Goal: Task Accomplishment & Management: Use online tool/utility

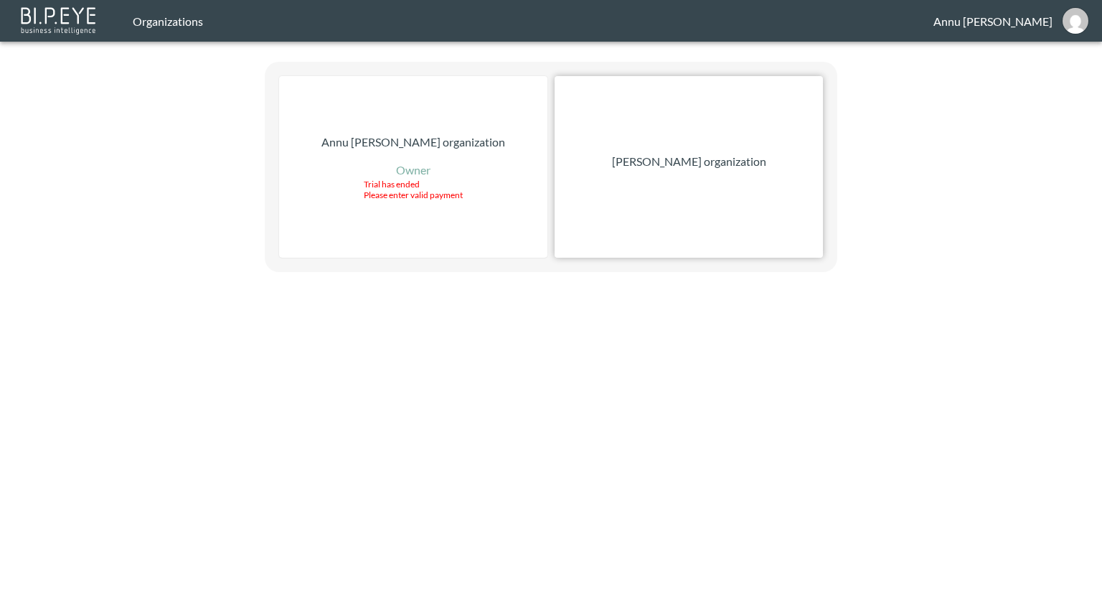
click at [735, 161] on p "[PERSON_NAME] organization" at bounding box center [689, 161] width 154 height 17
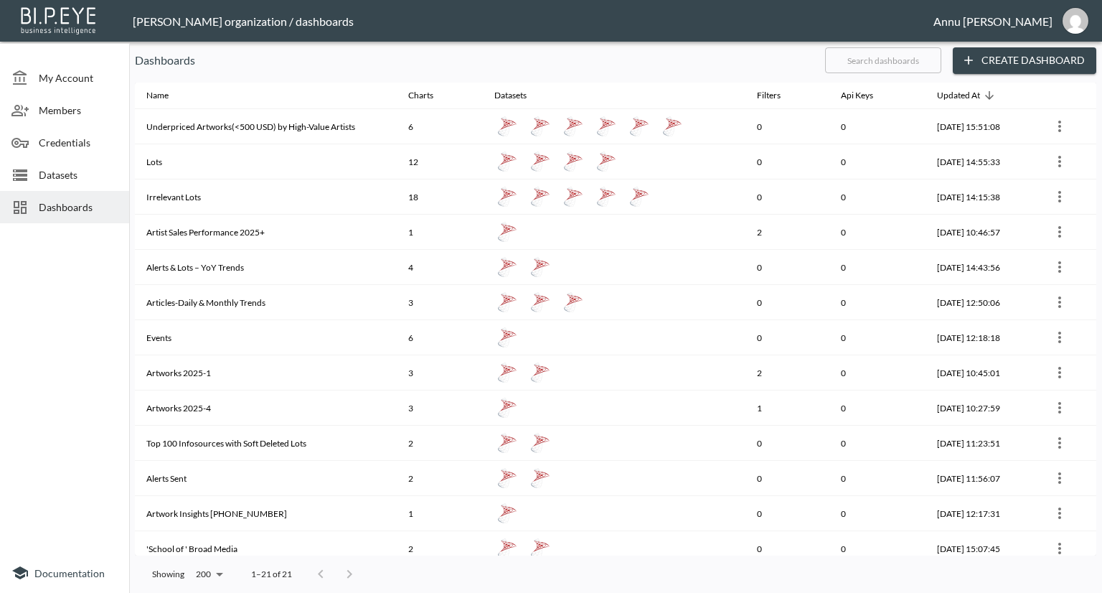
click at [75, 75] on span "My Account" at bounding box center [78, 77] width 79 height 15
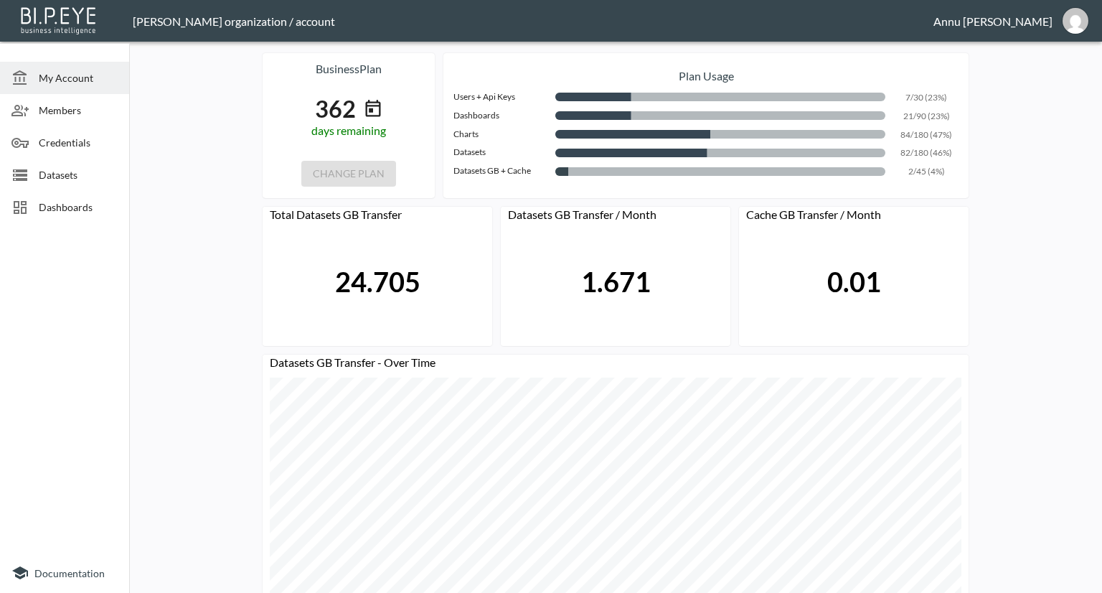
click at [95, 214] on span "Dashboards" at bounding box center [78, 206] width 79 height 15
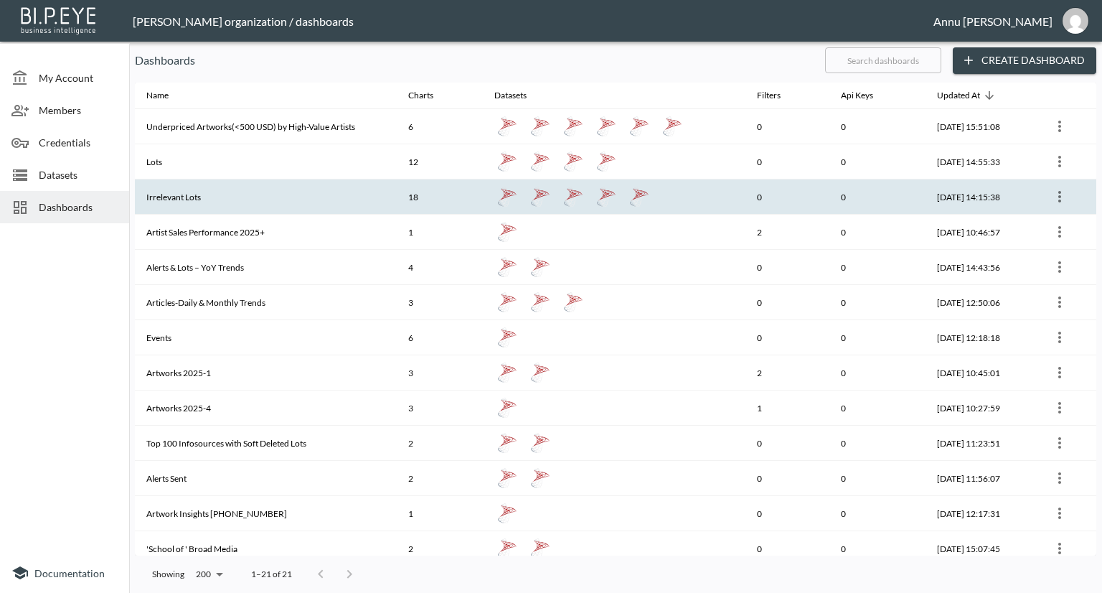
click at [205, 188] on th "Irrelevant Lots" at bounding box center [266, 196] width 262 height 35
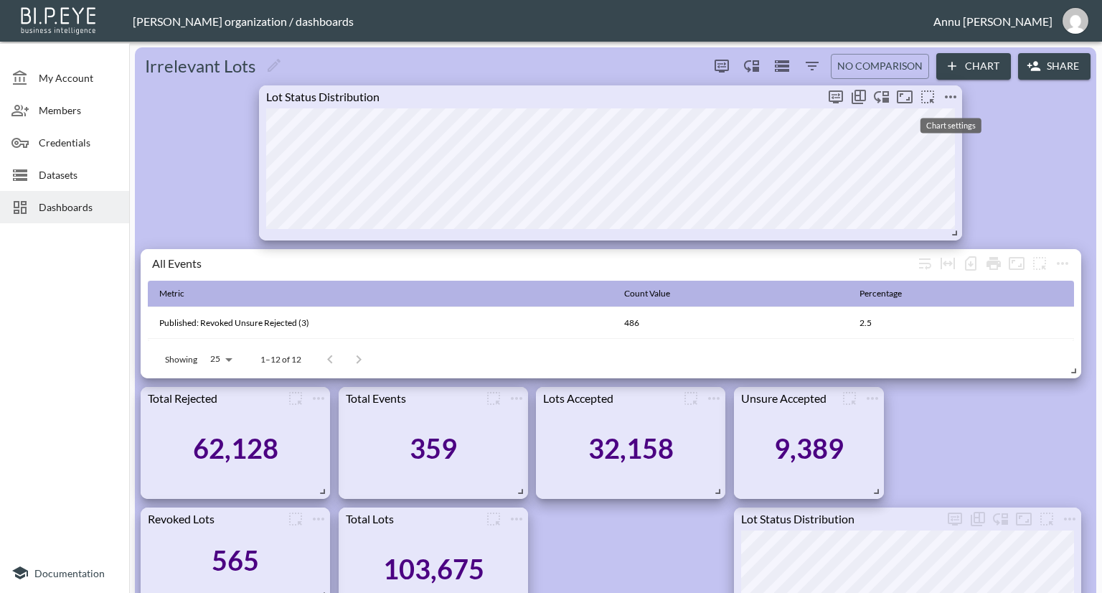
click at [946, 98] on icon "more" at bounding box center [950, 96] width 17 height 17
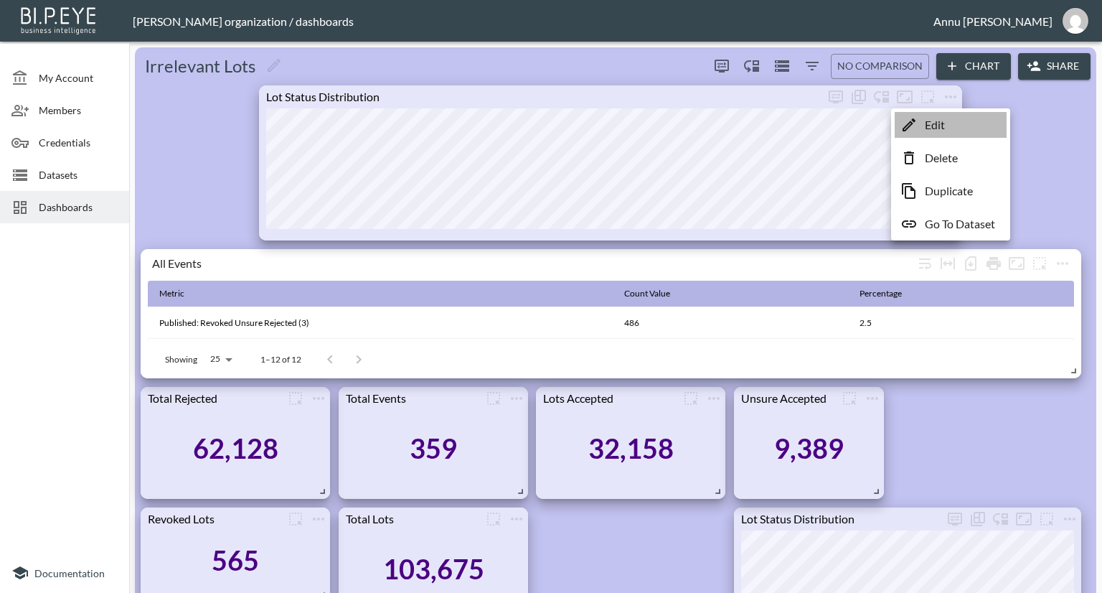
click at [927, 126] on p "Edit" at bounding box center [935, 124] width 20 height 17
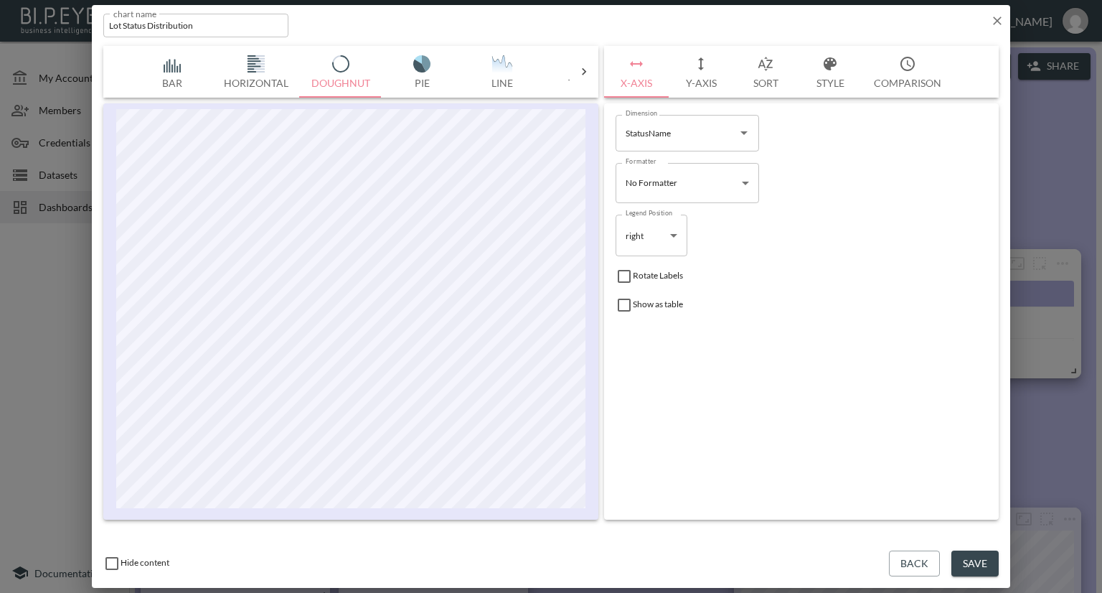
click at [828, 80] on button "Style" at bounding box center [830, 72] width 65 height 52
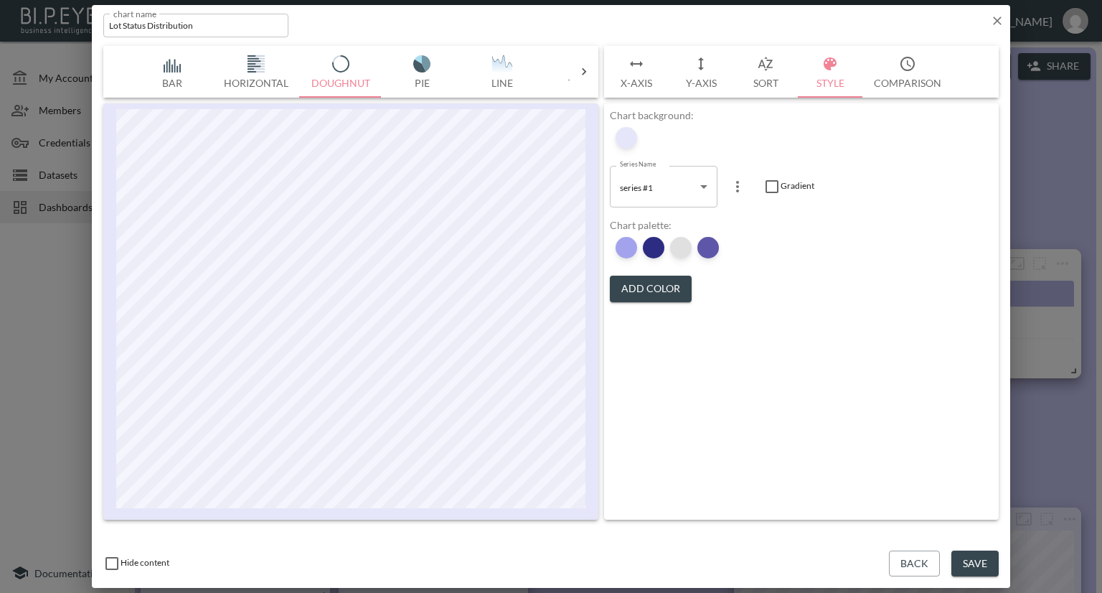
click at [677, 248] on div at bounding box center [681, 248] width 22 height 22
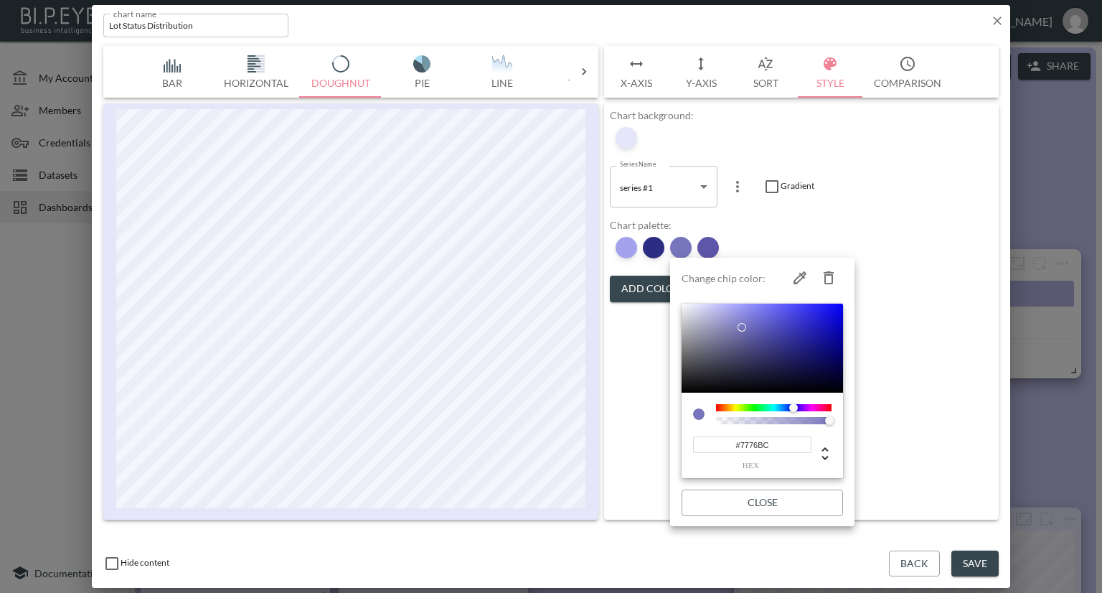
type input "#161618"
click at [697, 384] on div at bounding box center [762, 348] width 161 height 89
click at [881, 433] on div at bounding box center [551, 296] width 1102 height 593
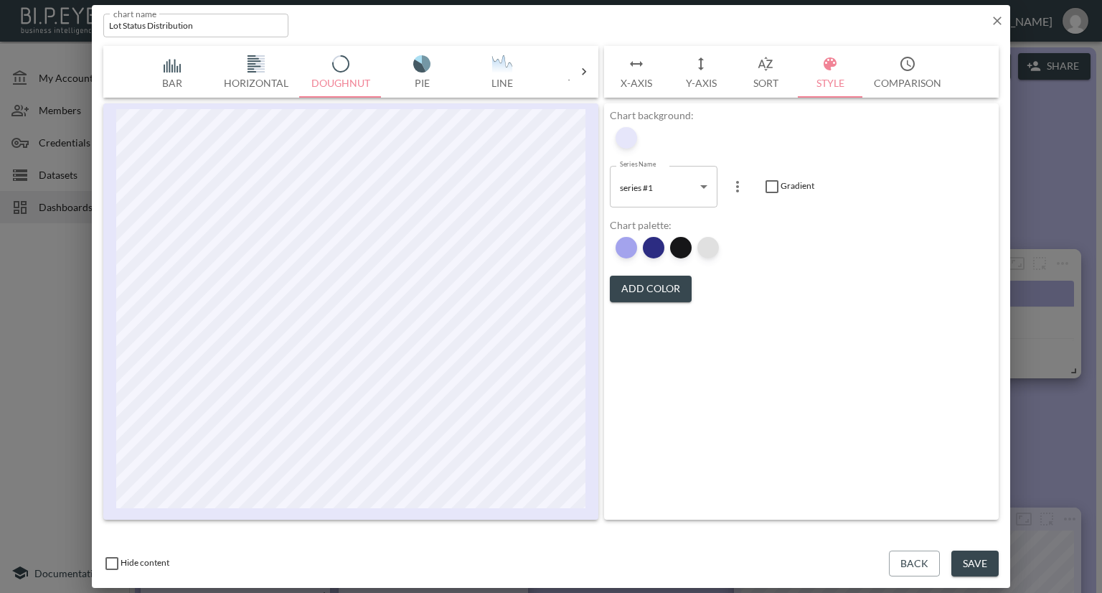
click at [708, 252] on div at bounding box center [708, 248] width 22 height 22
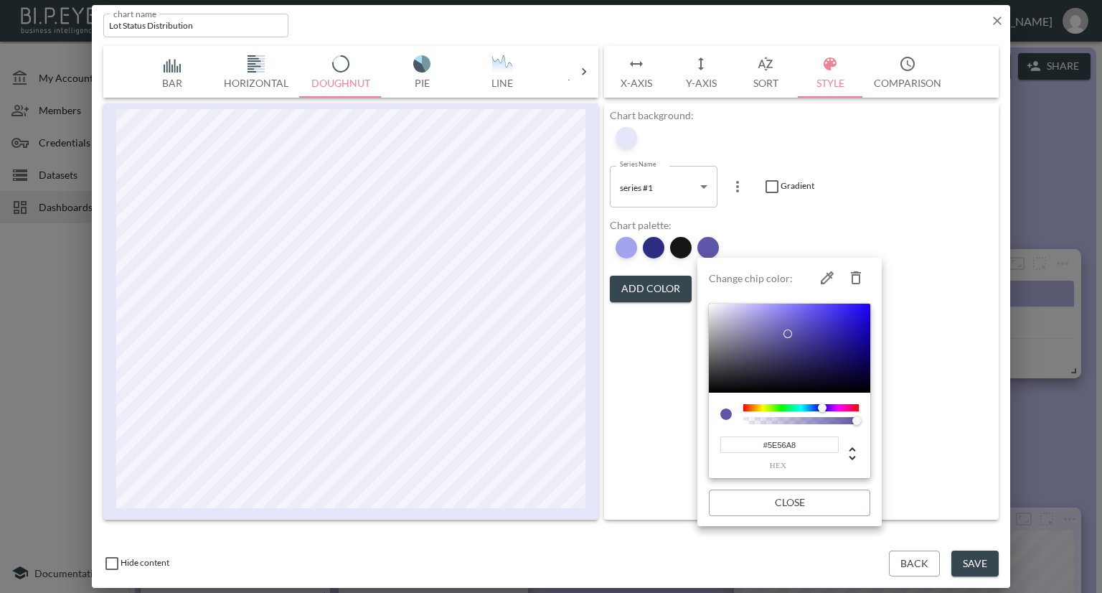
click at [775, 238] on div at bounding box center [551, 296] width 1102 height 593
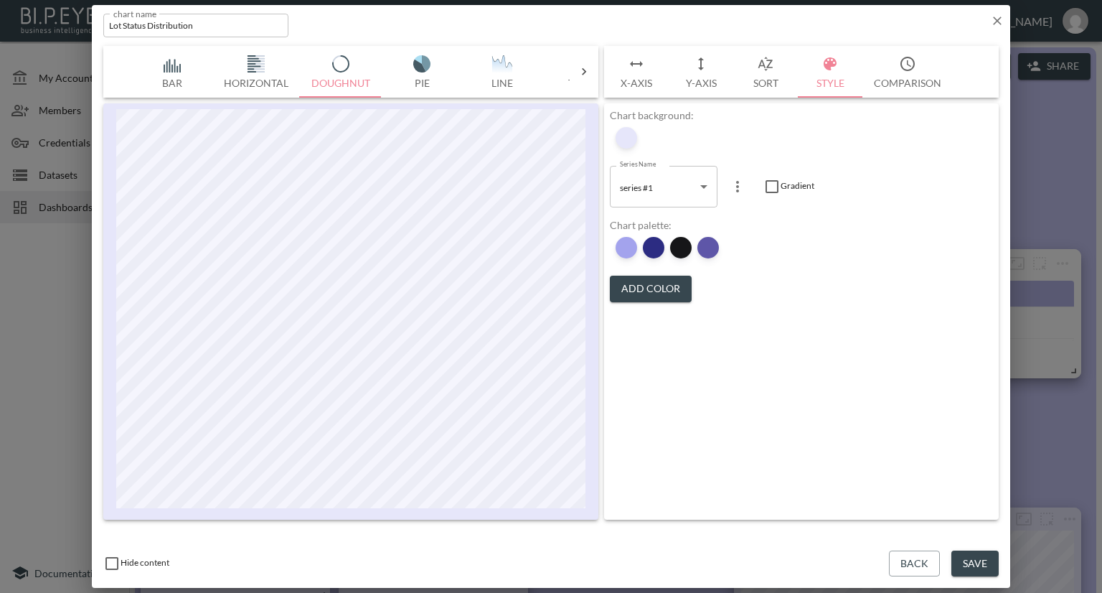
click at [657, 288] on button "Add Color" at bounding box center [651, 289] width 82 height 27
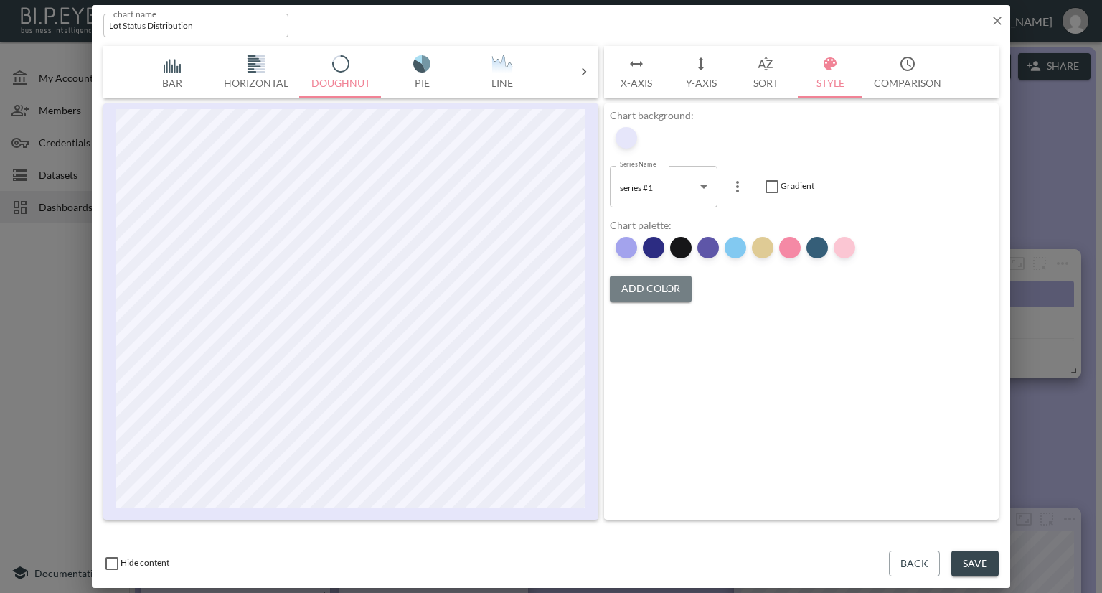
click at [657, 288] on button "Add Color" at bounding box center [651, 289] width 82 height 27
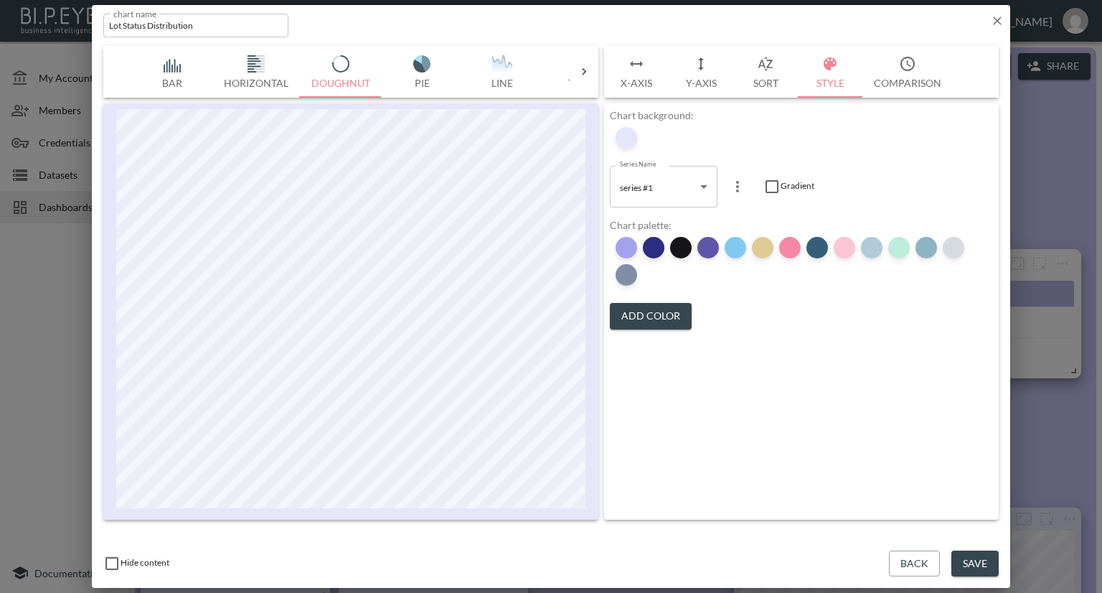
click at [657, 288] on div at bounding box center [796, 261] width 372 height 60
click at [659, 303] on button "Add Color" at bounding box center [651, 316] width 82 height 27
click at [659, 305] on button "Add Color" at bounding box center [651, 316] width 82 height 27
click at [836, 248] on div at bounding box center [845, 248] width 22 height 22
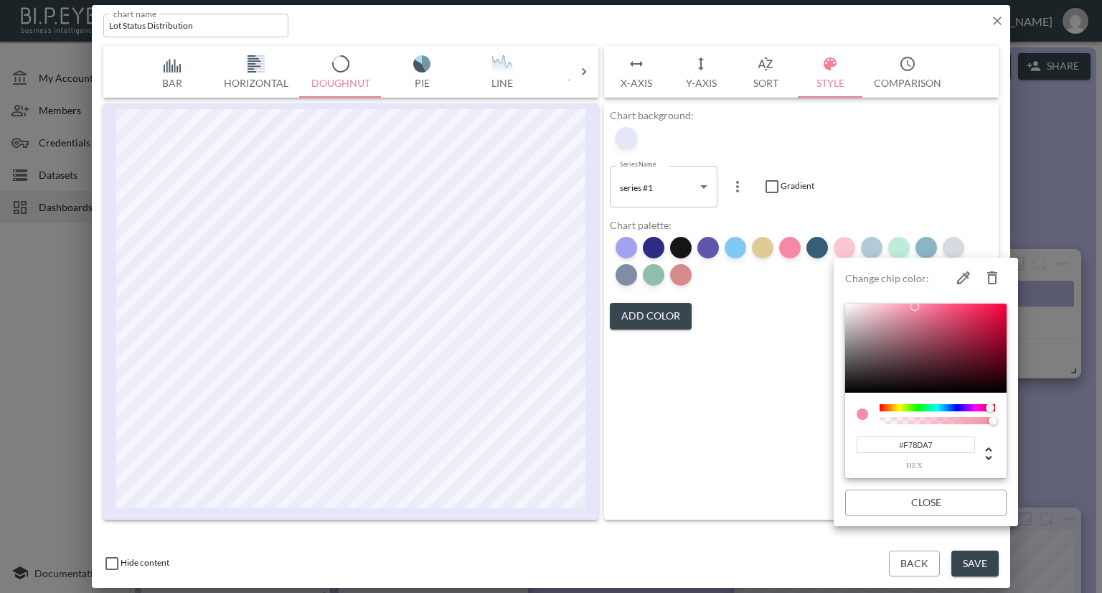
click at [735, 310] on div at bounding box center [551, 296] width 1102 height 593
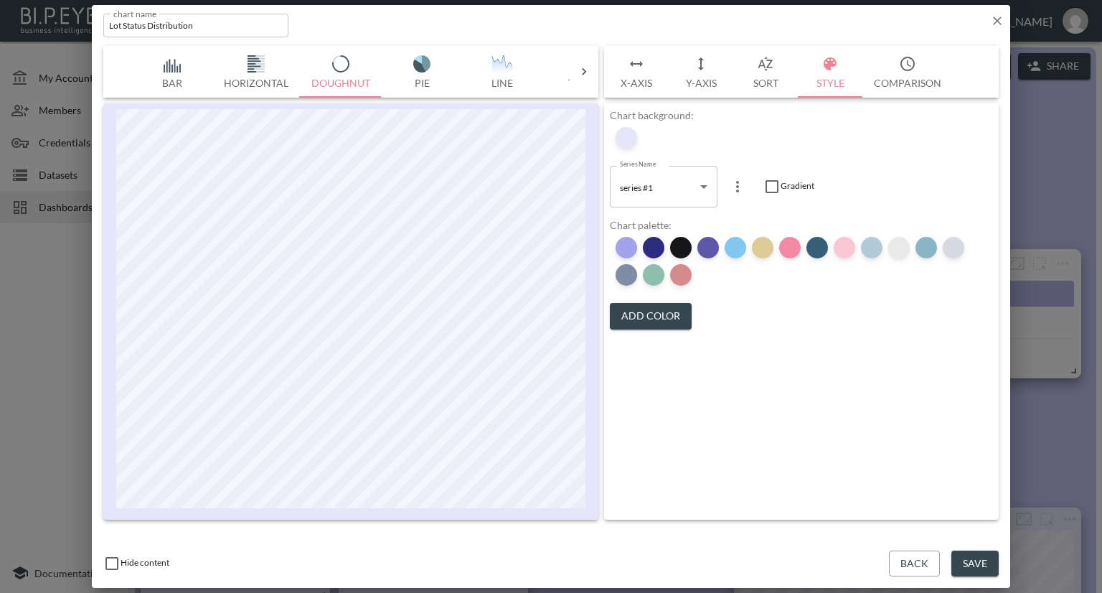
click at [898, 252] on div at bounding box center [899, 248] width 22 height 22
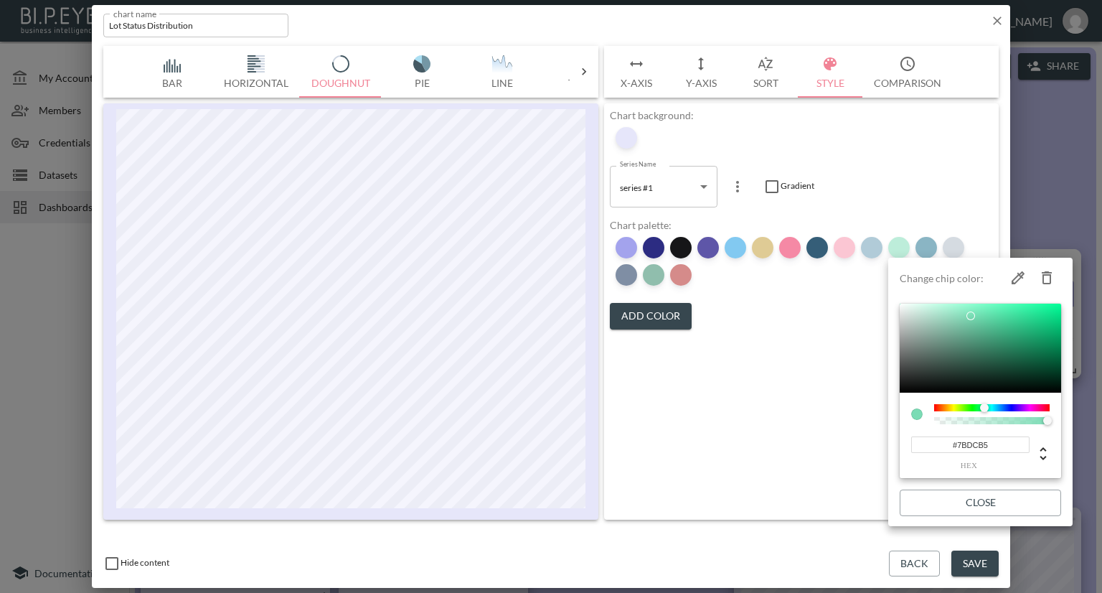
click at [1048, 276] on icon "button" at bounding box center [1046, 277] width 17 height 17
type input "#156B8A"
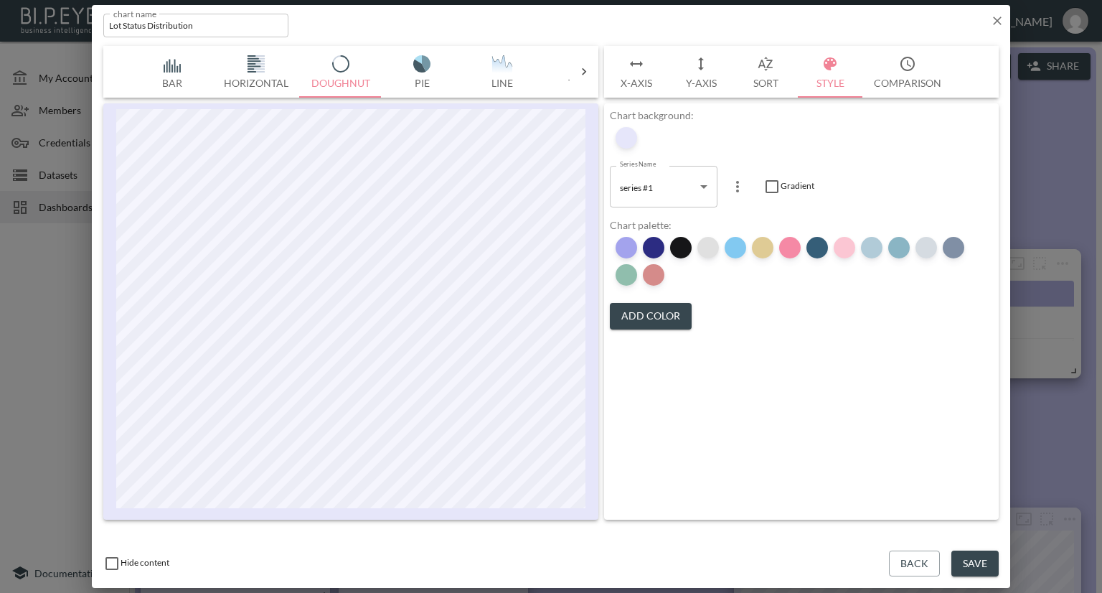
click at [712, 250] on div at bounding box center [708, 248] width 22 height 22
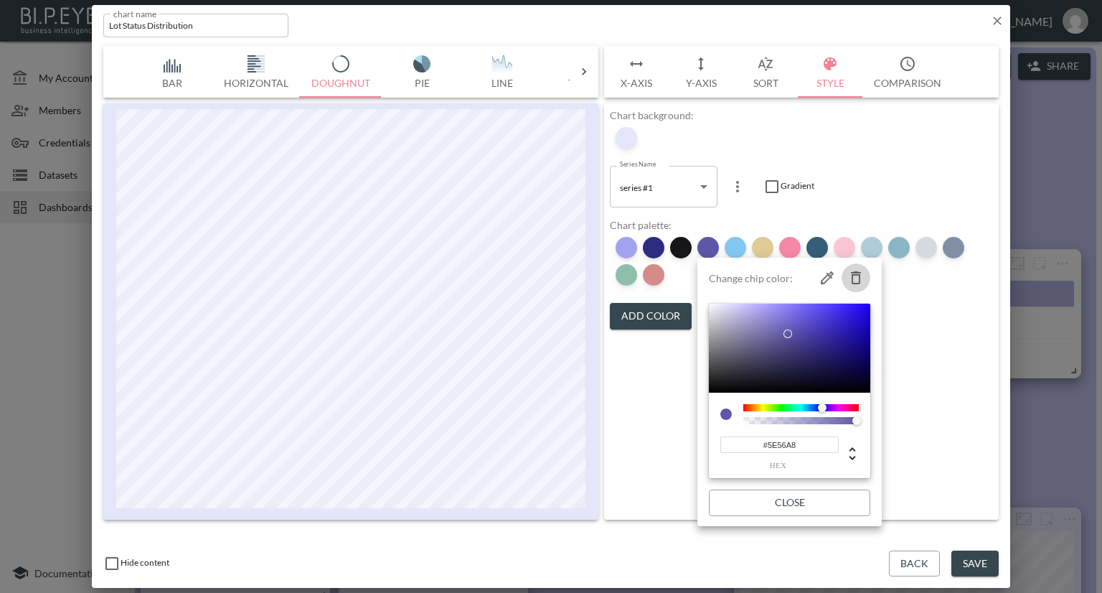
click at [848, 283] on icon "button" at bounding box center [855, 277] width 17 height 17
type input "#0693E3"
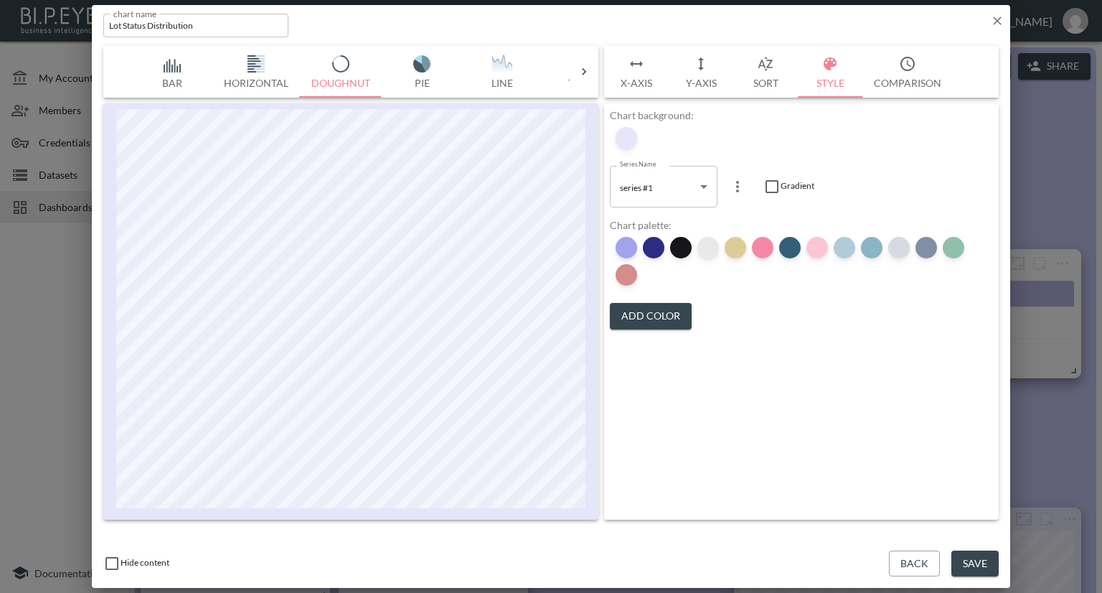
click at [713, 250] on div at bounding box center [708, 248] width 22 height 22
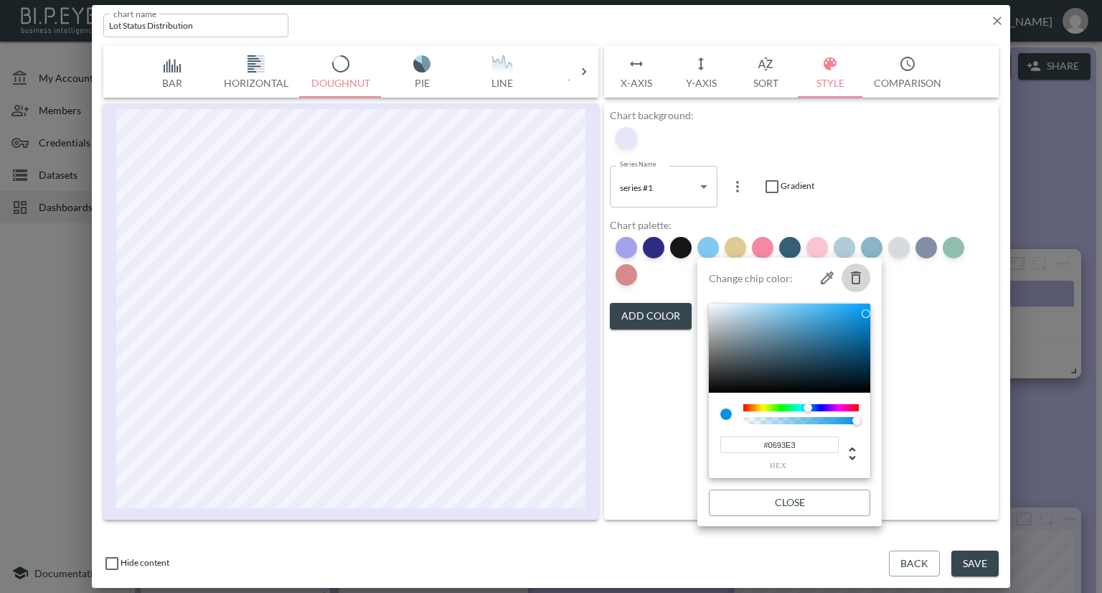
click at [859, 274] on icon "button" at bounding box center [856, 277] width 10 height 13
type input "#C0982B"
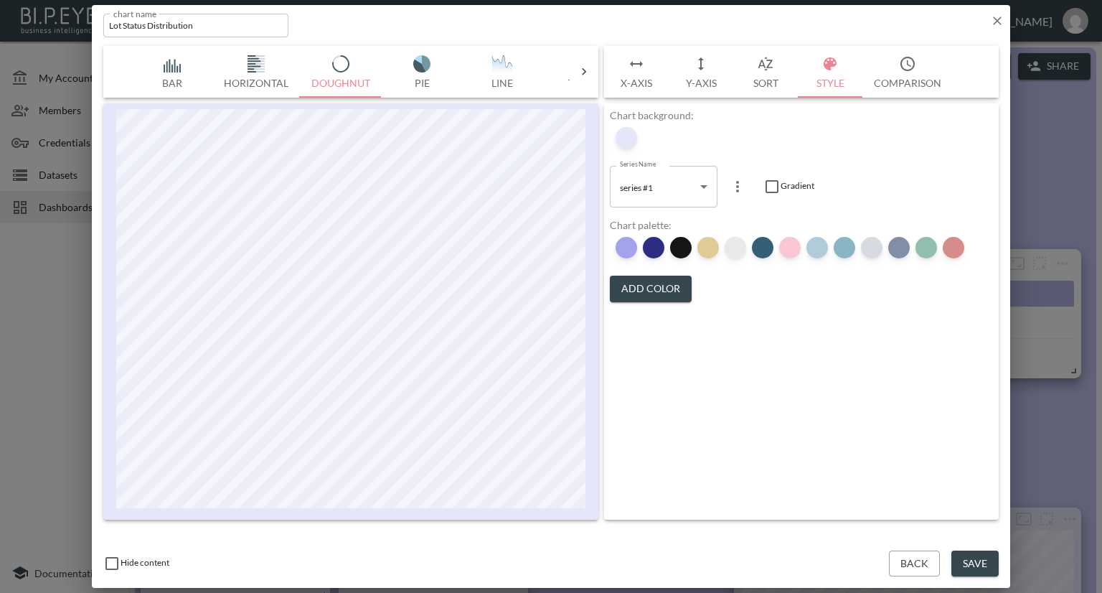
click at [733, 247] on div at bounding box center [736, 248] width 22 height 22
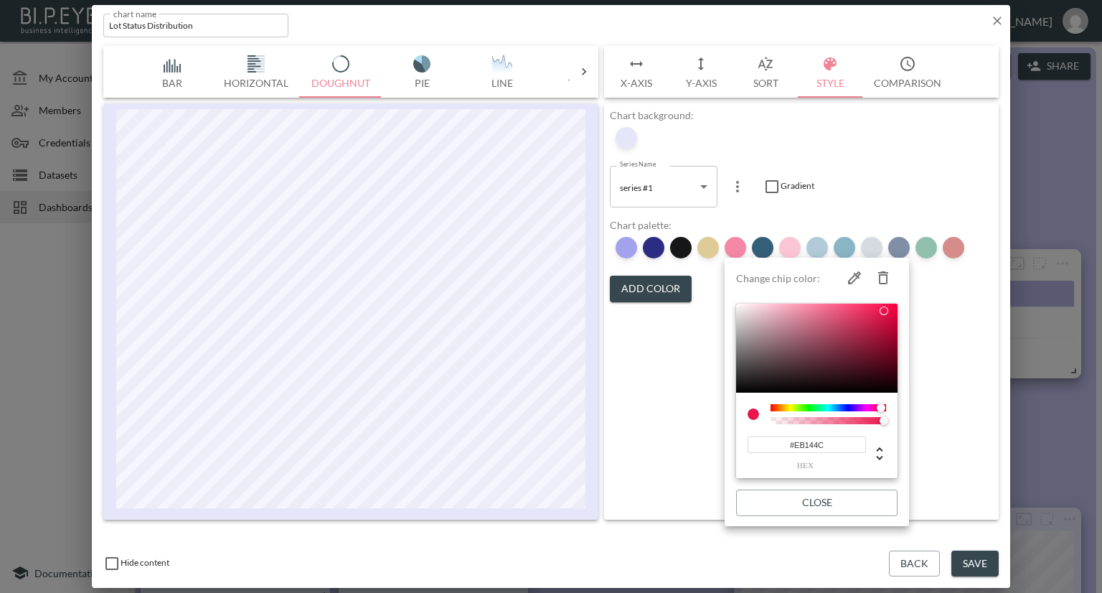
click at [887, 276] on icon "button" at bounding box center [883, 277] width 10 height 13
type input "#2A5571"
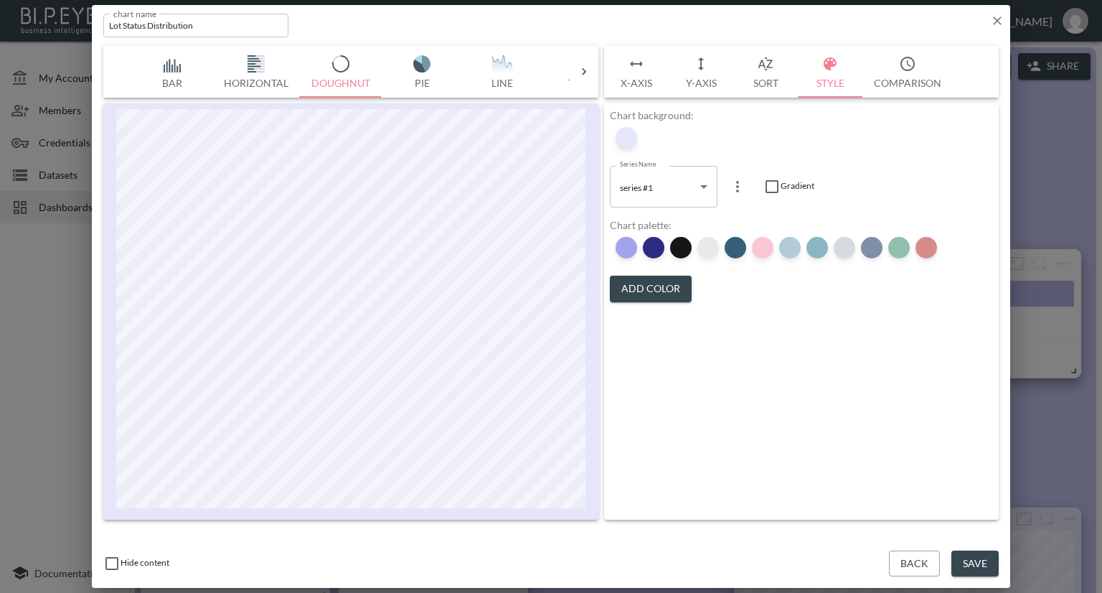
click at [705, 250] on div at bounding box center [708, 248] width 22 height 22
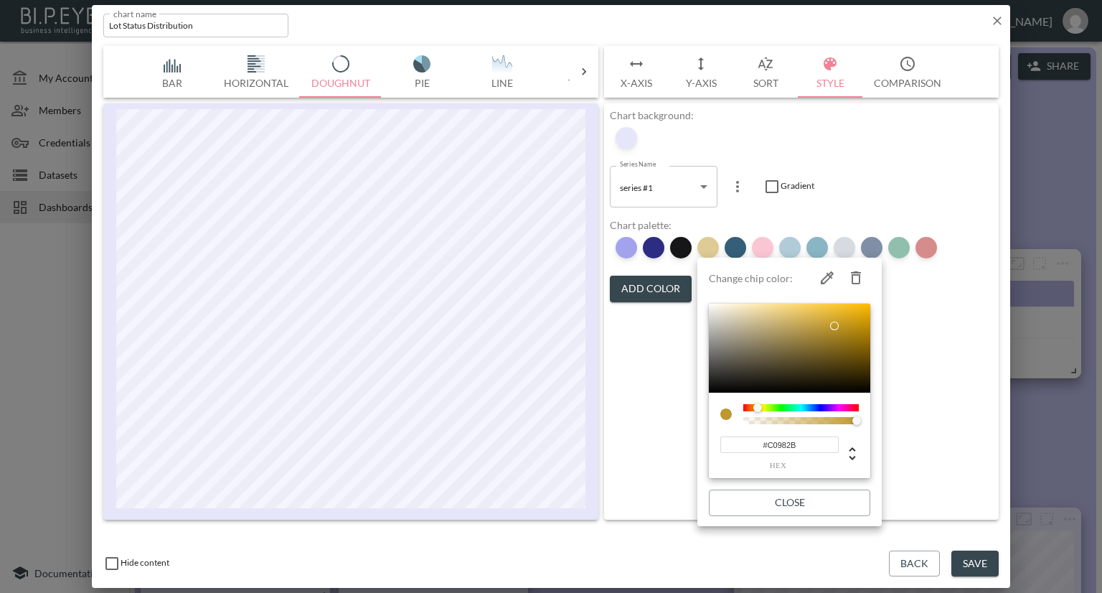
click at [852, 276] on icon "button" at bounding box center [855, 277] width 17 height 17
type input "#2A5571"
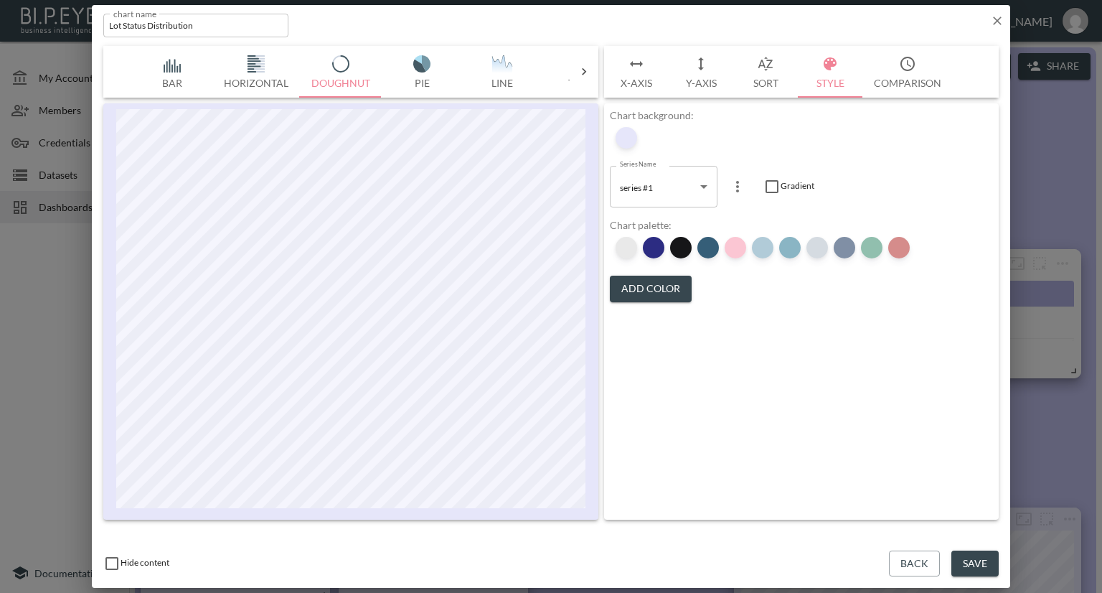
click at [630, 245] on div at bounding box center [627, 248] width 22 height 22
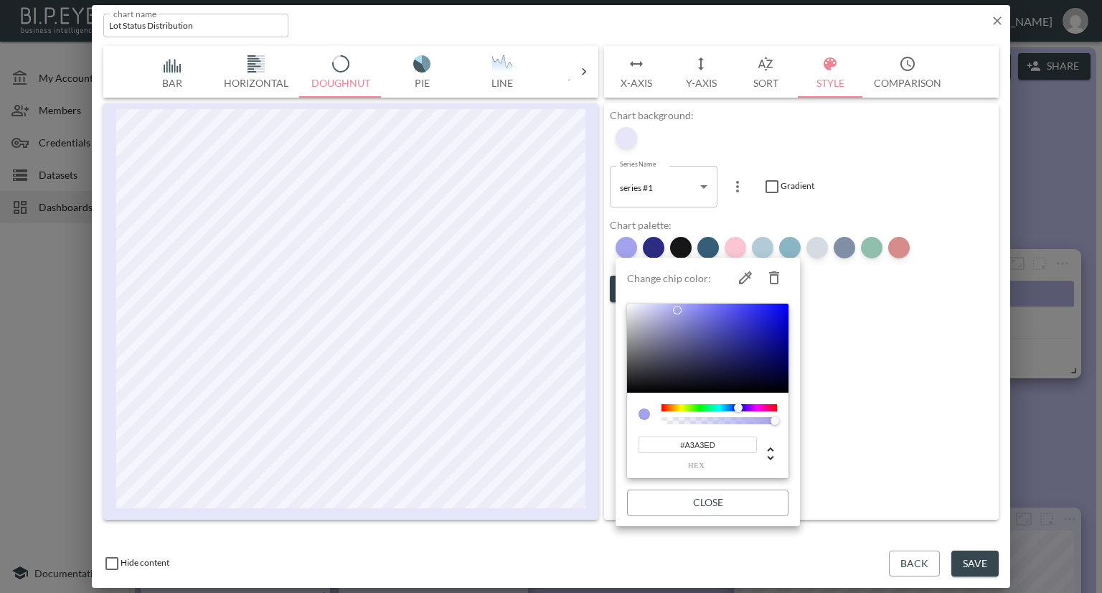
click at [843, 271] on div at bounding box center [551, 296] width 1102 height 593
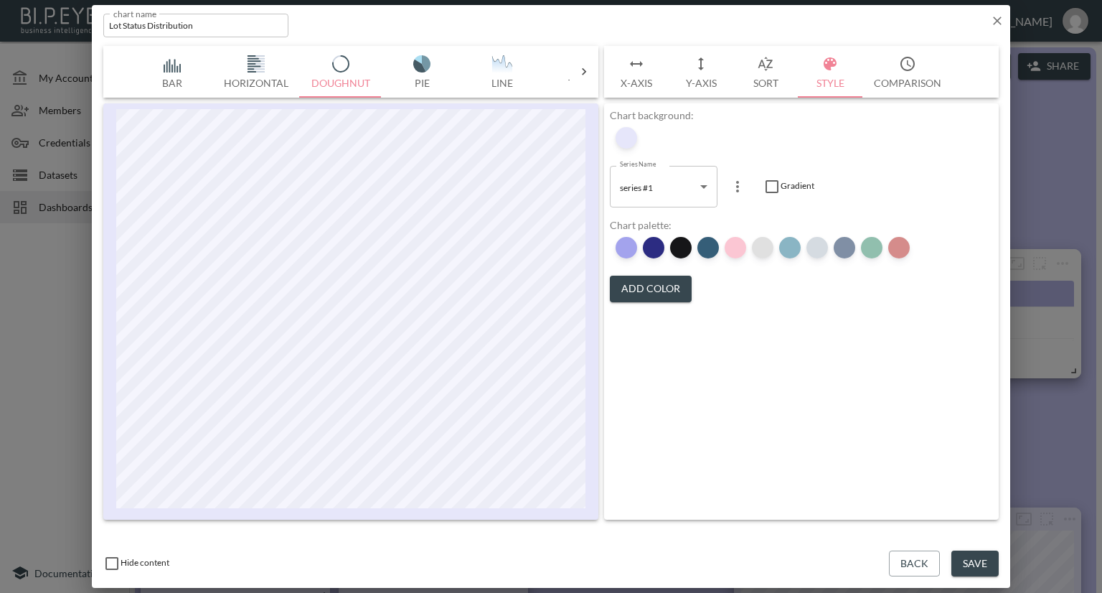
click at [769, 249] on div at bounding box center [763, 248] width 22 height 22
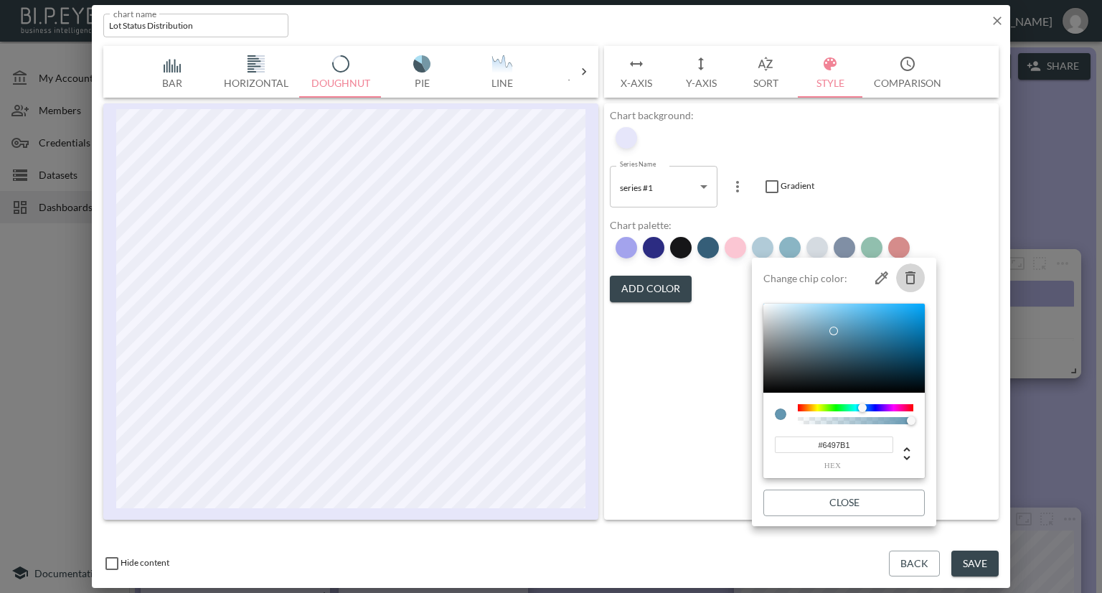
click at [911, 277] on icon "button" at bounding box center [910, 277] width 17 height 17
type input "#156B8A"
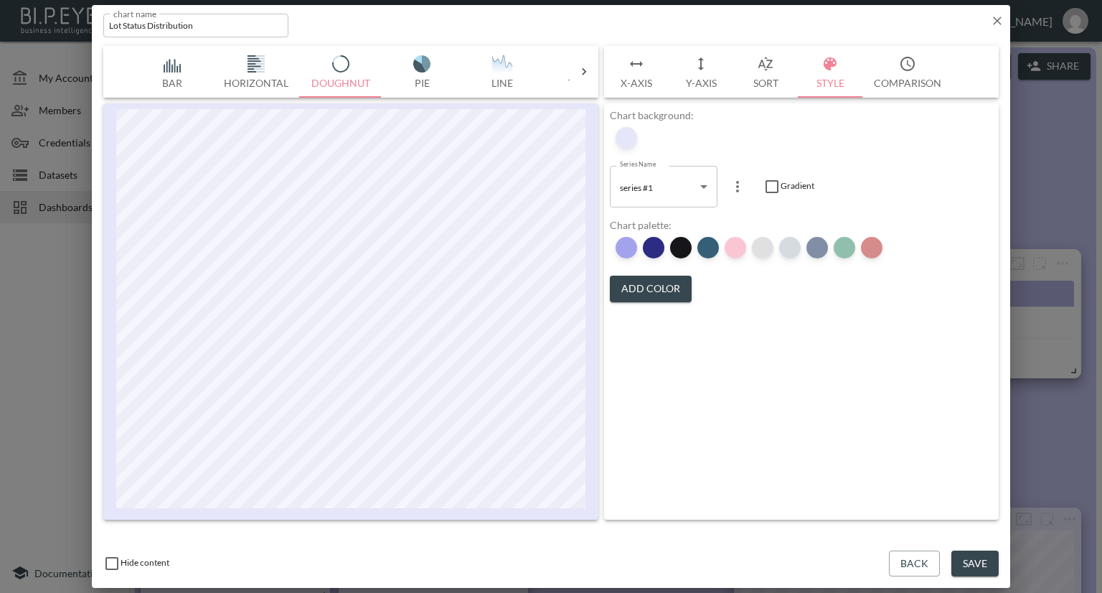
click at [765, 250] on div at bounding box center [763, 248] width 22 height 22
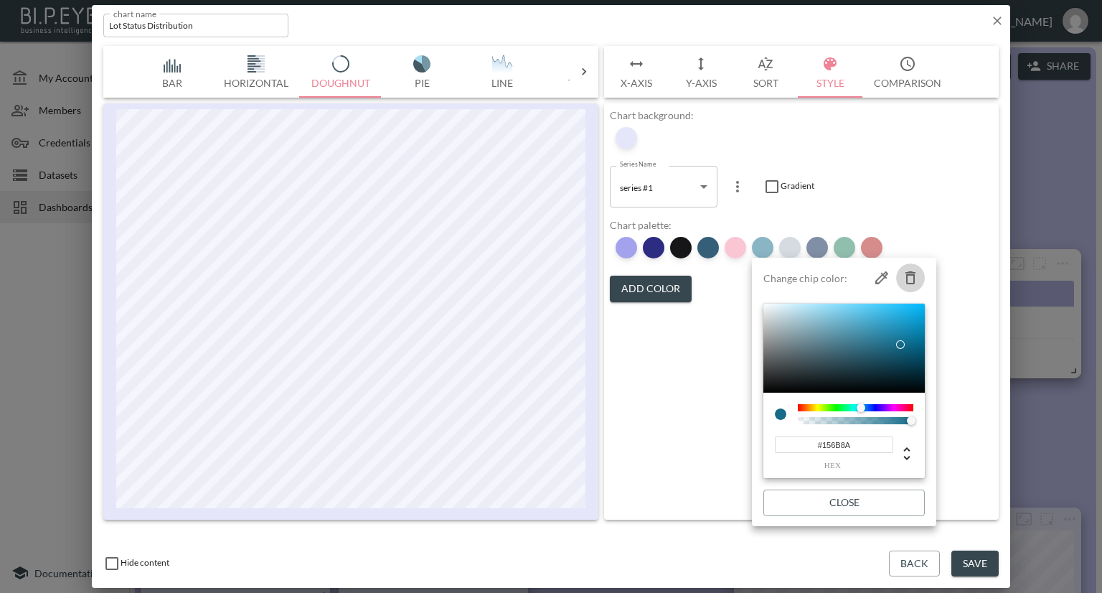
click at [907, 276] on icon "button" at bounding box center [911, 277] width 10 height 13
type input "#ABB8C3"
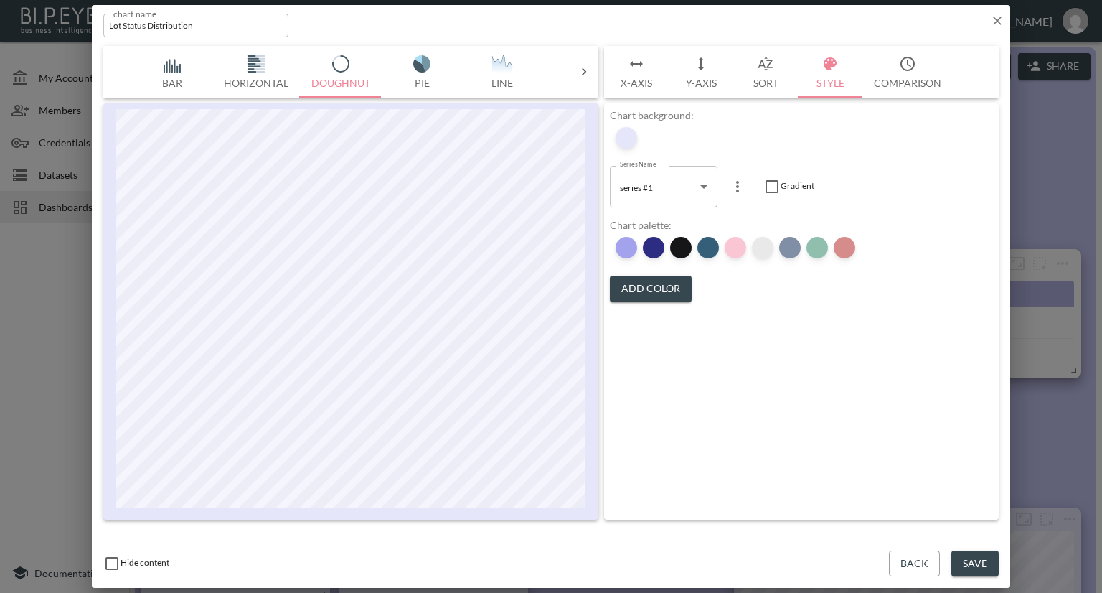
click at [764, 248] on div at bounding box center [763, 248] width 22 height 22
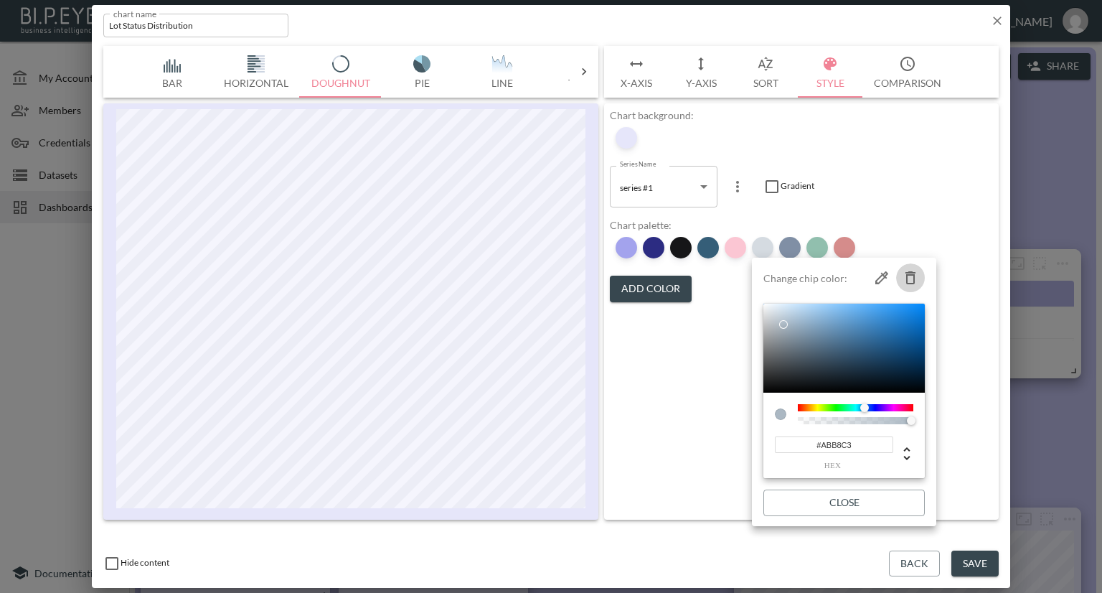
click at [902, 276] on icon "button" at bounding box center [910, 277] width 17 height 17
type input "#011F4B"
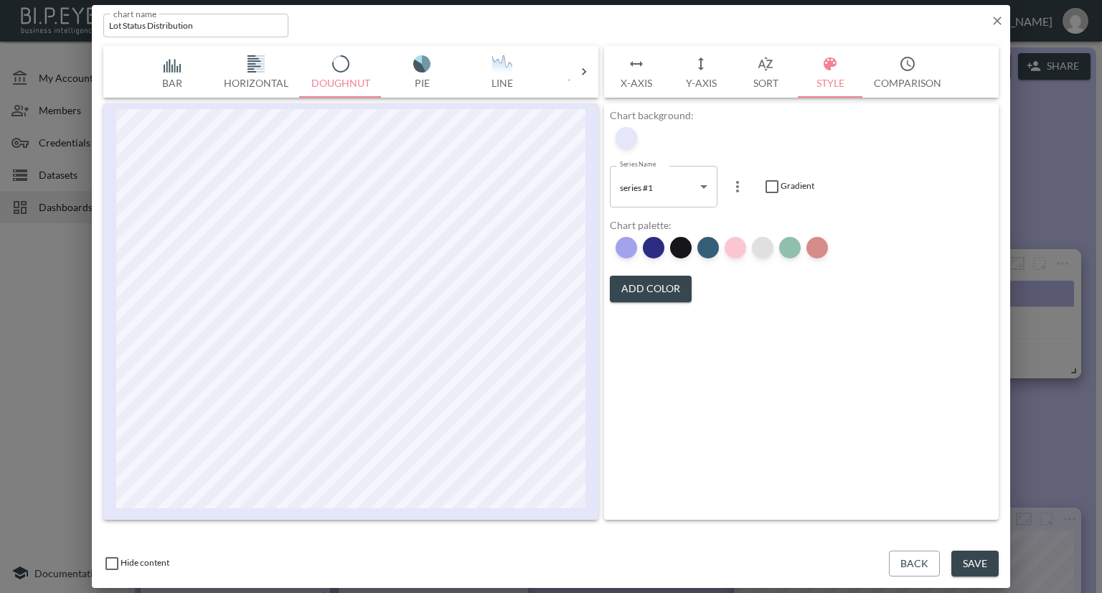
click at [760, 250] on div at bounding box center [763, 248] width 22 height 22
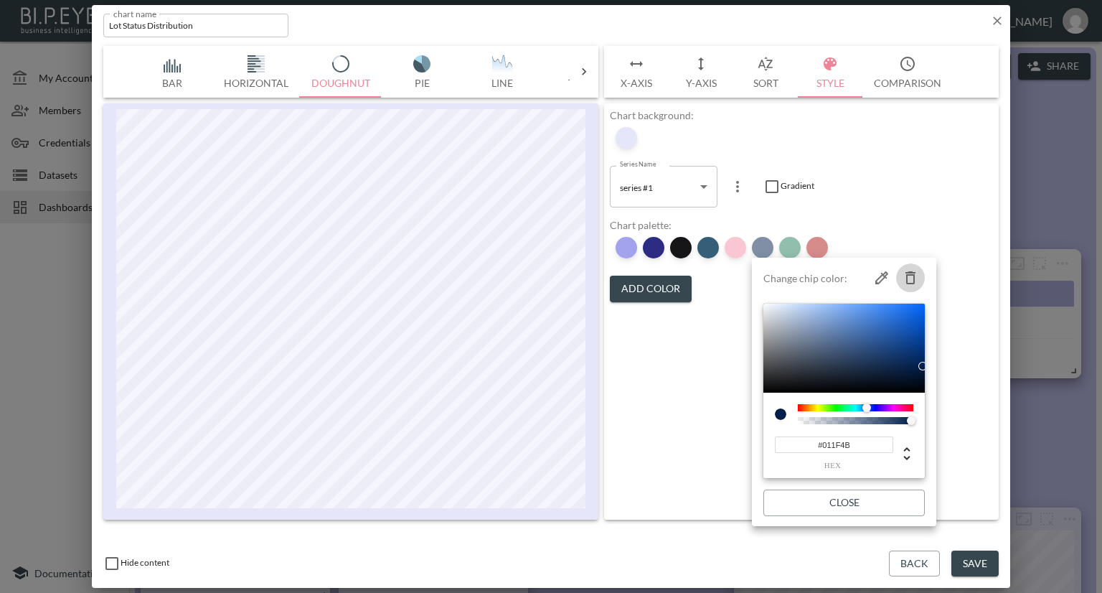
click at [905, 276] on icon "button" at bounding box center [910, 277] width 17 height 17
type input "#237F5D"
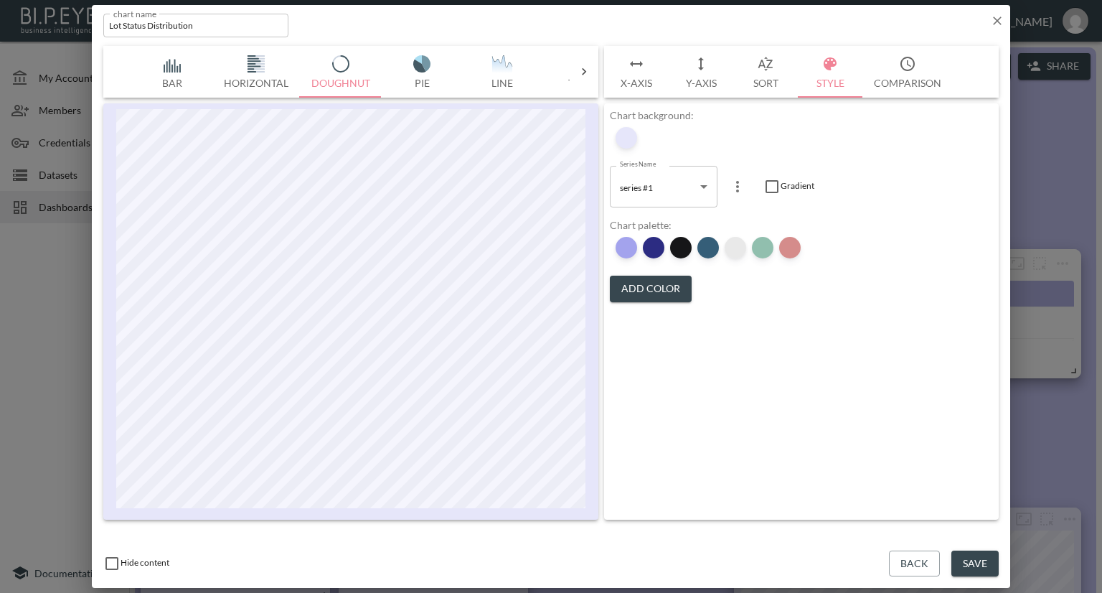
click at [732, 253] on div at bounding box center [736, 248] width 22 height 22
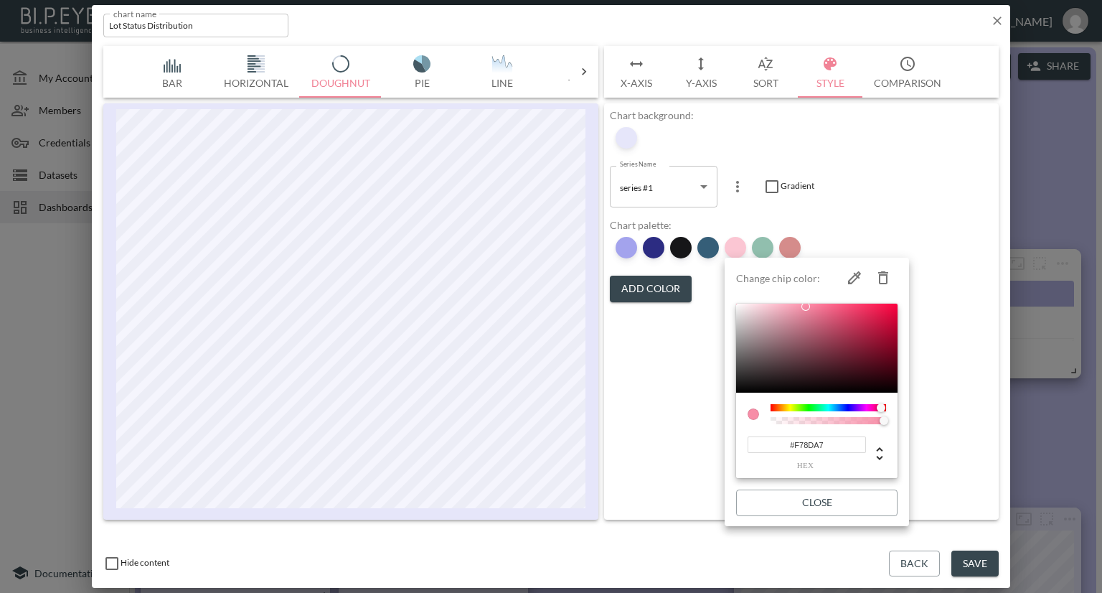
click at [882, 281] on icon "button" at bounding box center [883, 277] width 17 height 17
type input "#237F5D"
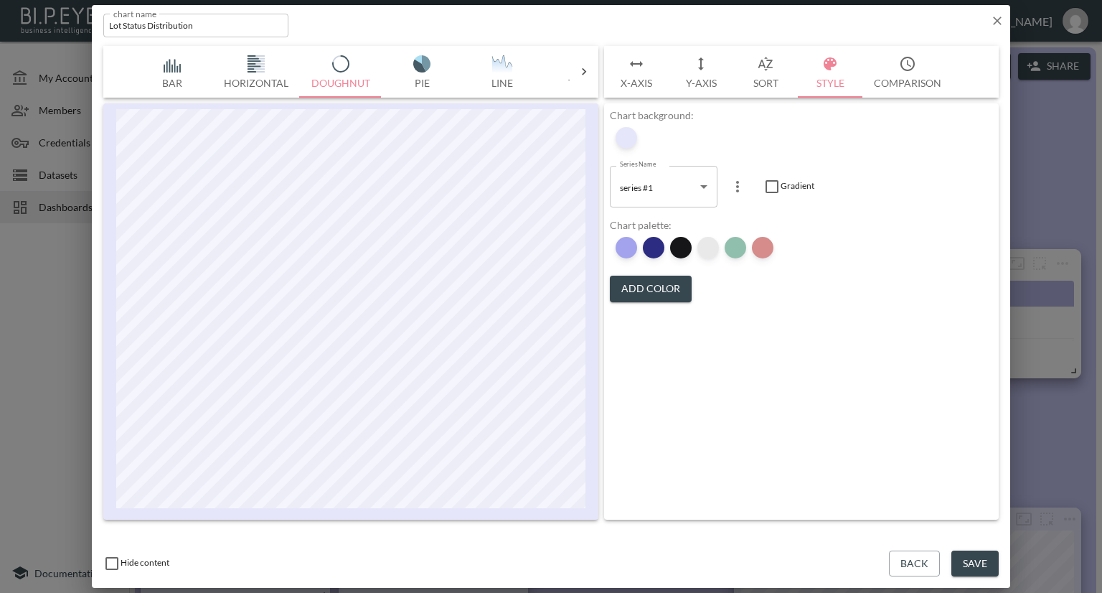
click at [712, 252] on div at bounding box center [708, 248] width 22 height 22
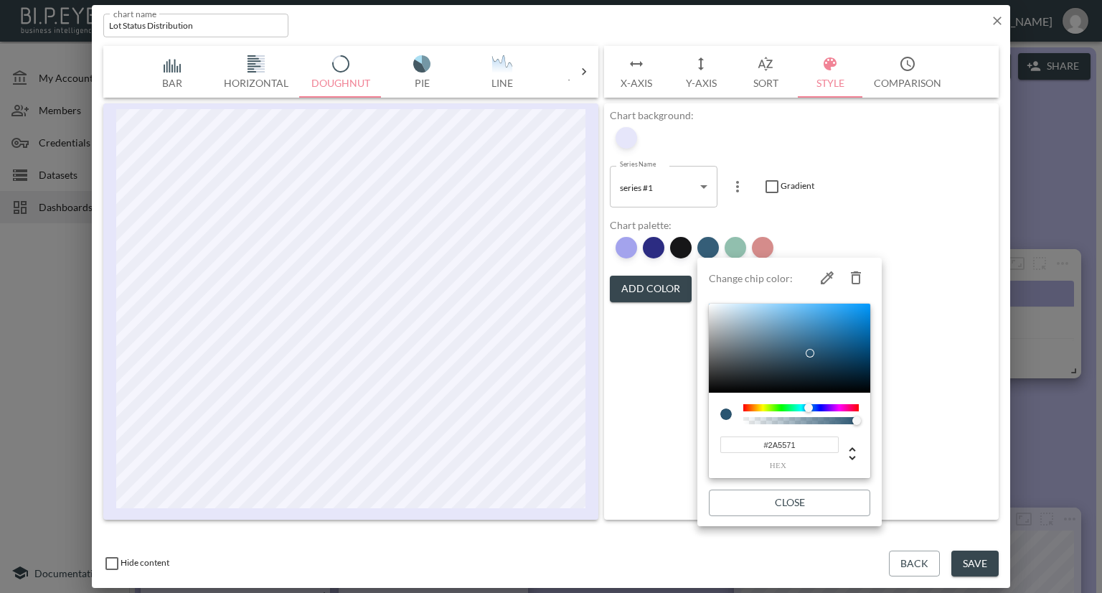
click at [856, 277] on icon "button" at bounding box center [855, 277] width 17 height 17
type input "#237F5D"
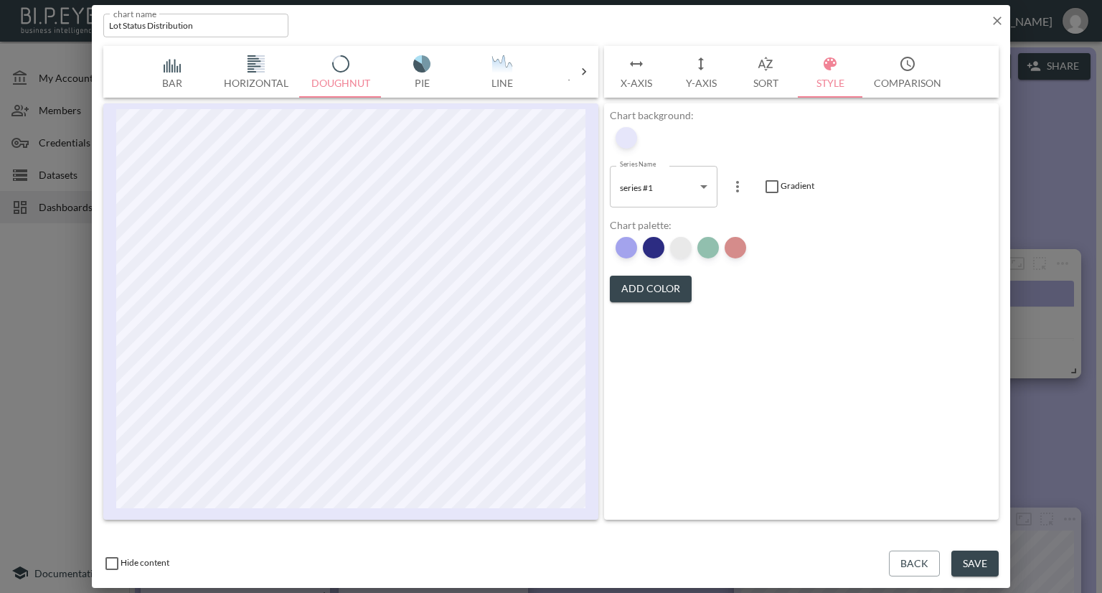
click at [684, 248] on div at bounding box center [681, 248] width 22 height 22
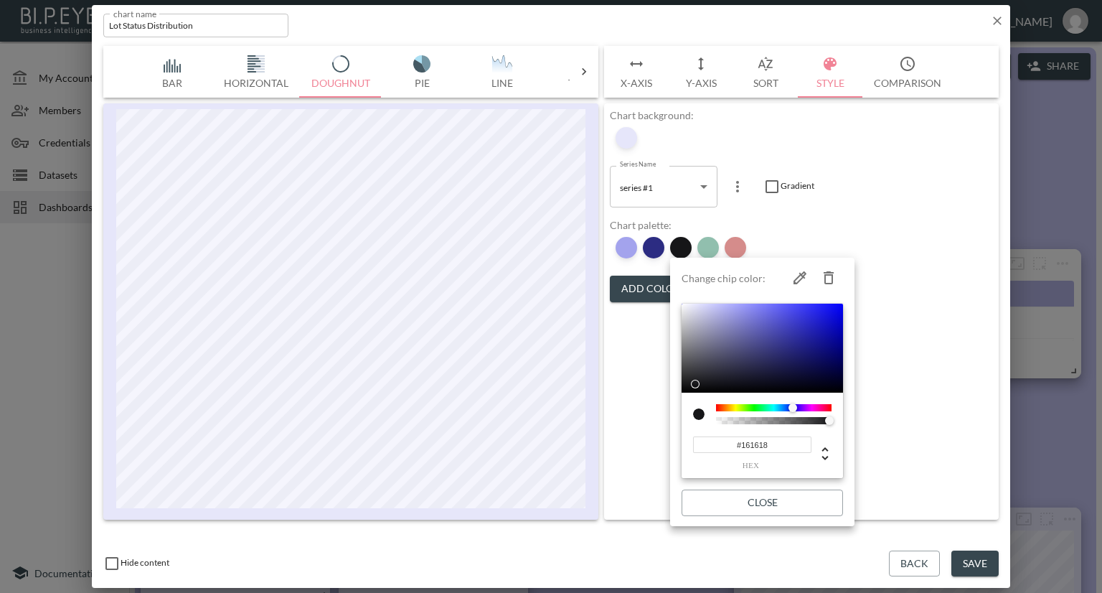
click at [836, 233] on div at bounding box center [551, 296] width 1102 height 593
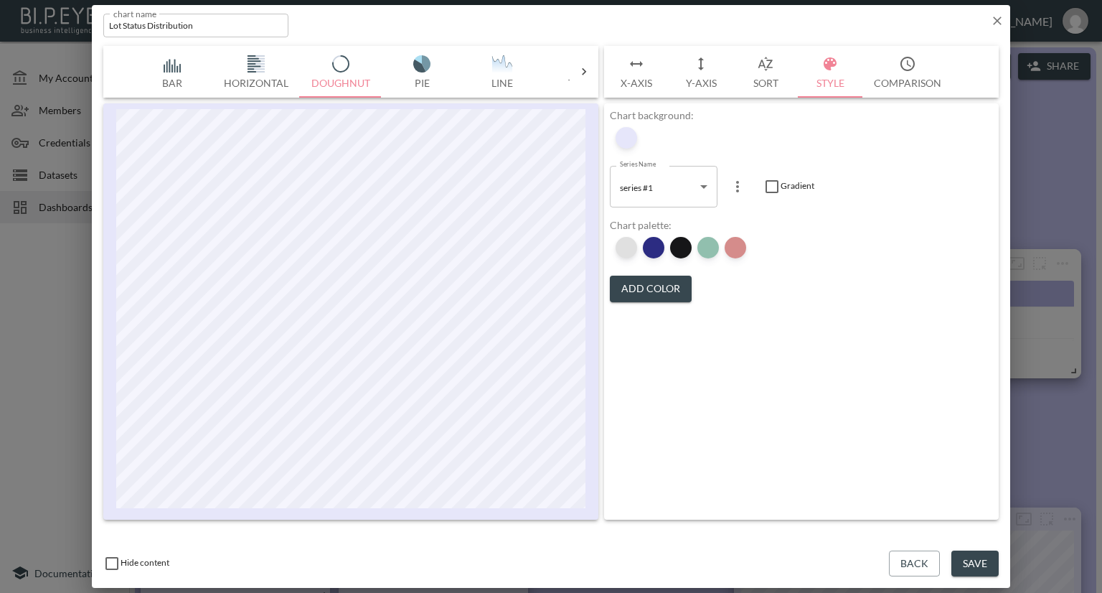
click at [636, 245] on div at bounding box center [627, 248] width 22 height 22
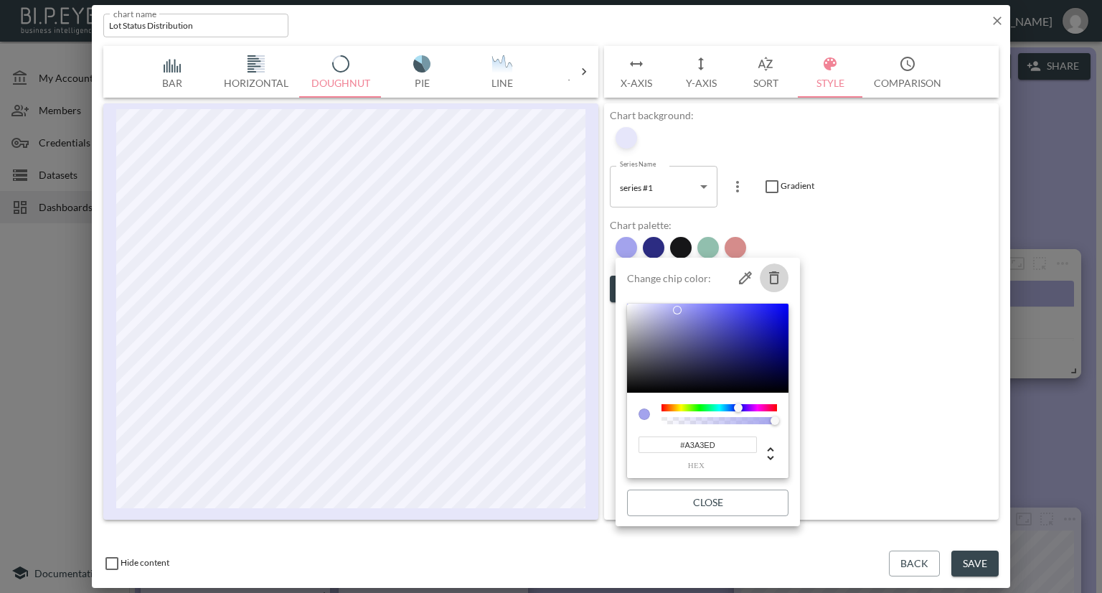
click at [772, 276] on icon "button" at bounding box center [774, 277] width 17 height 17
type input "#2C2C82"
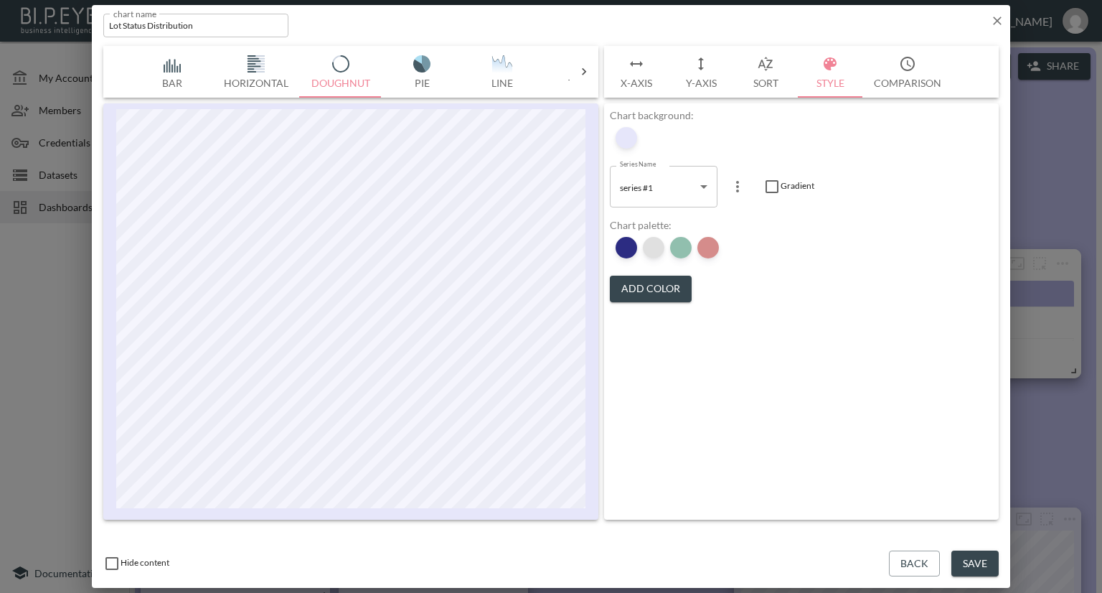
click at [650, 249] on div at bounding box center [654, 248] width 22 height 22
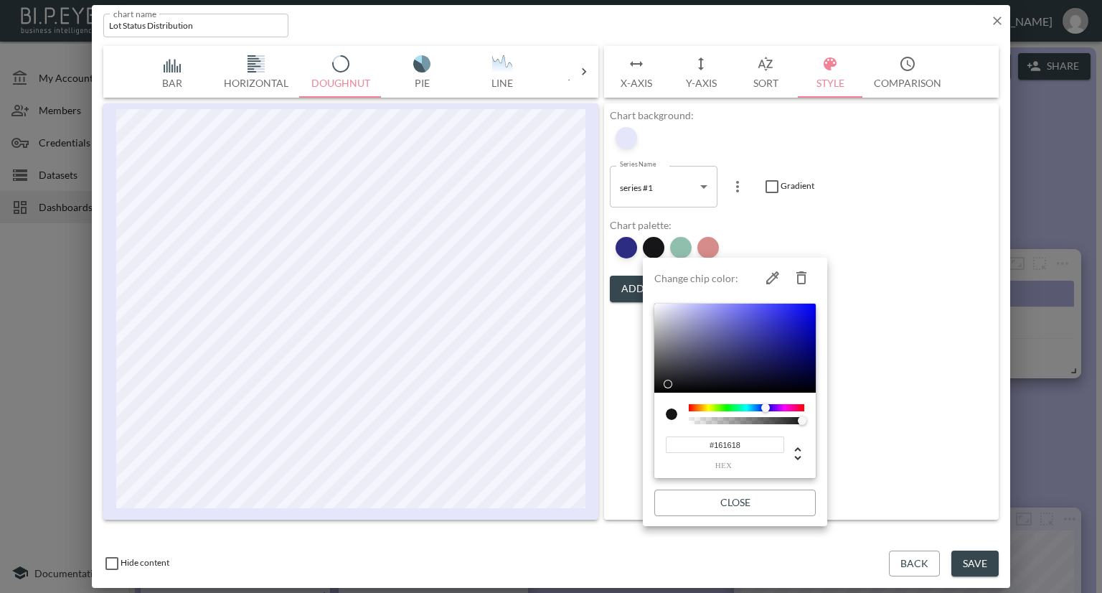
click at [862, 212] on div at bounding box center [551, 296] width 1102 height 593
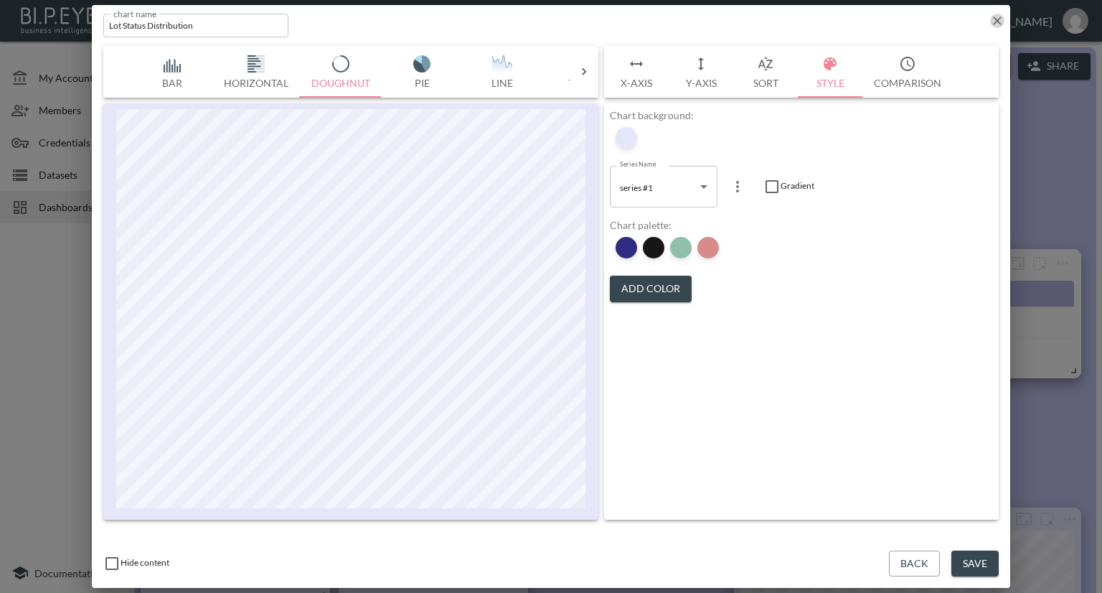
click at [995, 27] on icon "button" at bounding box center [997, 21] width 14 height 14
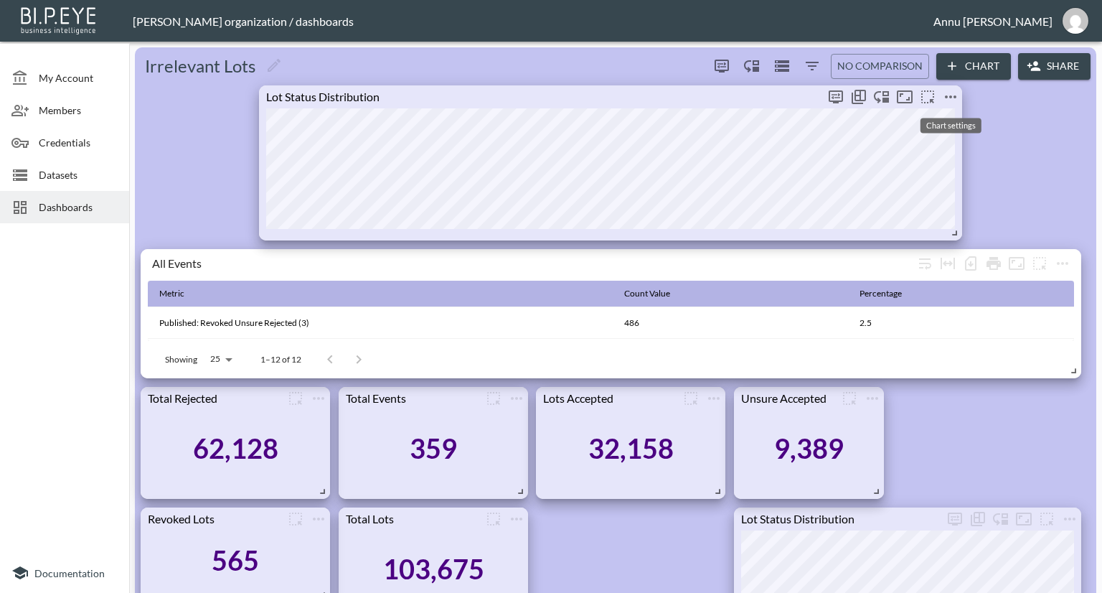
click at [950, 98] on icon "more" at bounding box center [950, 96] width 17 height 17
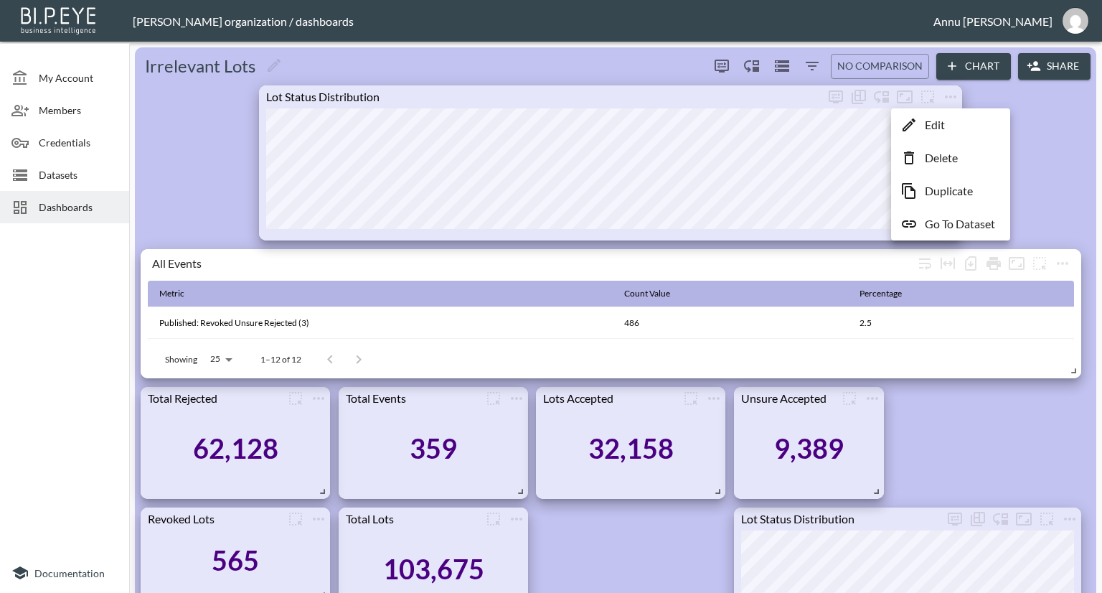
click at [933, 121] on p "Edit" at bounding box center [935, 124] width 20 height 17
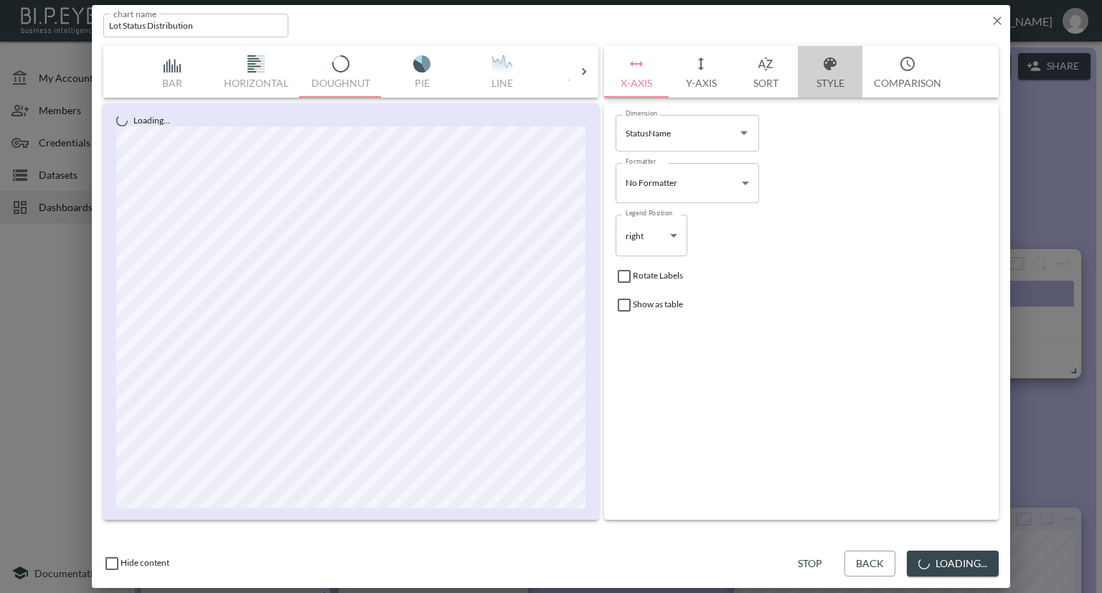
click at [835, 81] on button "Style" at bounding box center [830, 72] width 65 height 52
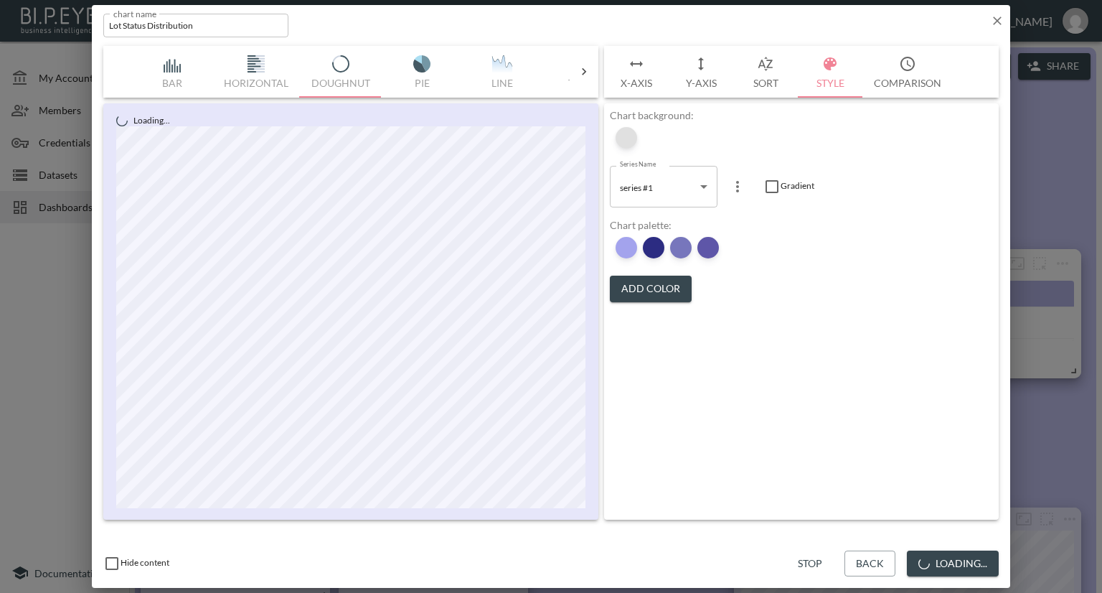
click at [634, 139] on div at bounding box center [627, 138] width 22 height 22
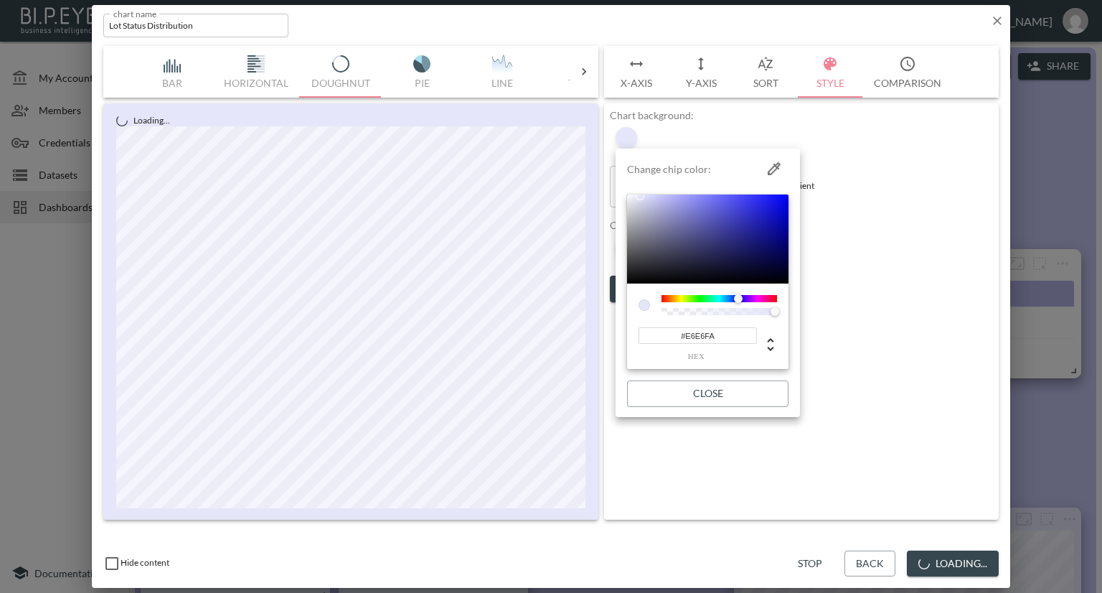
drag, startPoint x: 728, startPoint y: 337, endPoint x: 667, endPoint y: 339, distance: 61.8
click at [667, 339] on input "#E6E6FA" at bounding box center [698, 335] width 118 height 17
click at [868, 174] on div at bounding box center [551, 296] width 1102 height 593
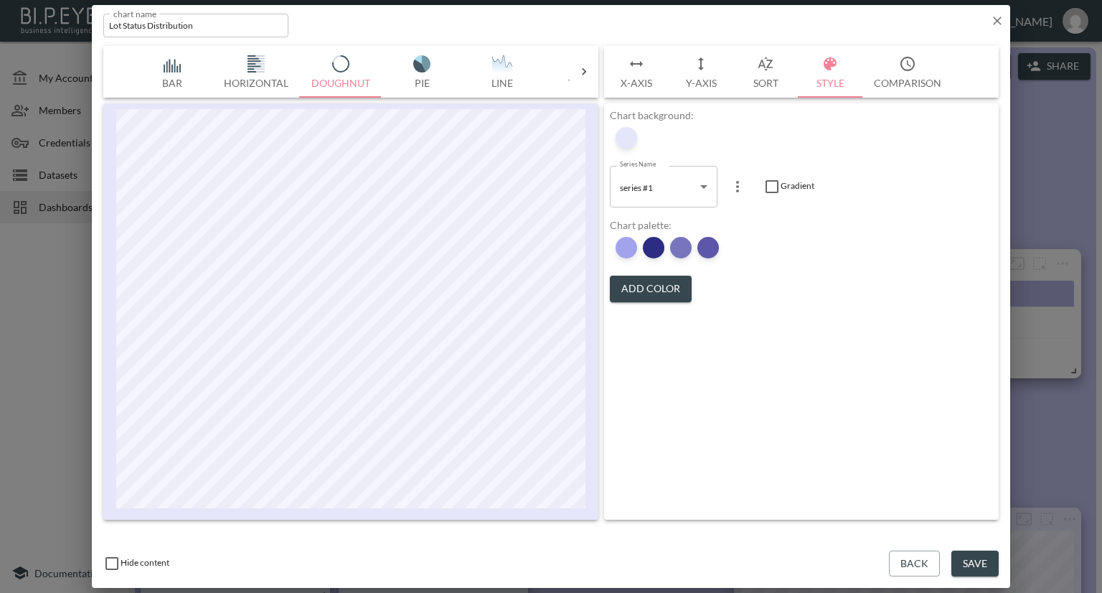
click at [653, 287] on button "Add Color" at bounding box center [651, 289] width 82 height 27
click at [733, 246] on div at bounding box center [736, 248] width 22 height 22
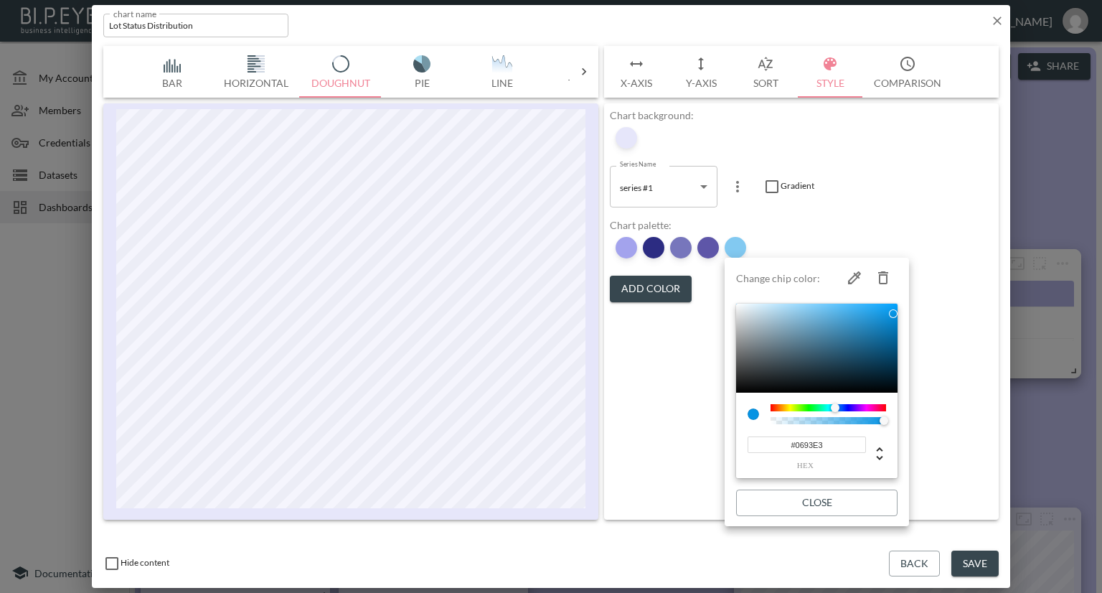
drag, startPoint x: 831, startPoint y: 446, endPoint x: 771, endPoint y: 451, distance: 60.4
click at [771, 451] on input "#0693E3" at bounding box center [807, 444] width 118 height 17
paste input "4B0082"
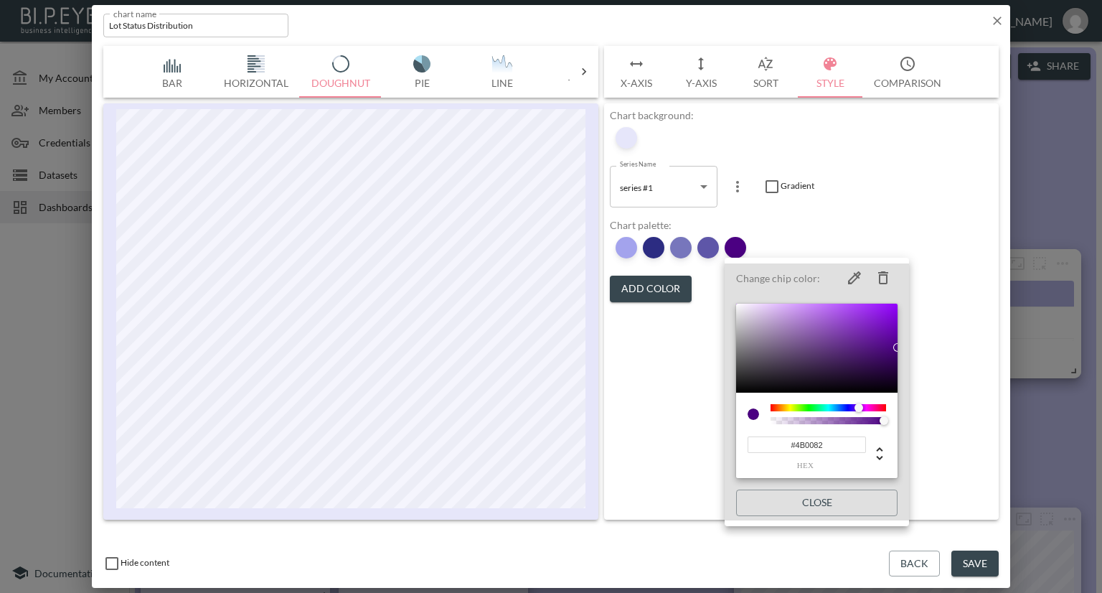
type input "#4B0082"
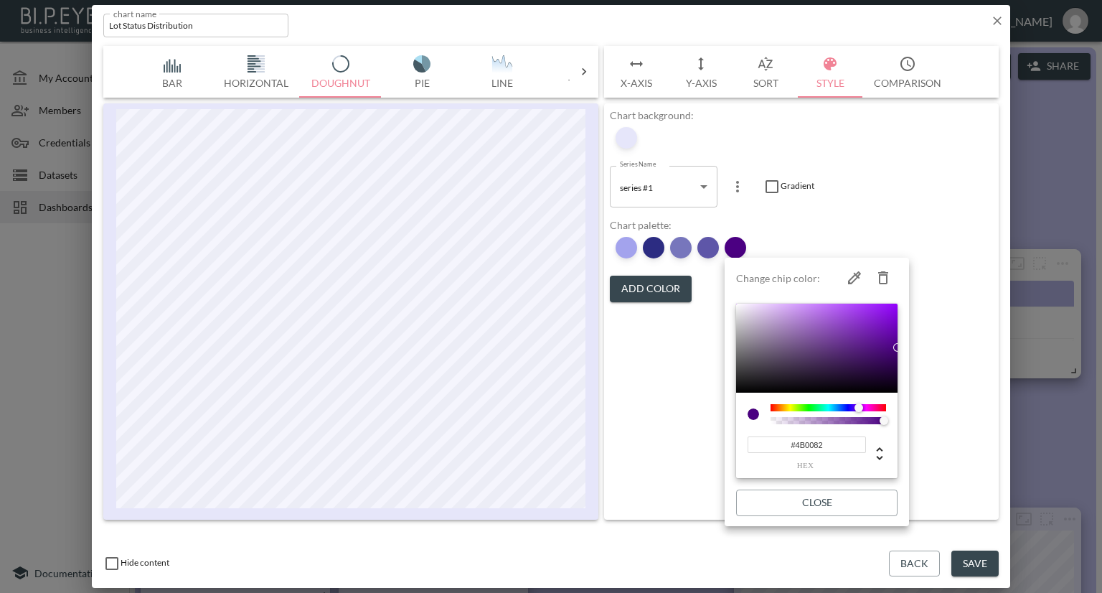
click at [905, 207] on div at bounding box center [551, 296] width 1102 height 593
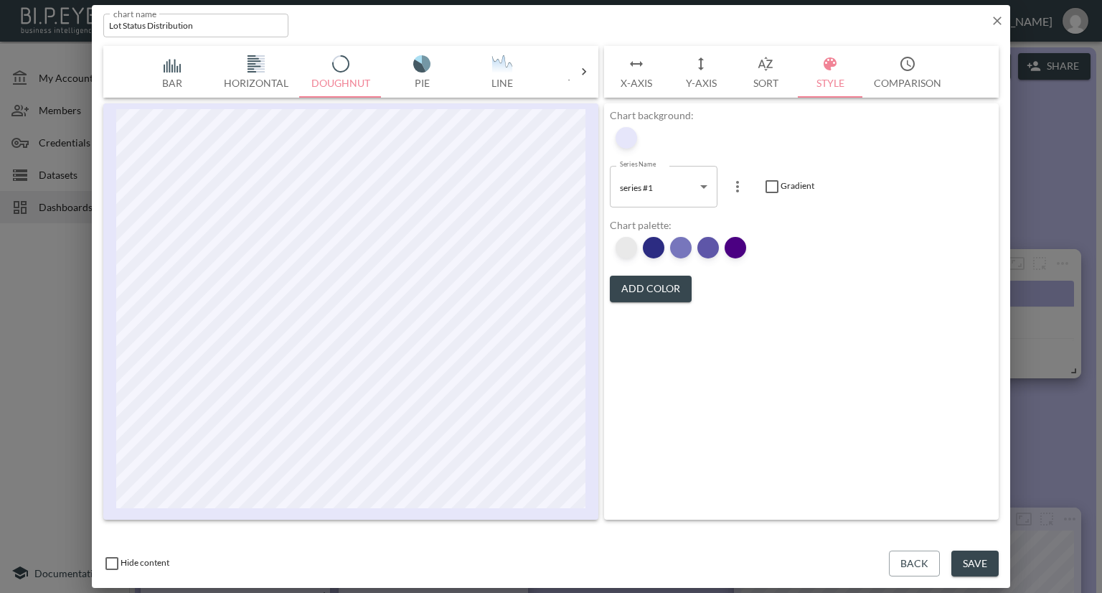
click at [632, 245] on div at bounding box center [627, 248] width 22 height 22
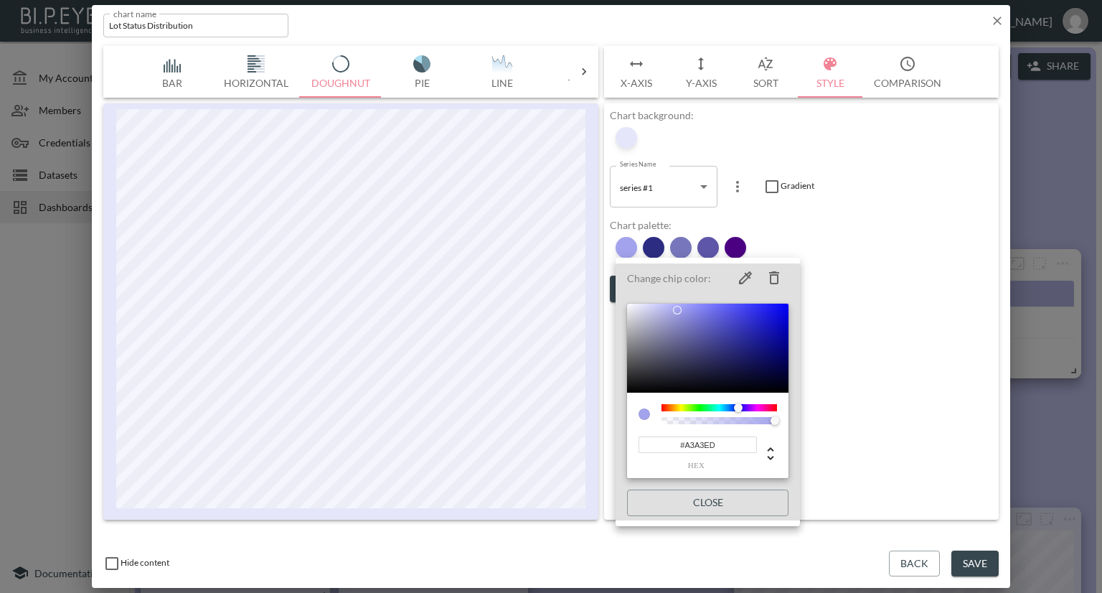
drag, startPoint x: 717, startPoint y: 447, endPoint x: 594, endPoint y: 448, distance: 122.7
click at [594, 448] on div "Change chip color: #A3A3ED hex Close" at bounding box center [551, 296] width 1102 height 593
paste input "FF4500"
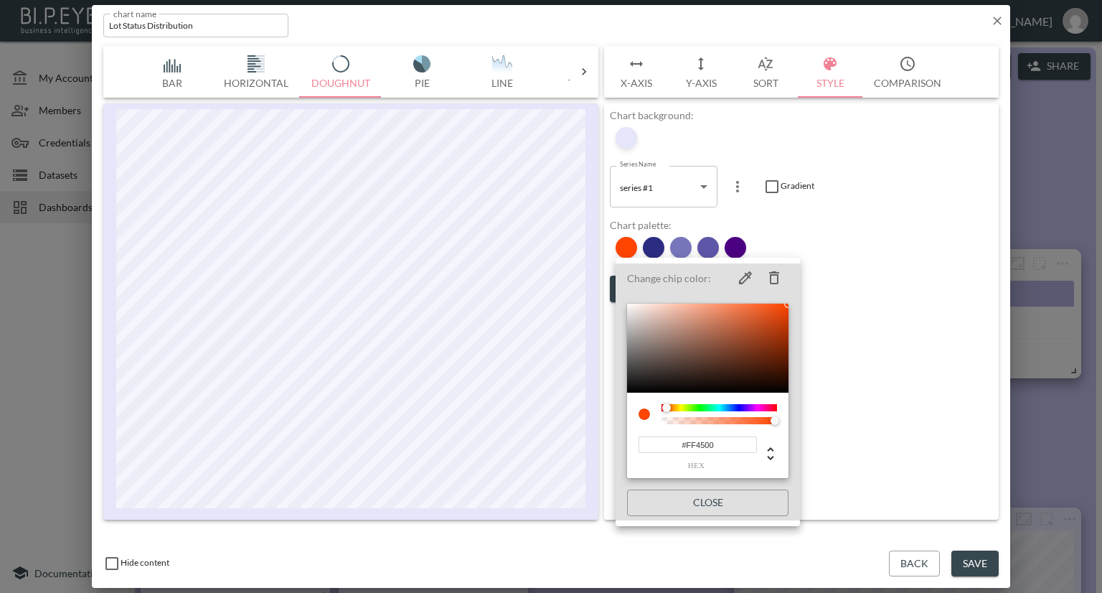
type input "#FF4500"
click at [890, 276] on div at bounding box center [551, 296] width 1102 height 593
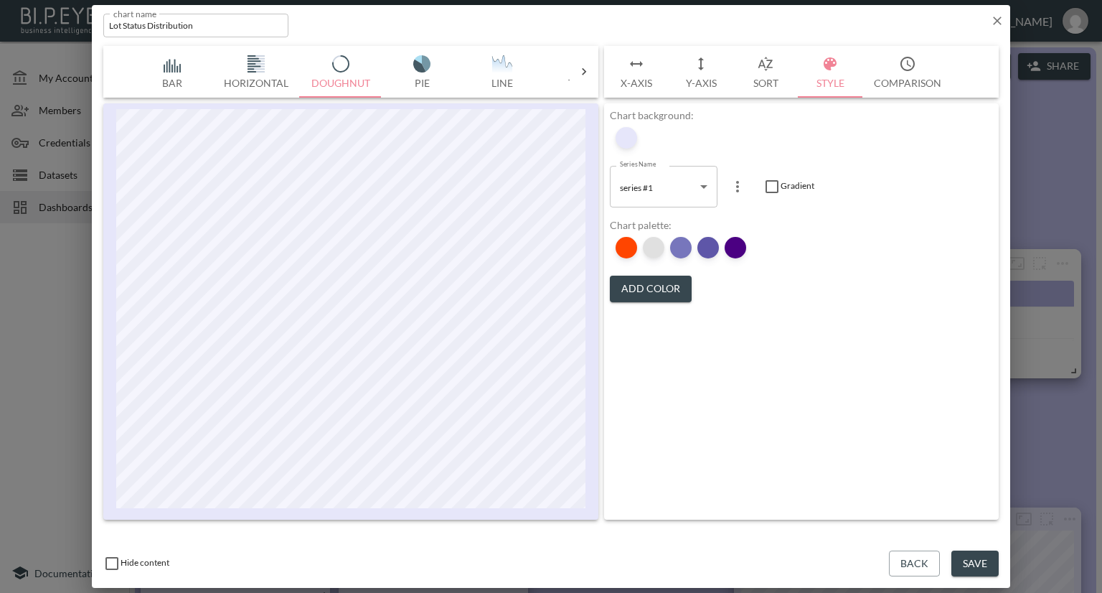
click at [661, 250] on div at bounding box center [654, 248] width 22 height 22
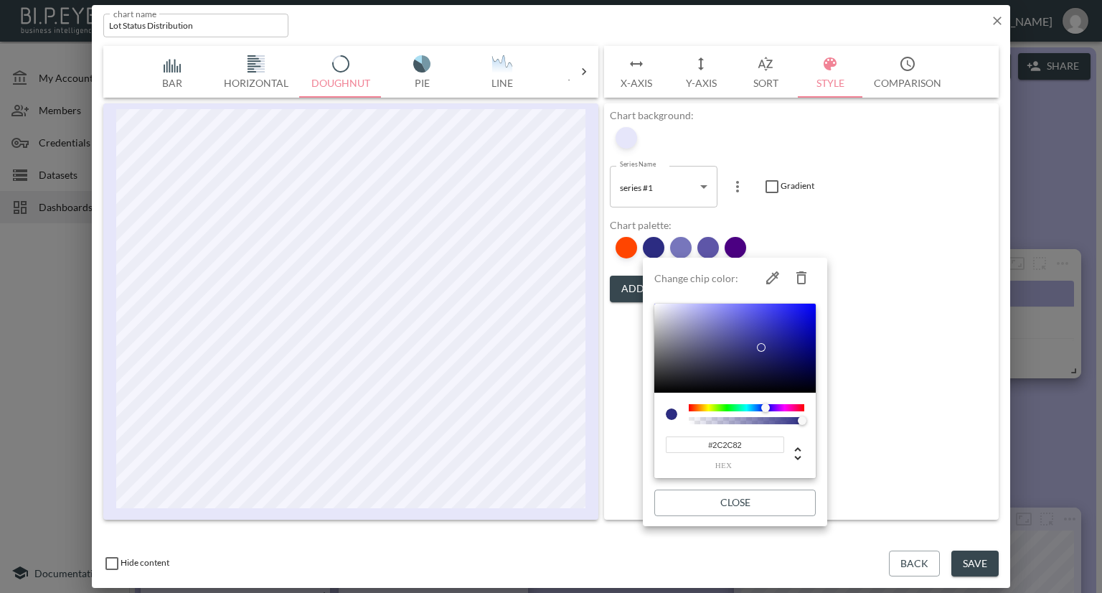
drag, startPoint x: 745, startPoint y: 441, endPoint x: 654, endPoint y: 441, distance: 91.1
click at [654, 441] on li "Change chip color: #2C2C82 hex Close" at bounding box center [735, 391] width 184 height 257
paste input "32CD3"
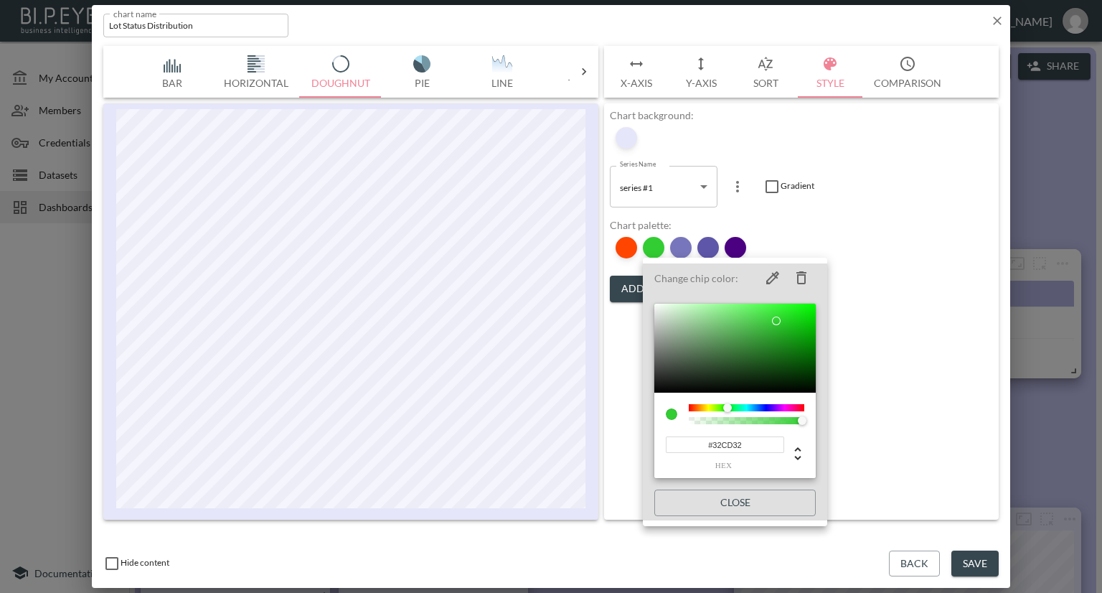
type input "#32CD32"
click at [902, 194] on div at bounding box center [551, 296] width 1102 height 593
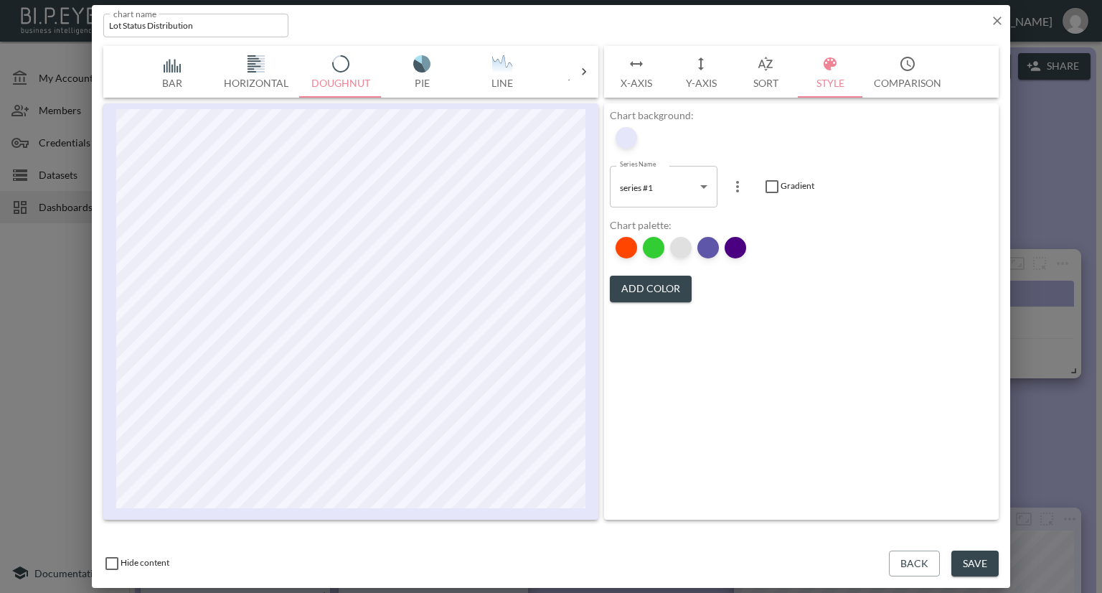
click at [682, 246] on div at bounding box center [681, 248] width 22 height 22
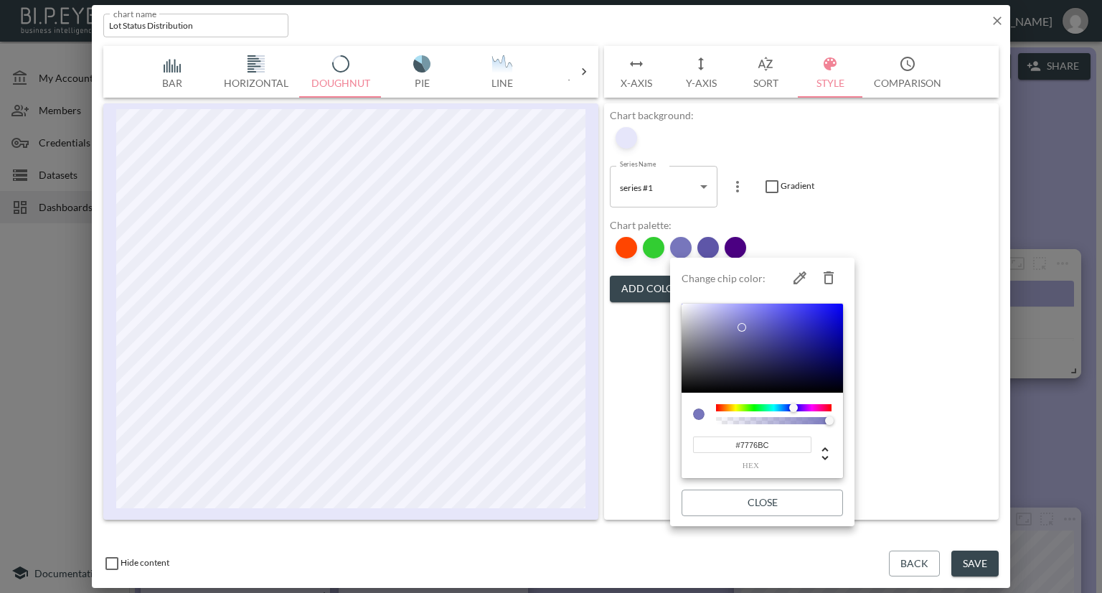
drag, startPoint x: 768, startPoint y: 442, endPoint x: 703, endPoint y: 443, distance: 64.6
click at [703, 443] on input "#7776BC" at bounding box center [752, 444] width 118 height 17
paste input "FFD700 –"
drag, startPoint x: 774, startPoint y: 446, endPoint x: 679, endPoint y: 443, distance: 94.8
click at [679, 443] on li "Change chip color: #FFD700 – hex Close" at bounding box center [762, 391] width 184 height 257
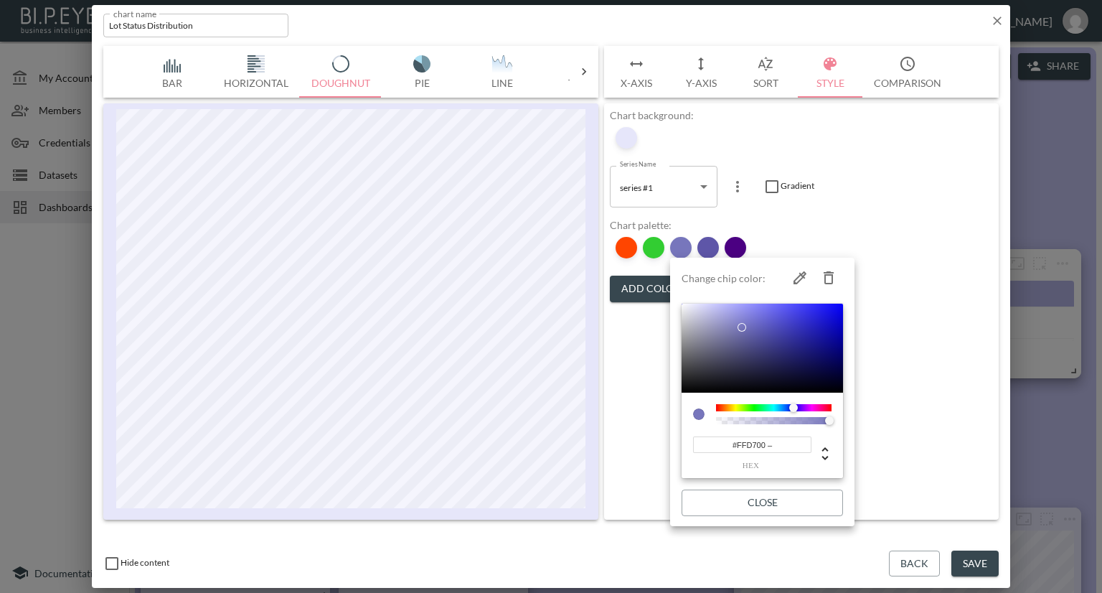
paste input
click at [779, 444] on input "#7776BC" at bounding box center [752, 444] width 118 height 17
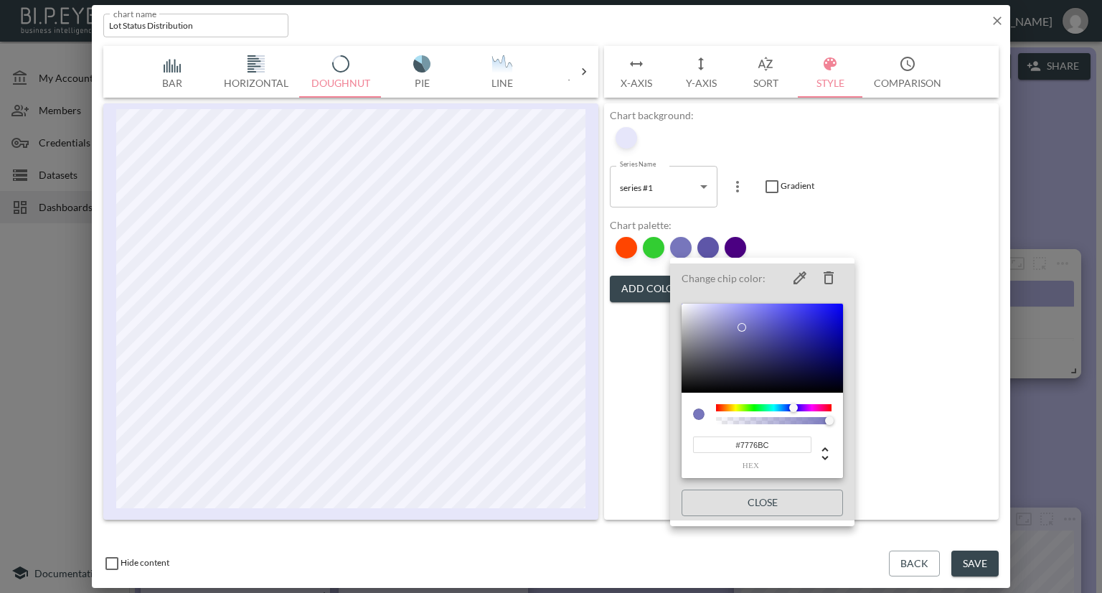
drag, startPoint x: 771, startPoint y: 446, endPoint x: 669, endPoint y: 441, distance: 102.0
click at [669, 441] on div "Change chip color: #7776BC hex Close" at bounding box center [551, 296] width 1102 height 593
paste input "FFD700"
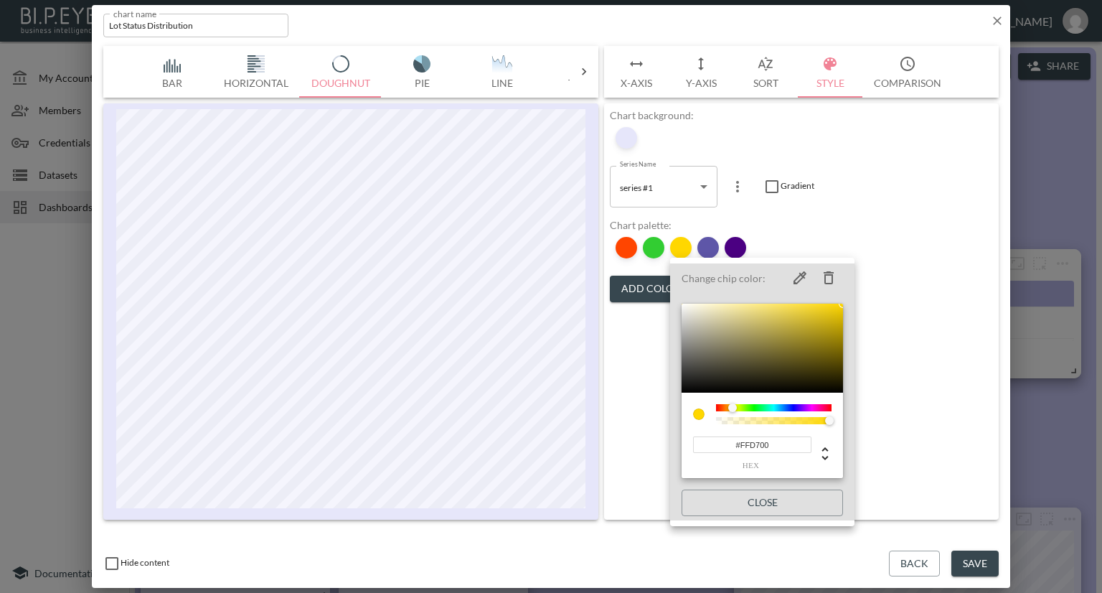
type input "#FFD700"
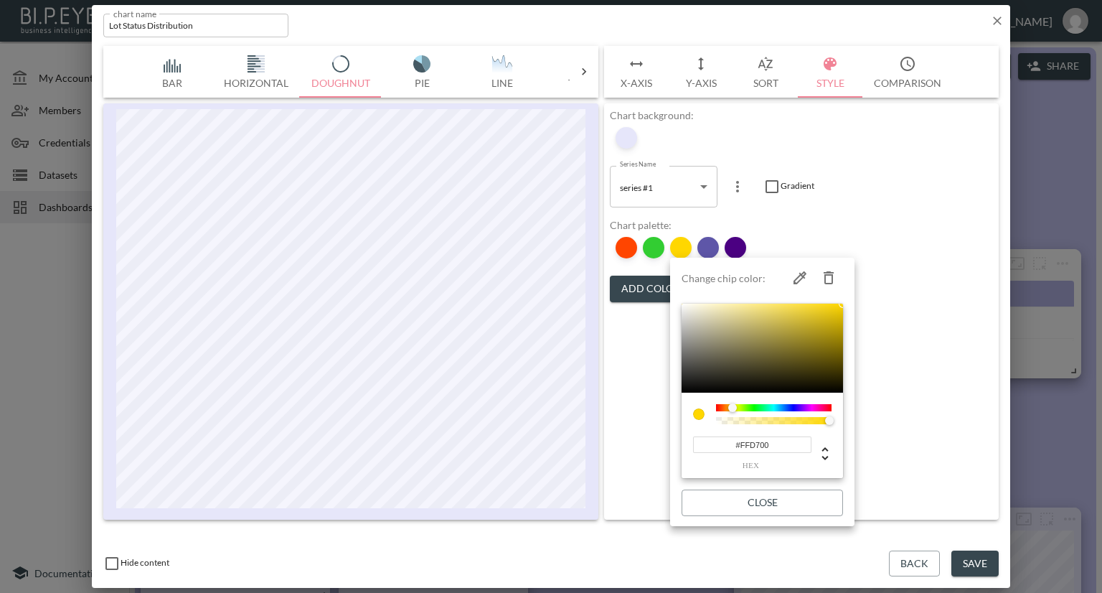
click at [951, 251] on div at bounding box center [551, 296] width 1102 height 593
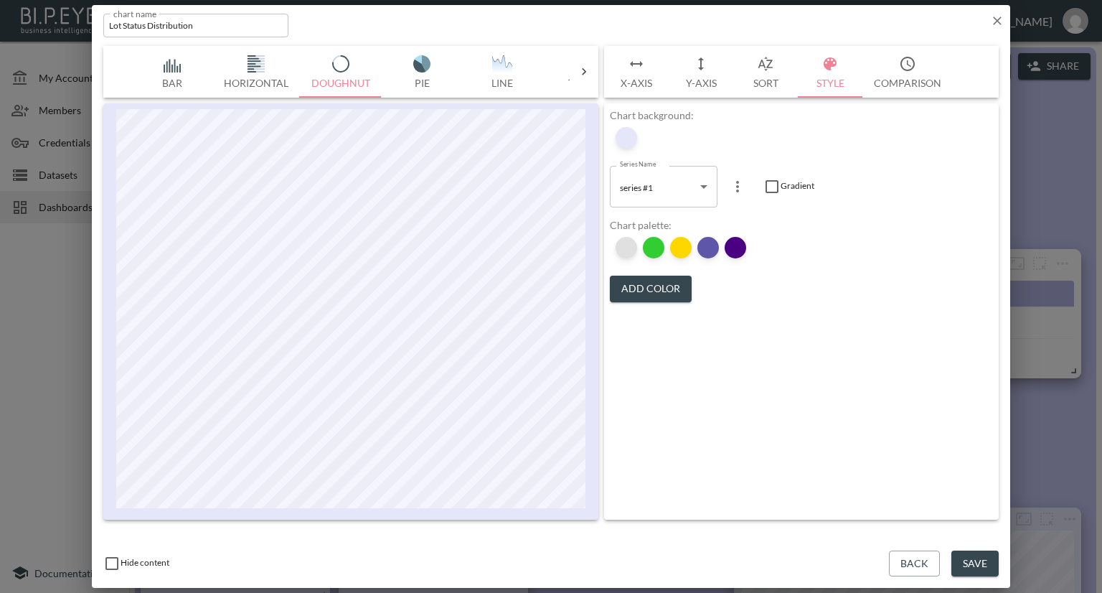
click at [630, 247] on div at bounding box center [627, 248] width 22 height 22
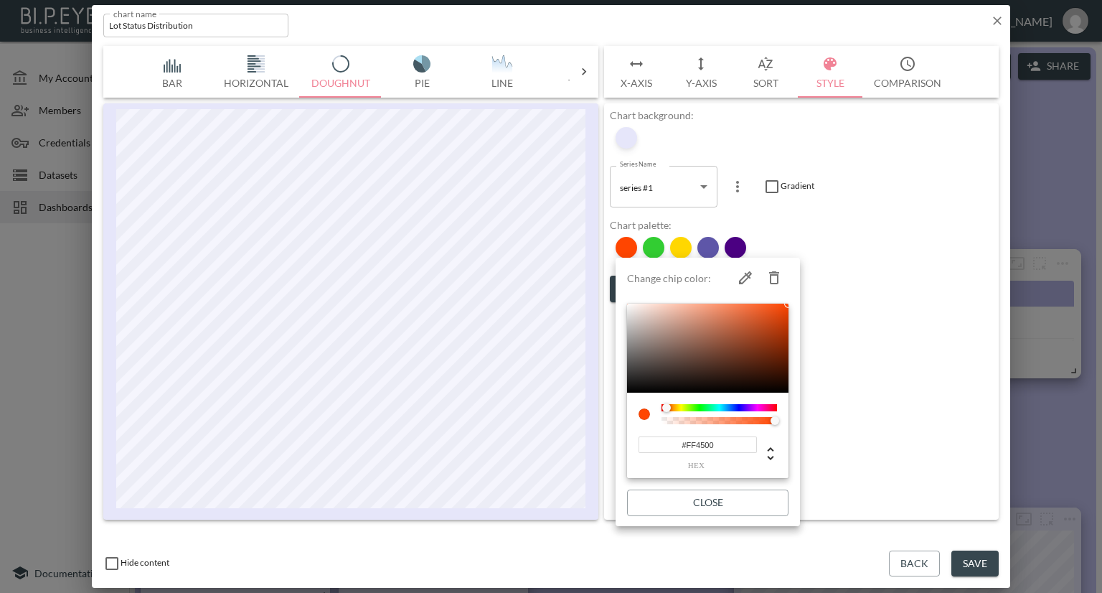
drag, startPoint x: 721, startPoint y: 448, endPoint x: 644, endPoint y: 444, distance: 77.6
click at [644, 444] on input "#FF4500" at bounding box center [698, 444] width 118 height 17
paste input "8B00"
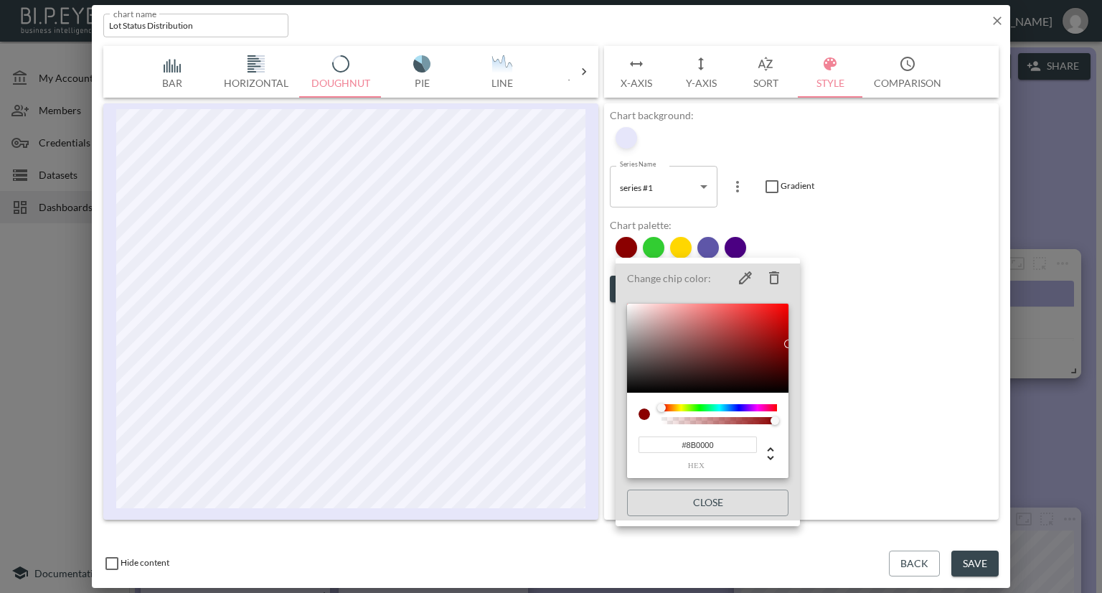
type input "#8B0000"
click at [880, 287] on div at bounding box center [551, 296] width 1102 height 593
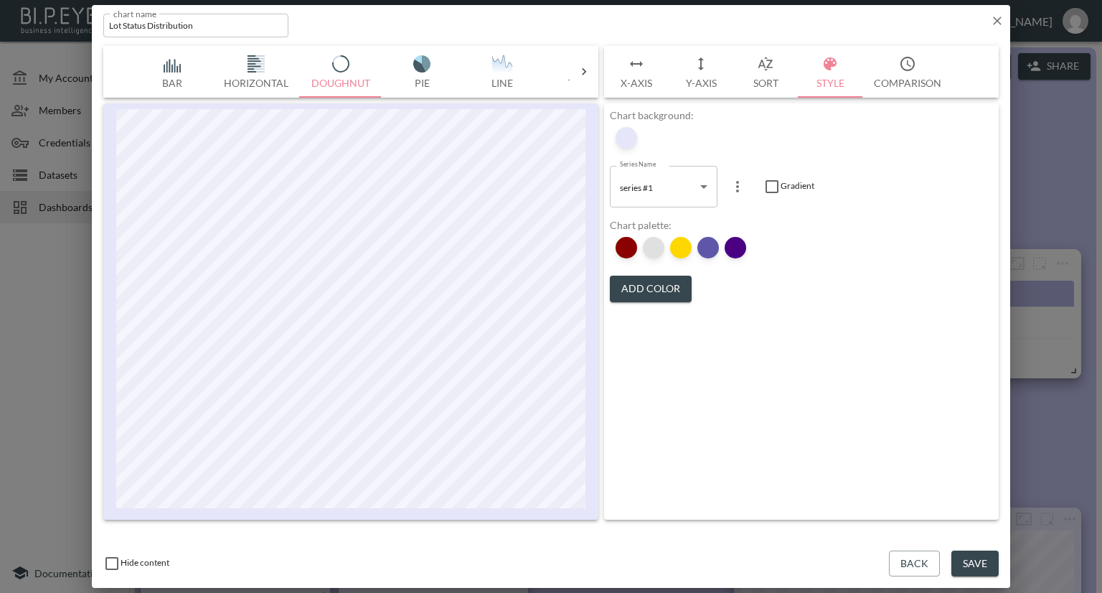
click at [652, 248] on div at bounding box center [654, 248] width 22 height 22
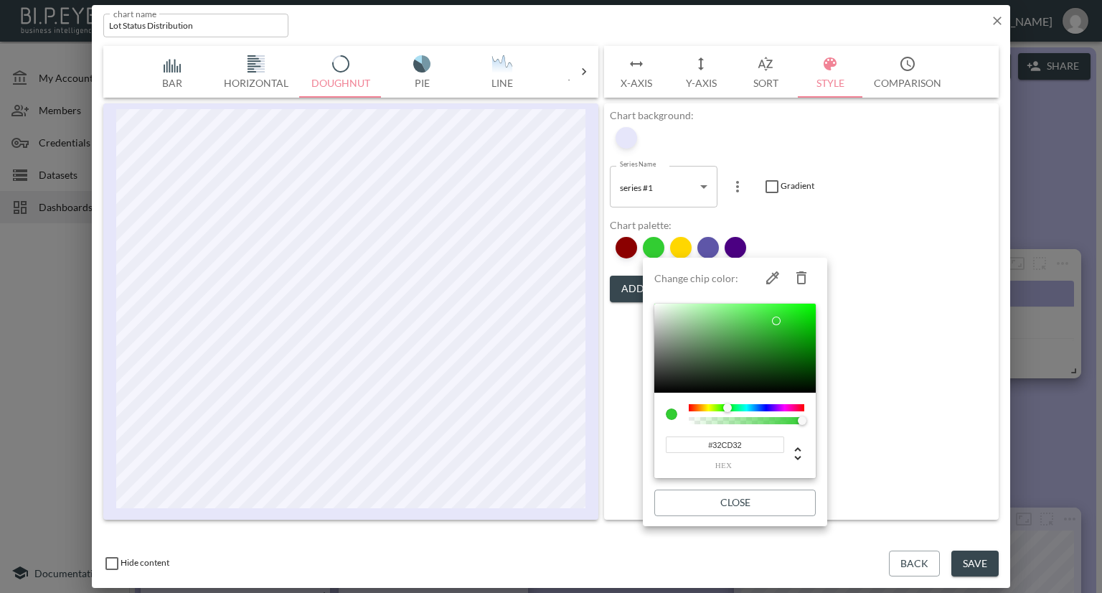
drag, startPoint x: 741, startPoint y: 443, endPoint x: 654, endPoint y: 445, distance: 86.9
click at [654, 445] on div "#32CD32 hex" at bounding box center [734, 435] width 161 height 86
drag, startPoint x: 747, startPoint y: 449, endPoint x: 732, endPoint y: 449, distance: 15.1
click at [732, 449] on input "#32CD32" at bounding box center [725, 444] width 118 height 17
click at [898, 292] on div at bounding box center [551, 296] width 1102 height 593
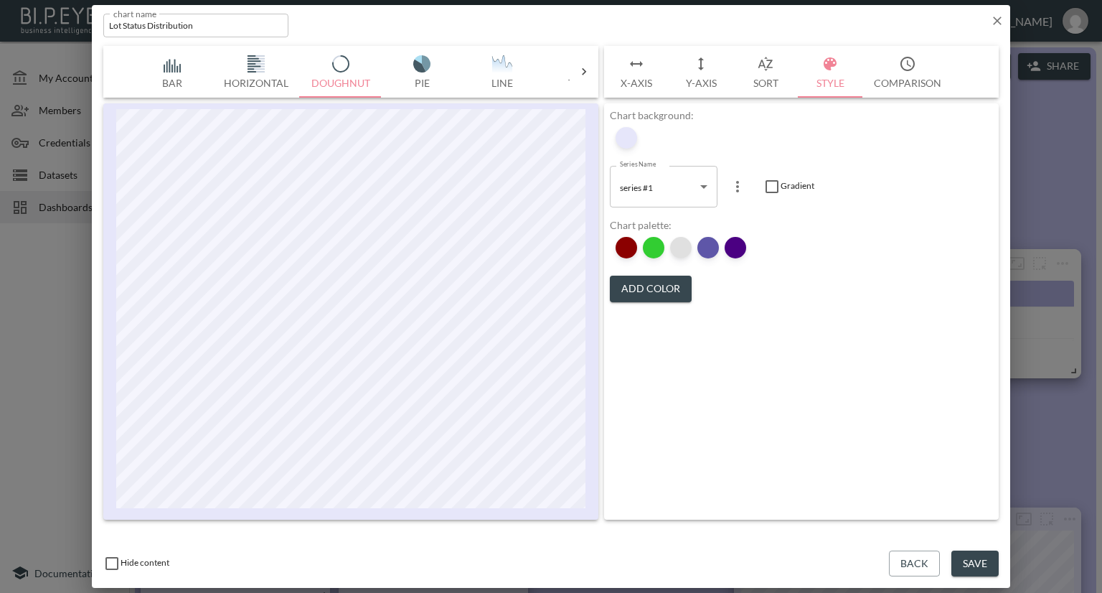
click at [679, 243] on div at bounding box center [681, 248] width 22 height 22
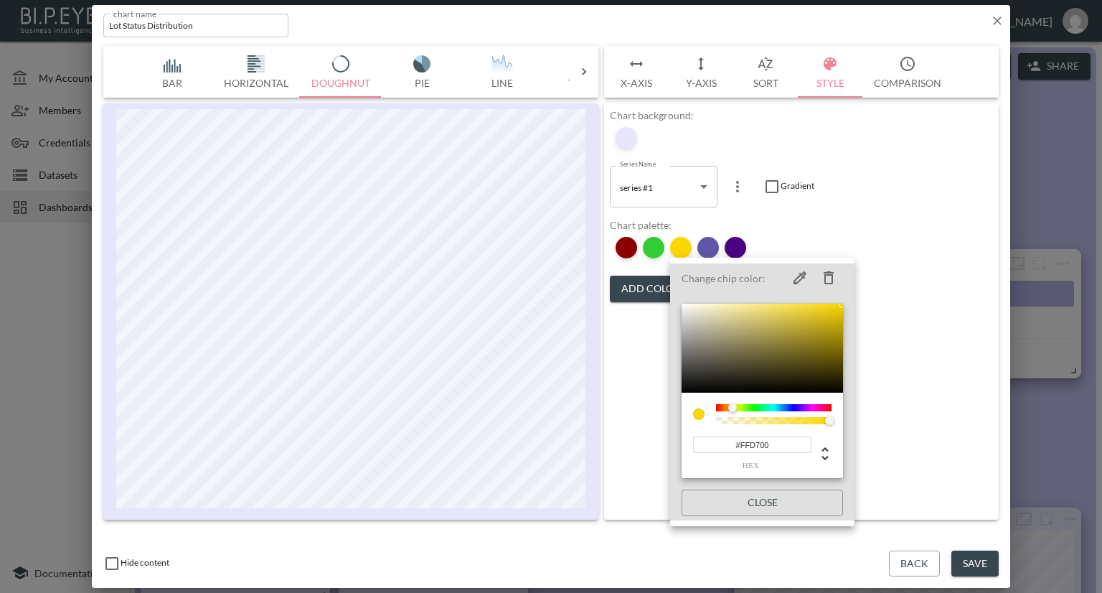
drag, startPoint x: 774, startPoint y: 447, endPoint x: 657, endPoint y: 447, distance: 117.7
click at [657, 447] on div "Change chip color: #FFD700 hex Close" at bounding box center [551, 296] width 1102 height 593
paste input "98FB98"
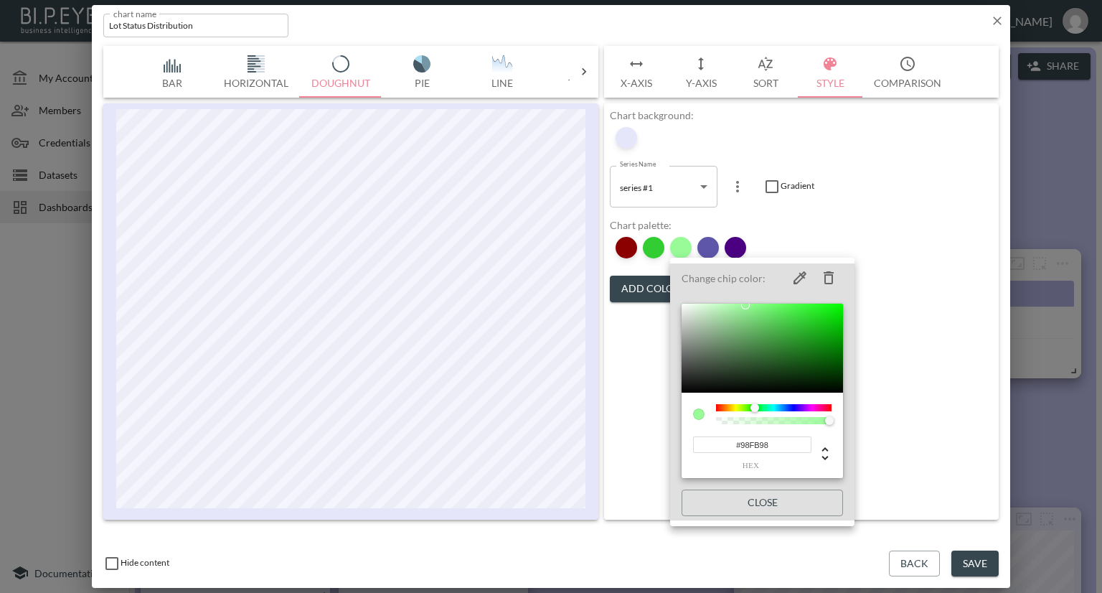
type input "#98FB98"
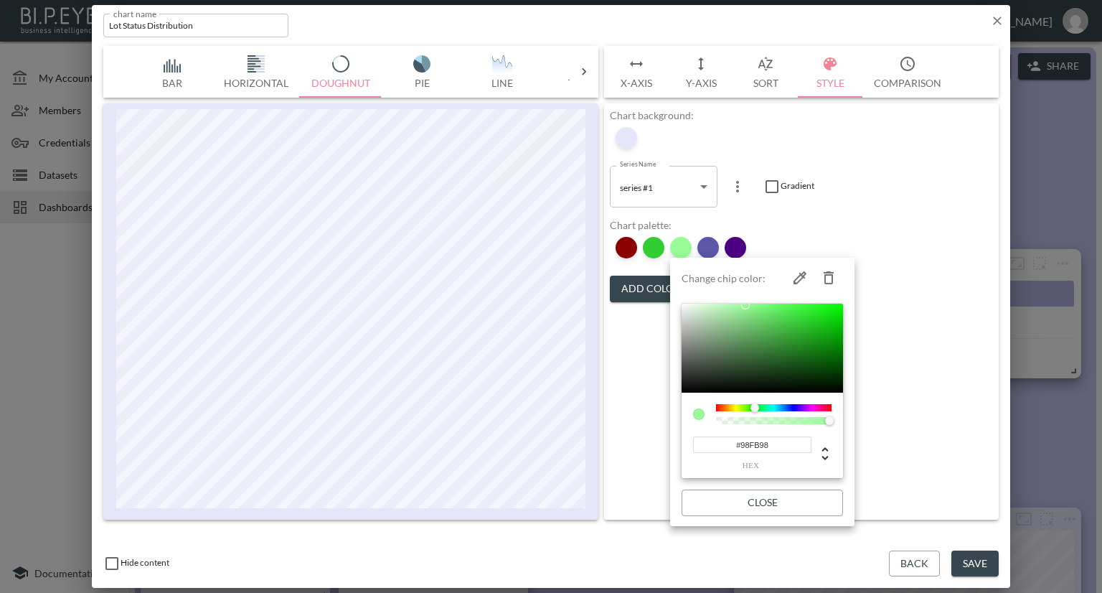
click at [899, 239] on div at bounding box center [551, 296] width 1102 height 593
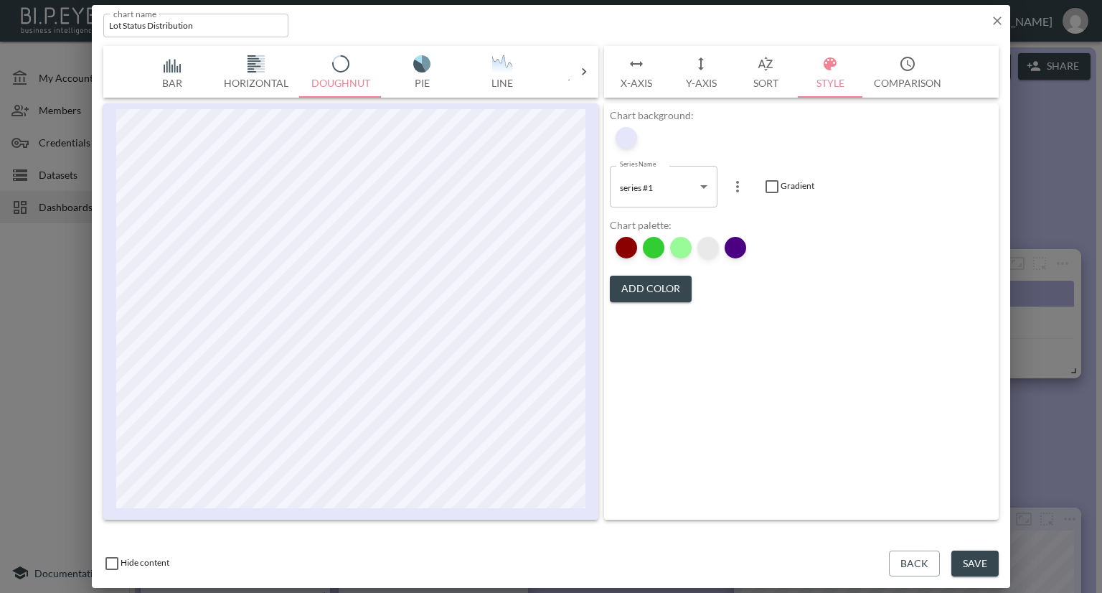
click at [710, 245] on div at bounding box center [708, 248] width 22 height 22
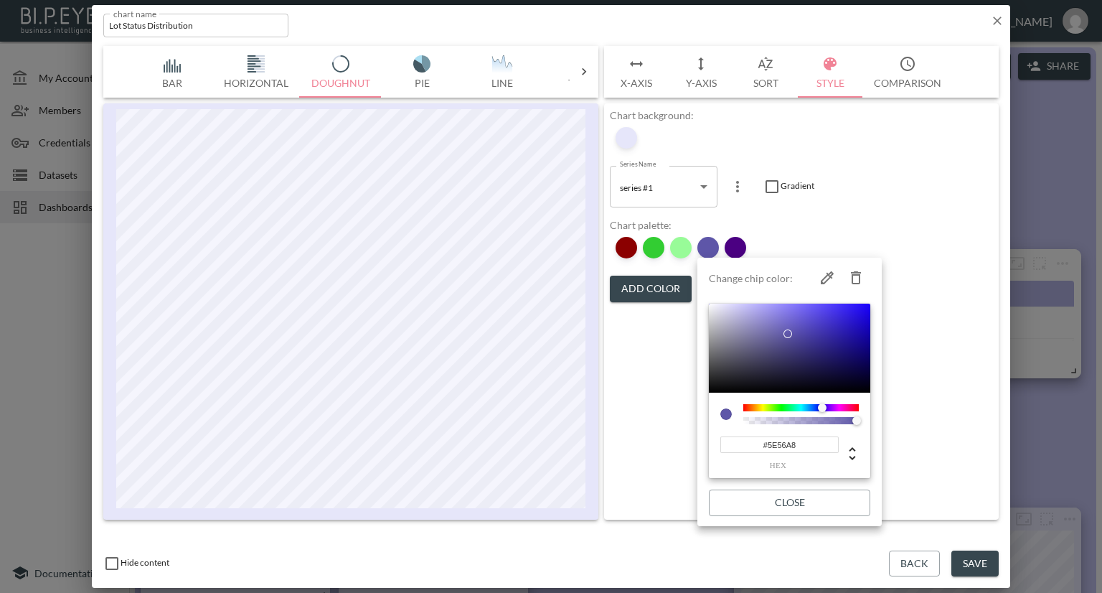
drag, startPoint x: 797, startPoint y: 444, endPoint x: 713, endPoint y: 444, distance: 84.7
click at [713, 444] on div "#5E56A8 hex" at bounding box center [789, 435] width 161 height 86
paste input "FFD700"
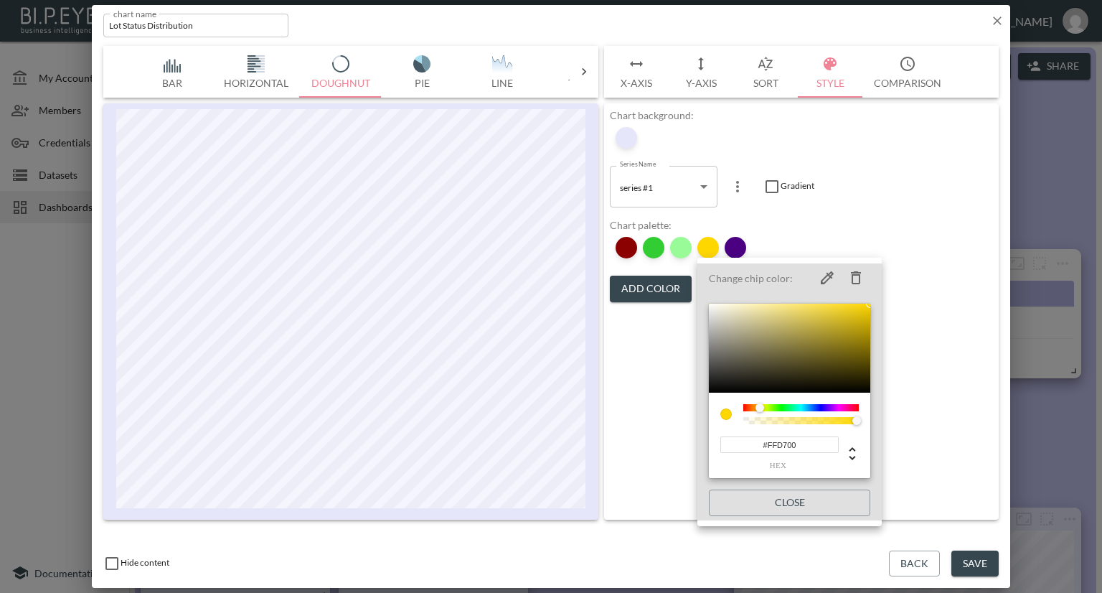
drag, startPoint x: 804, startPoint y: 444, endPoint x: 692, endPoint y: 438, distance: 112.1
click at [692, 438] on div "Change chip color: #FFD700 hex Close" at bounding box center [551, 296] width 1102 height 593
paste input "CD5C5C"
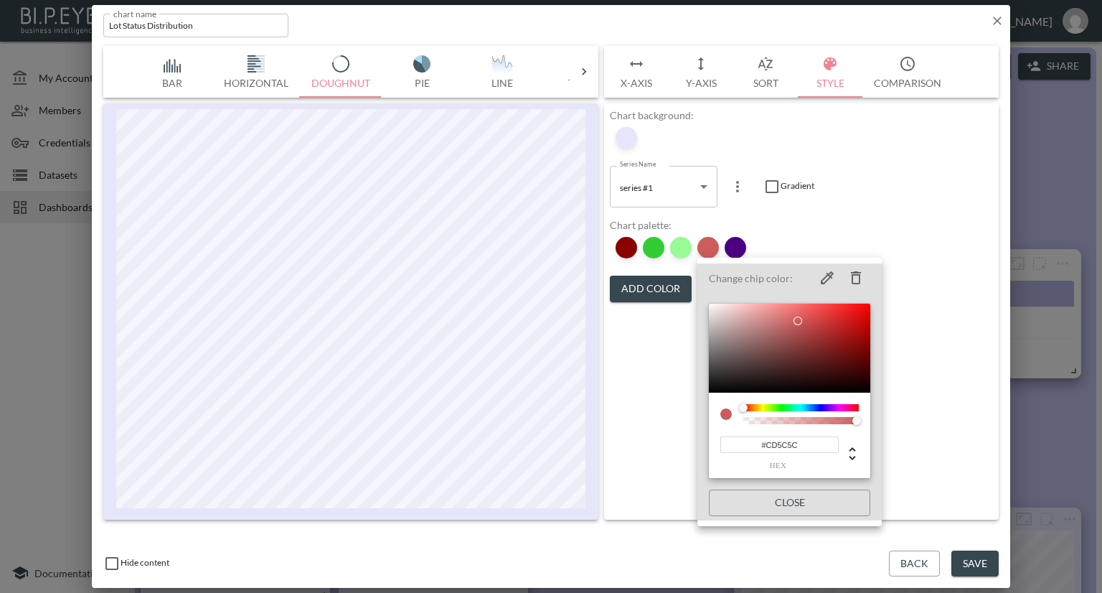
type input "#CD5C5C"
click at [944, 267] on div at bounding box center [551, 296] width 1102 height 593
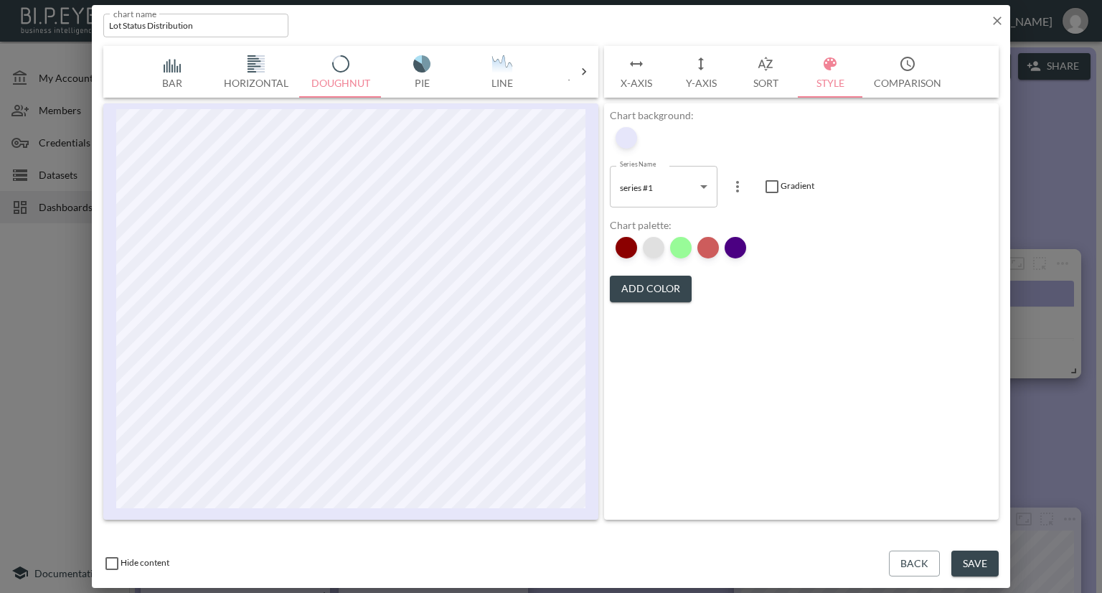
click at [659, 246] on div at bounding box center [654, 248] width 22 height 22
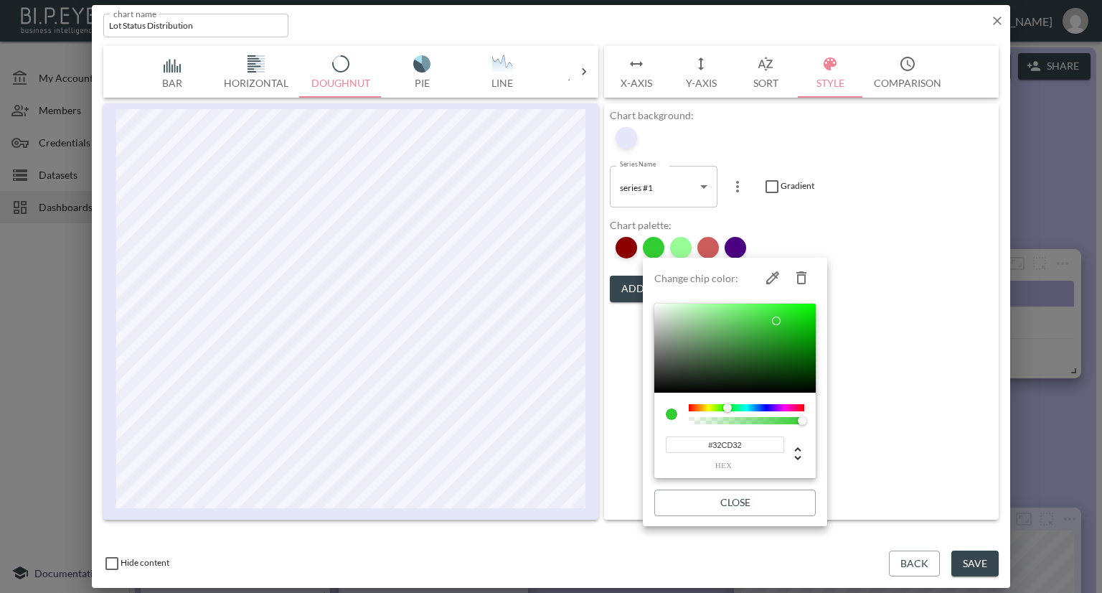
drag, startPoint x: 741, startPoint y: 442, endPoint x: 652, endPoint y: 441, distance: 89.0
click at [652, 441] on li "Change chip color: #32CD32 hex Close" at bounding box center [735, 391] width 184 height 257
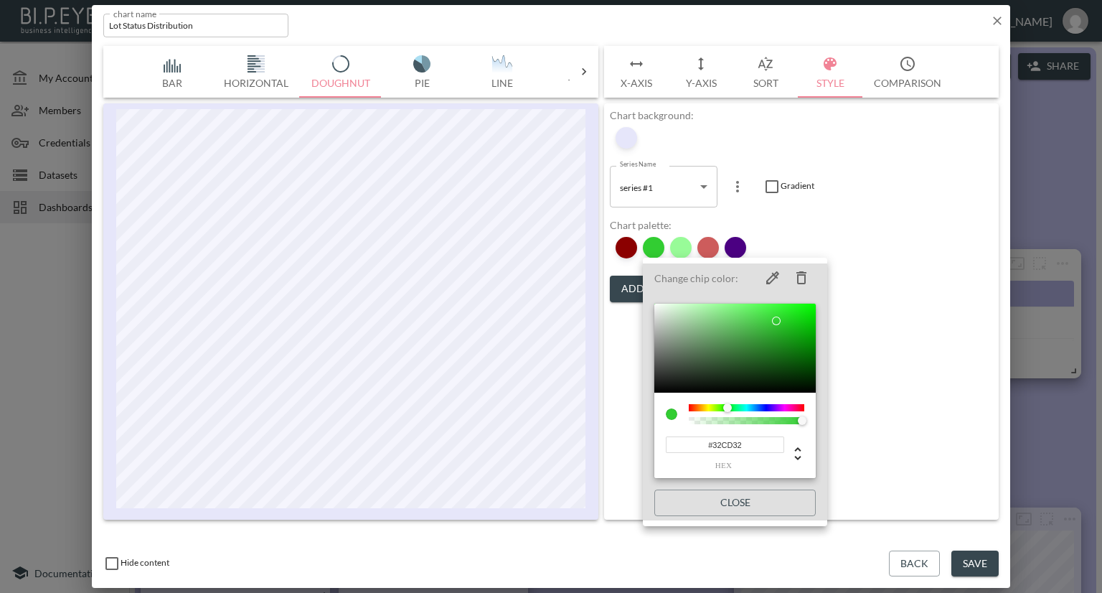
paste input "CB371"
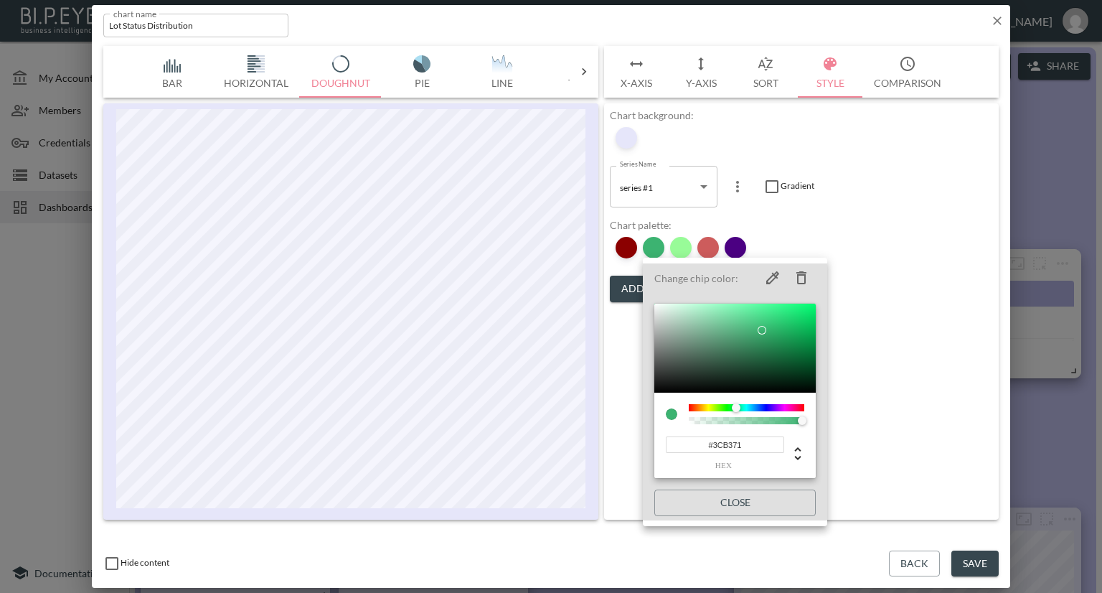
type input "#3CB371"
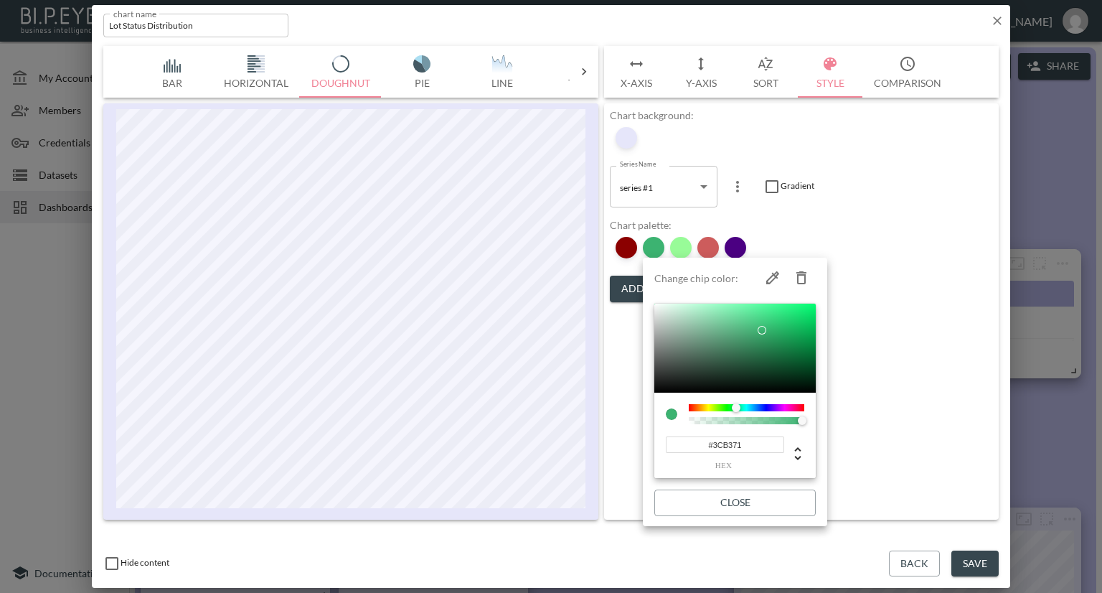
click at [895, 304] on div at bounding box center [551, 296] width 1102 height 593
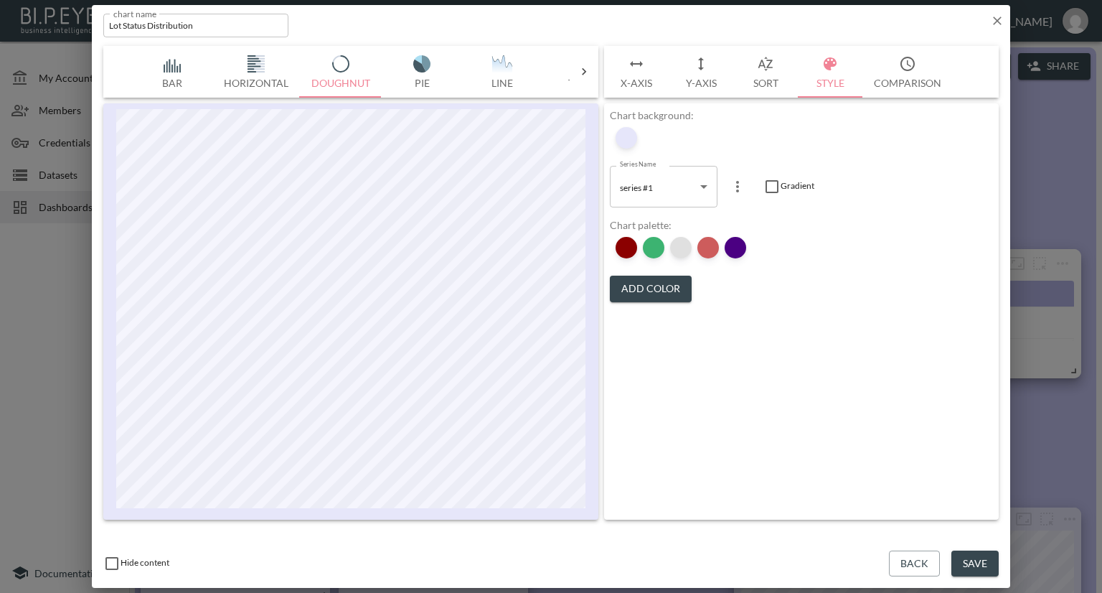
click at [680, 242] on div at bounding box center [681, 248] width 22 height 22
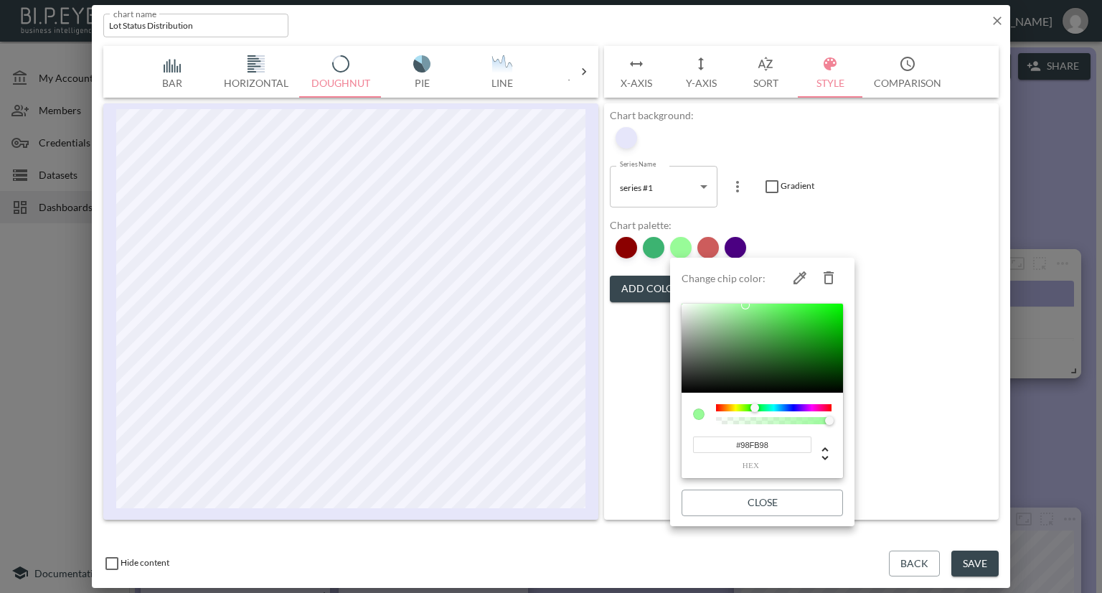
drag, startPoint x: 774, startPoint y: 441, endPoint x: 695, endPoint y: 441, distance: 79.7
click at [695, 441] on input "#98FB98" at bounding box center [752, 444] width 118 height 17
paste input "0EE90"
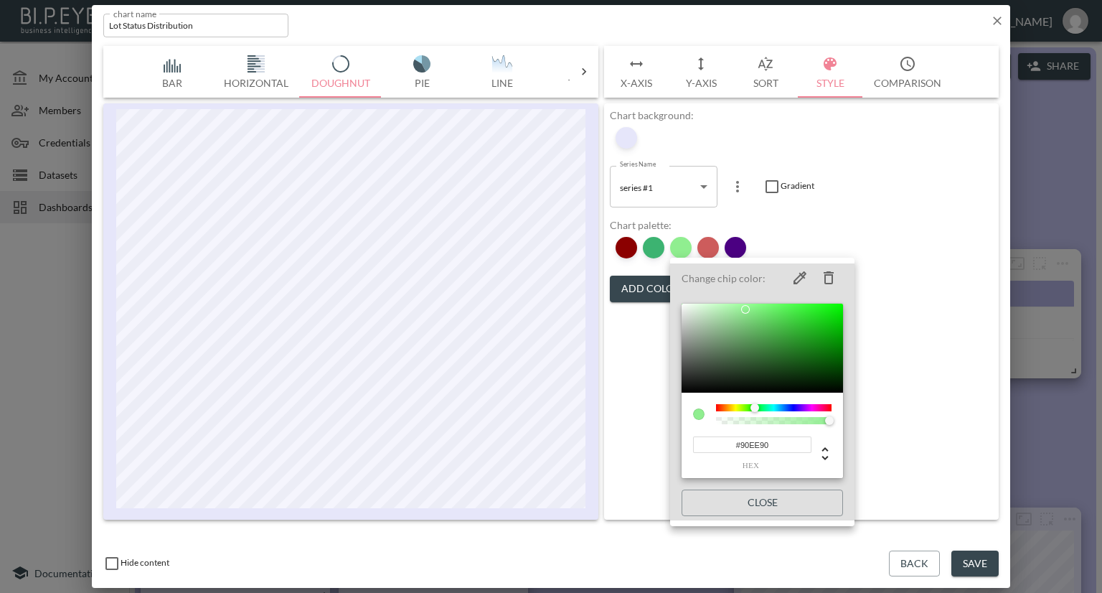
type input "#90EE90"
click at [996, 21] on div at bounding box center [551, 296] width 1102 height 593
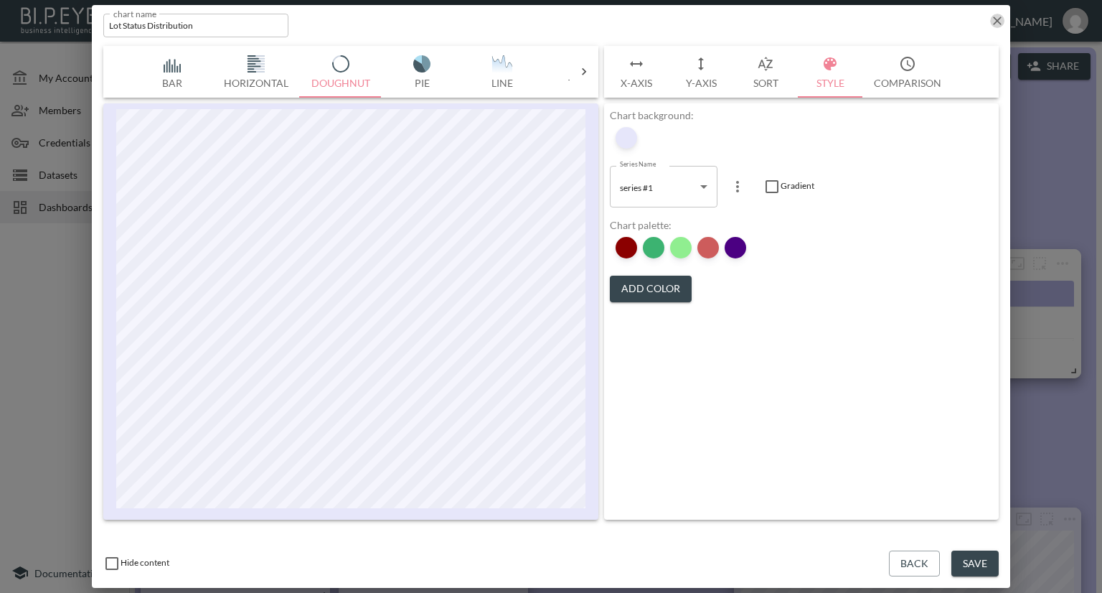
click at [997, 22] on icon "button" at bounding box center [997, 21] width 14 height 14
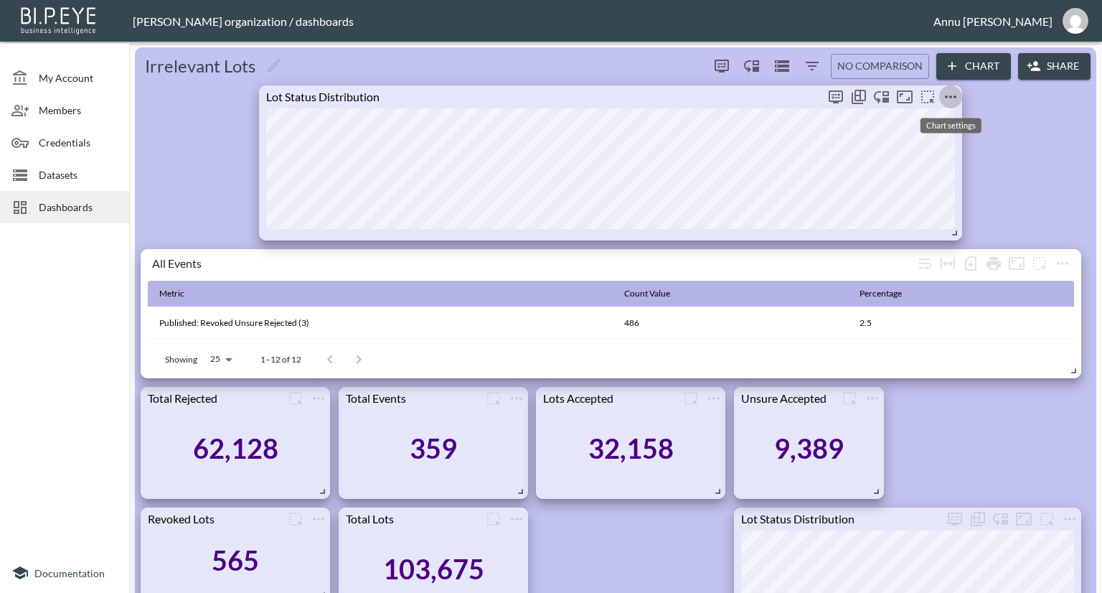
click at [954, 93] on icon "more" at bounding box center [950, 96] width 17 height 17
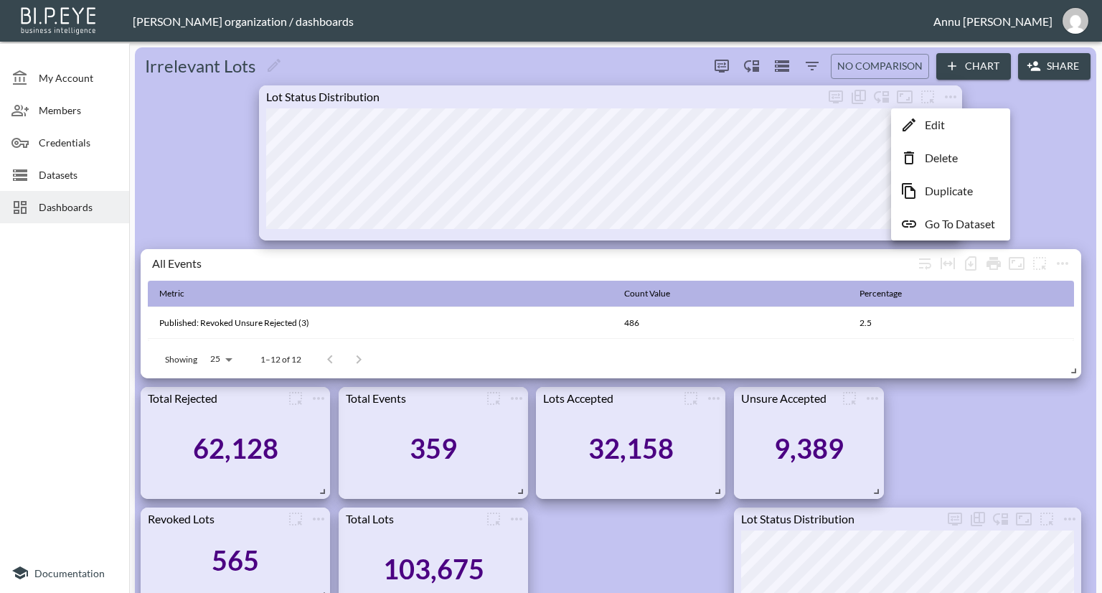
click at [939, 193] on p "Duplicate" at bounding box center [949, 190] width 48 height 17
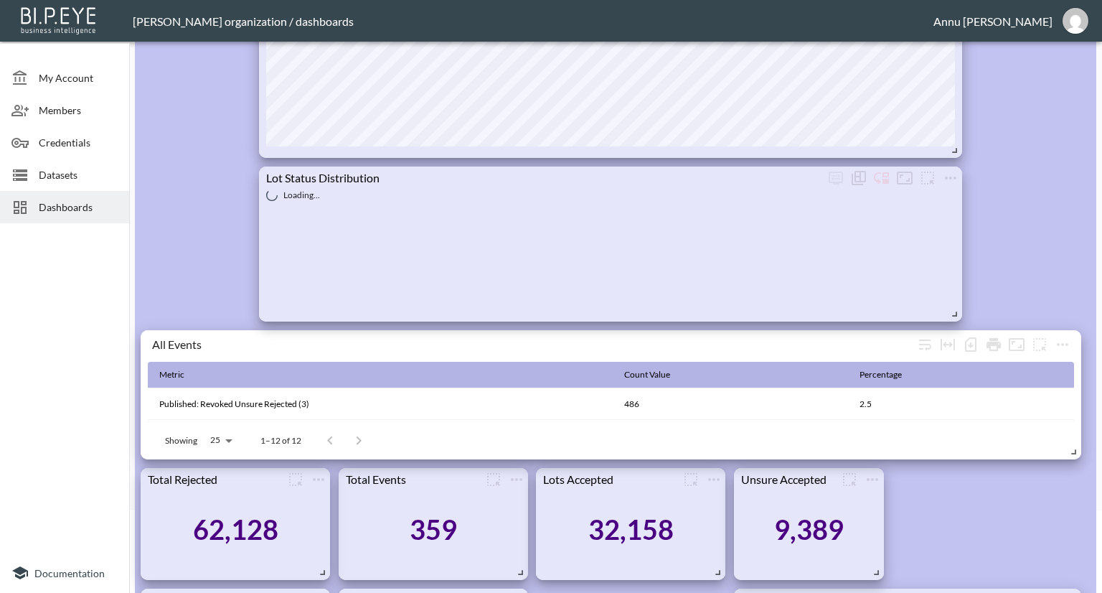
scroll to position [144, 0]
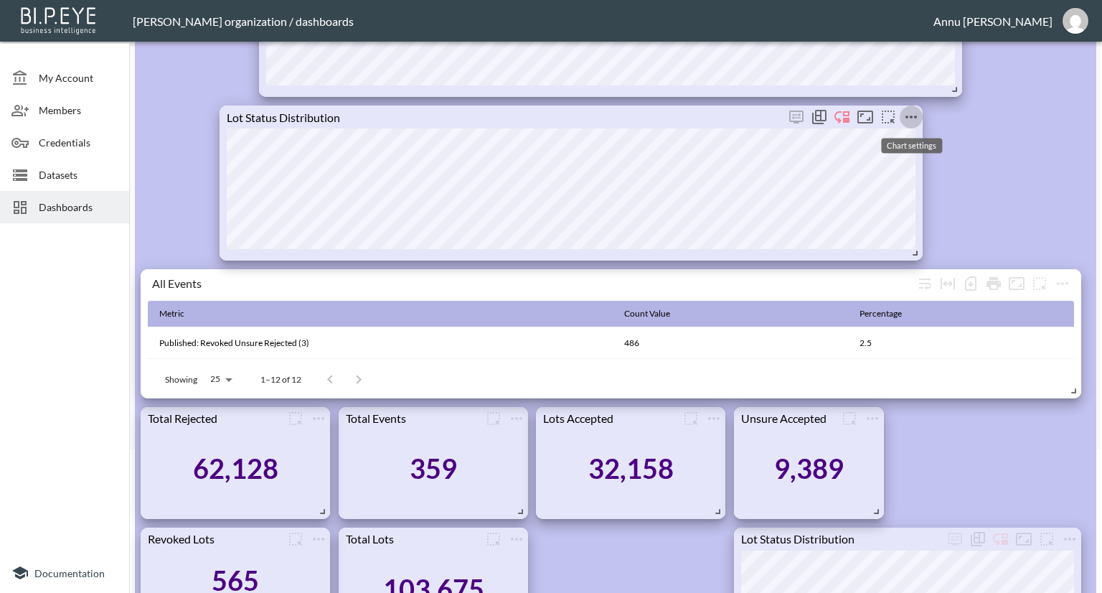
click at [908, 116] on icon "more" at bounding box center [911, 116] width 17 height 17
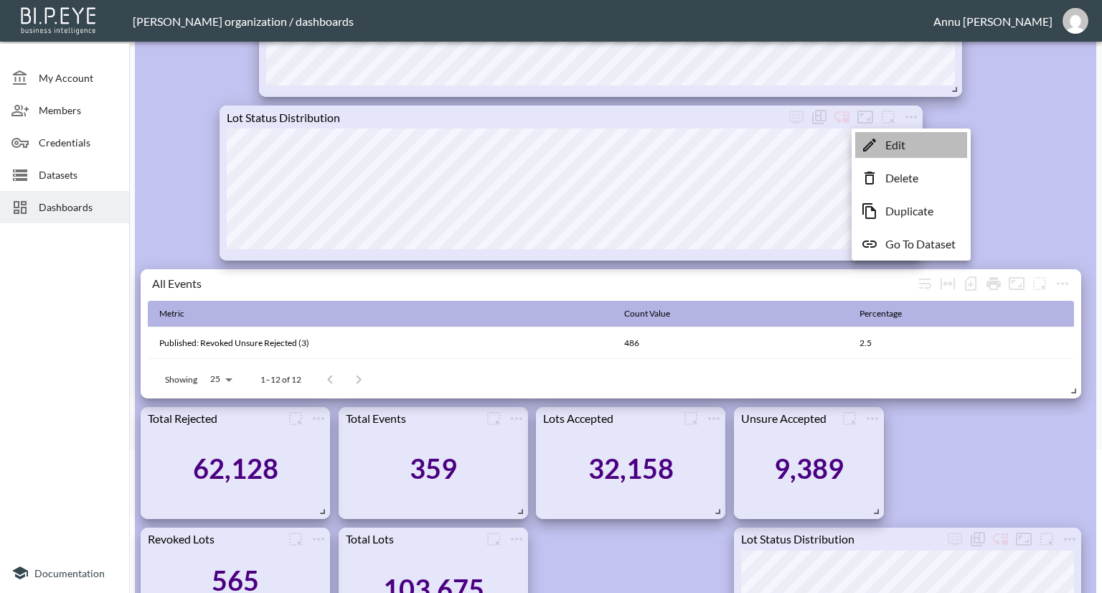
click at [898, 153] on p "Edit" at bounding box center [895, 144] width 20 height 17
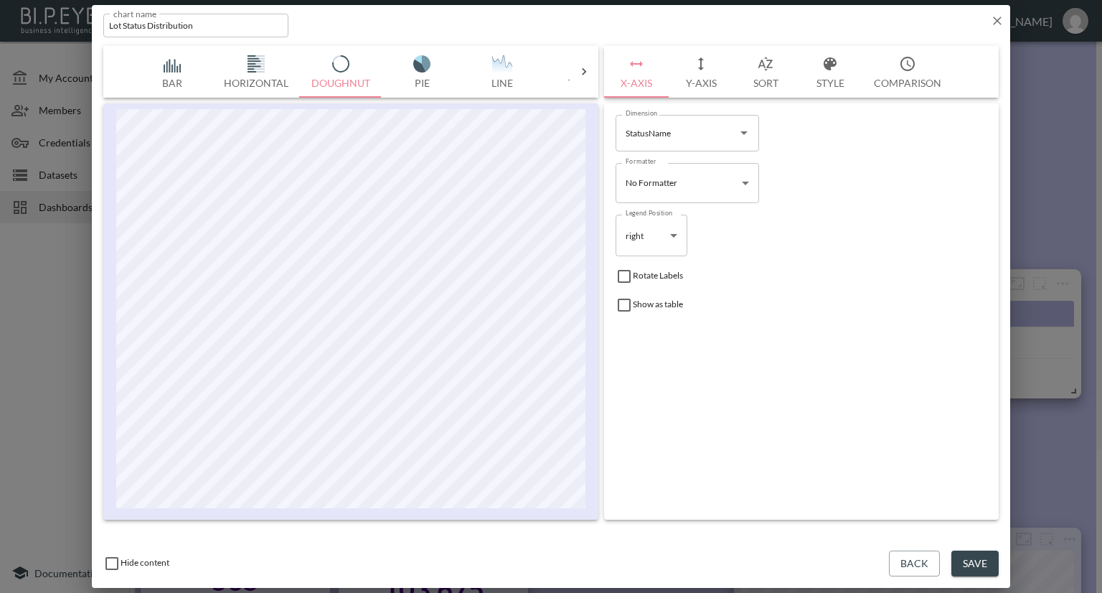
click at [756, 84] on button "Sort" at bounding box center [765, 72] width 65 height 52
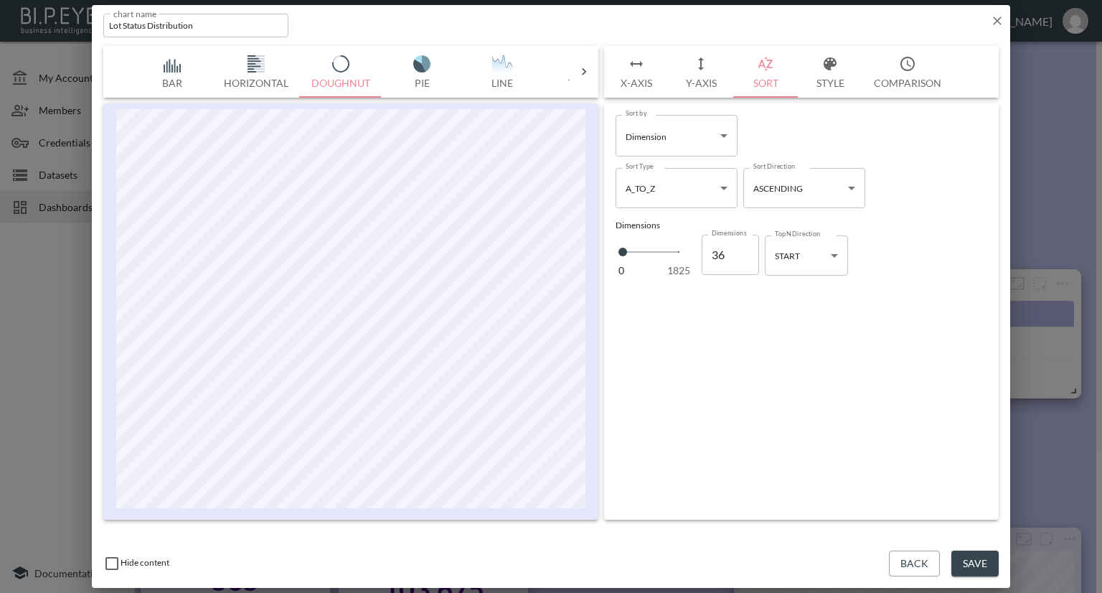
click at [821, 83] on button "Style" at bounding box center [830, 72] width 65 height 52
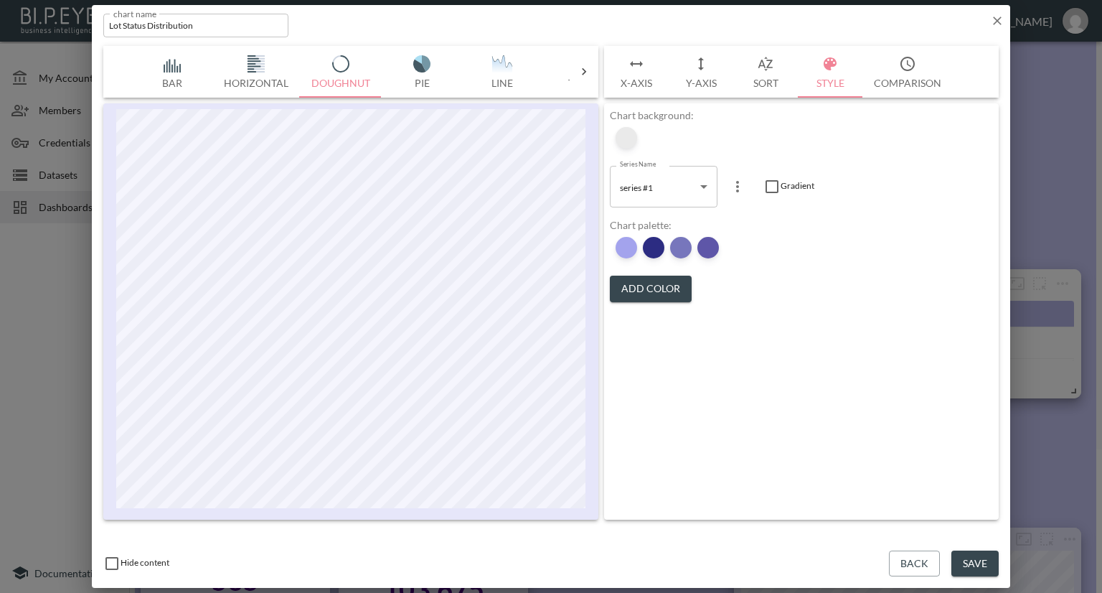
click at [631, 138] on div at bounding box center [627, 138] width 22 height 22
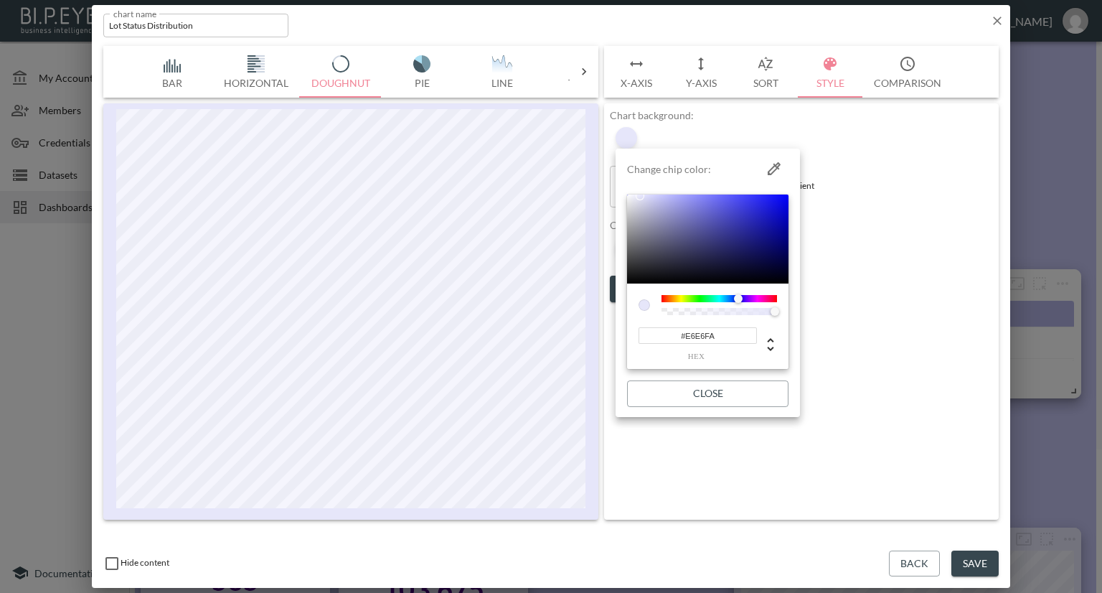
drag, startPoint x: 724, startPoint y: 337, endPoint x: 664, endPoint y: 337, distance: 60.3
click at [664, 337] on input "#E6E6FA" at bounding box center [698, 335] width 118 height 17
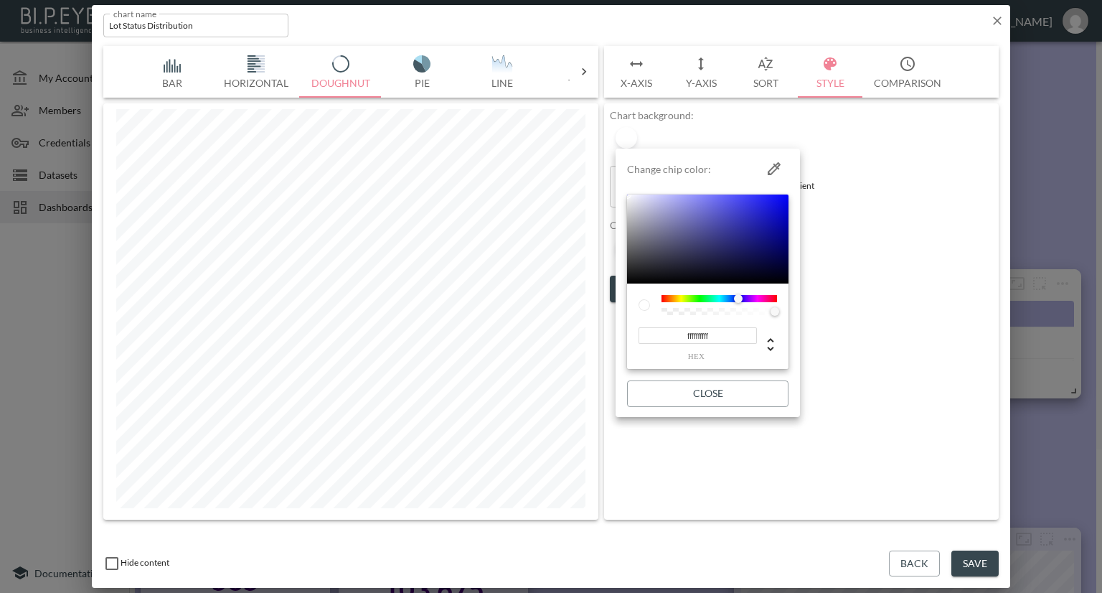
click at [677, 334] on input "ffffffffff" at bounding box center [698, 335] width 118 height 17
click at [718, 335] on input "#ffffffffff" at bounding box center [698, 335] width 118 height 17
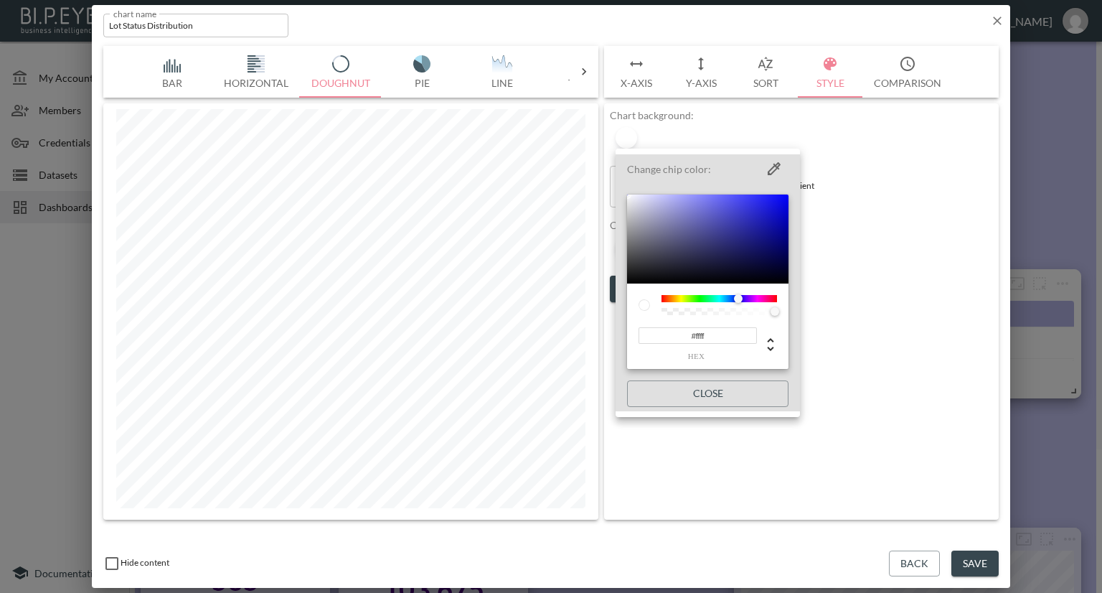
type input "#FFFFFF"
click at [726, 452] on div at bounding box center [551, 296] width 1102 height 593
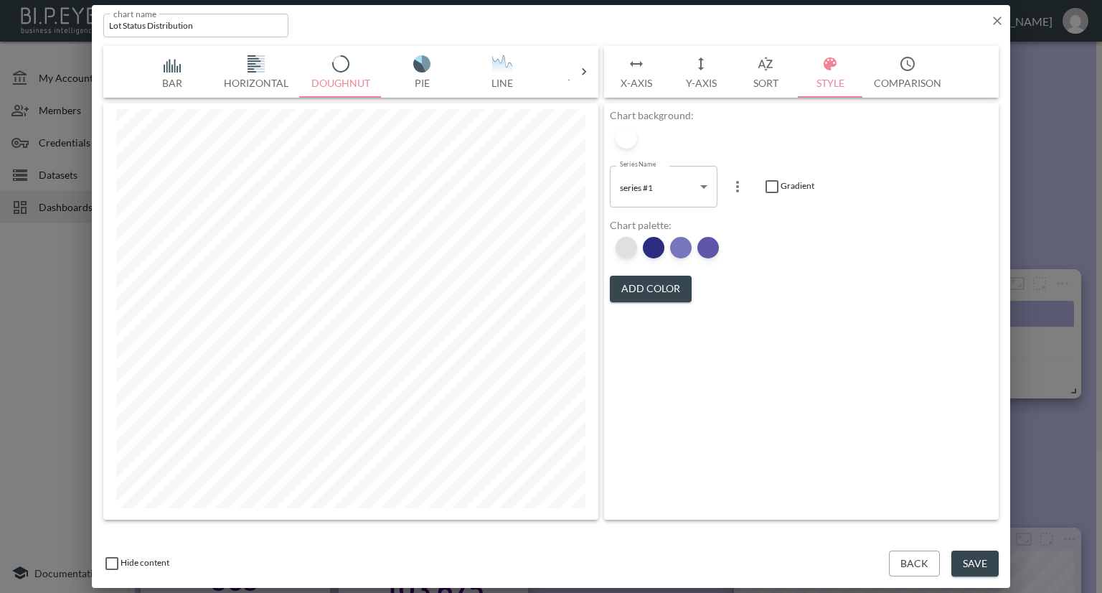
click at [629, 253] on div at bounding box center [627, 248] width 22 height 22
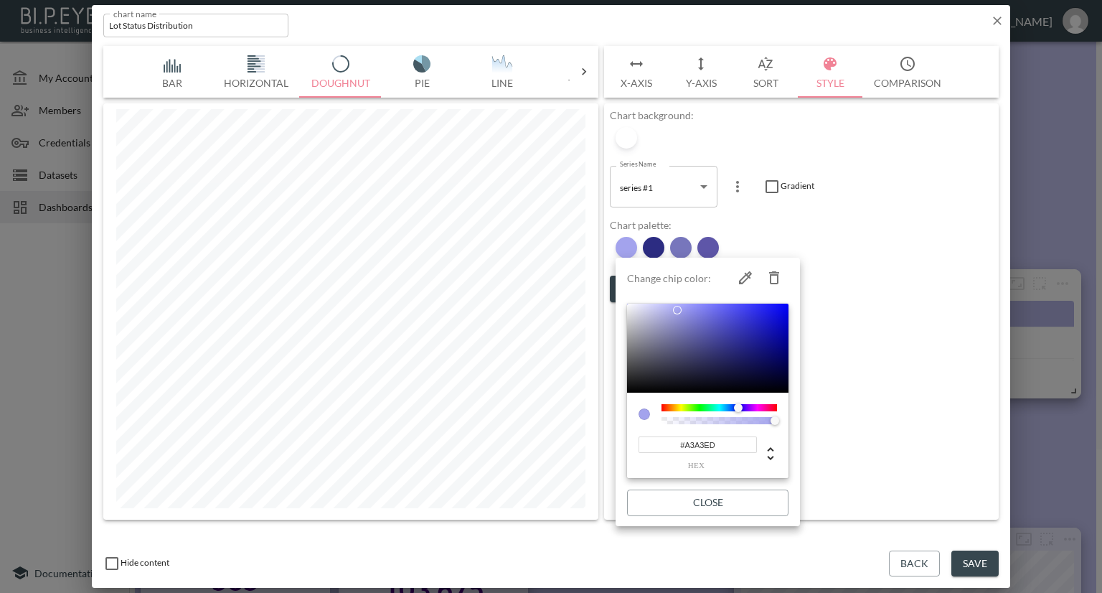
click at [844, 237] on div at bounding box center [551, 296] width 1102 height 593
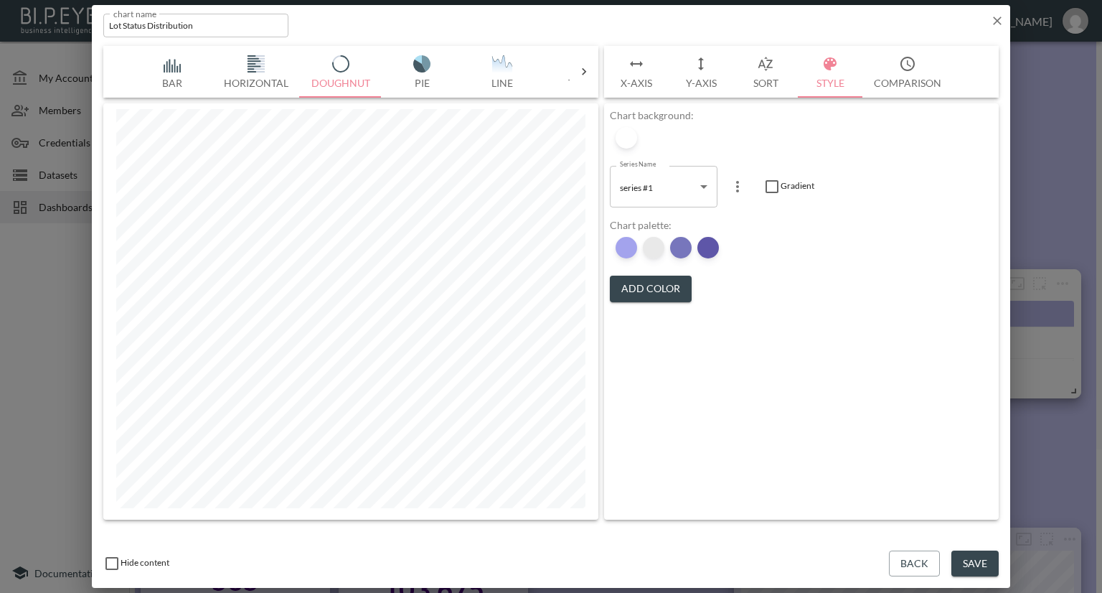
click at [654, 253] on div at bounding box center [654, 248] width 22 height 22
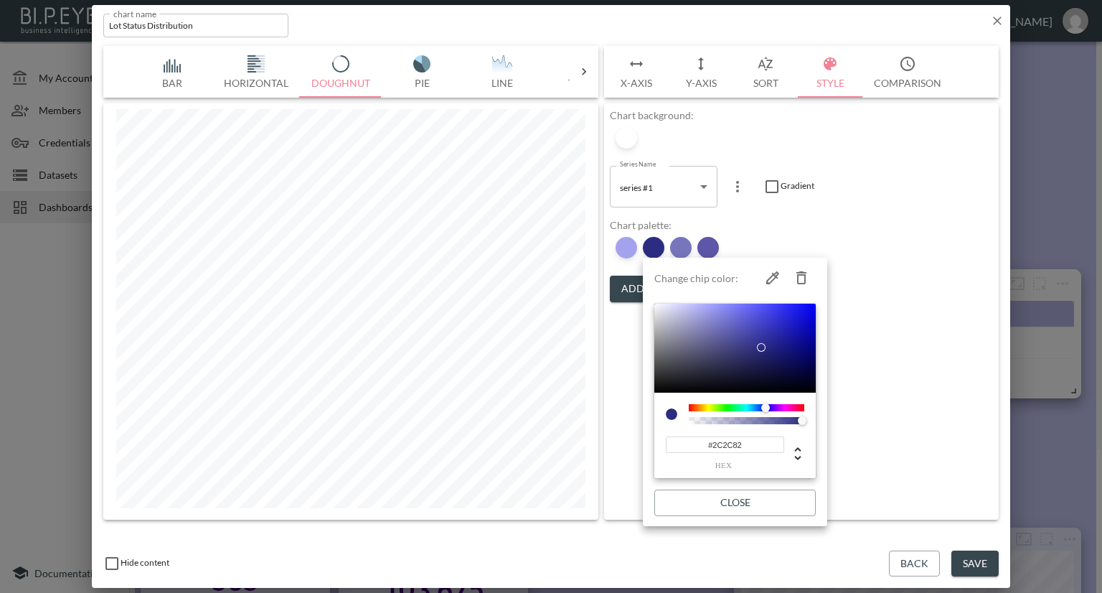
drag, startPoint x: 746, startPoint y: 446, endPoint x: 660, endPoint y: 444, distance: 86.1
click at [660, 444] on div "#2C2C82 hex" at bounding box center [734, 435] width 161 height 86
paste input "8B0000"
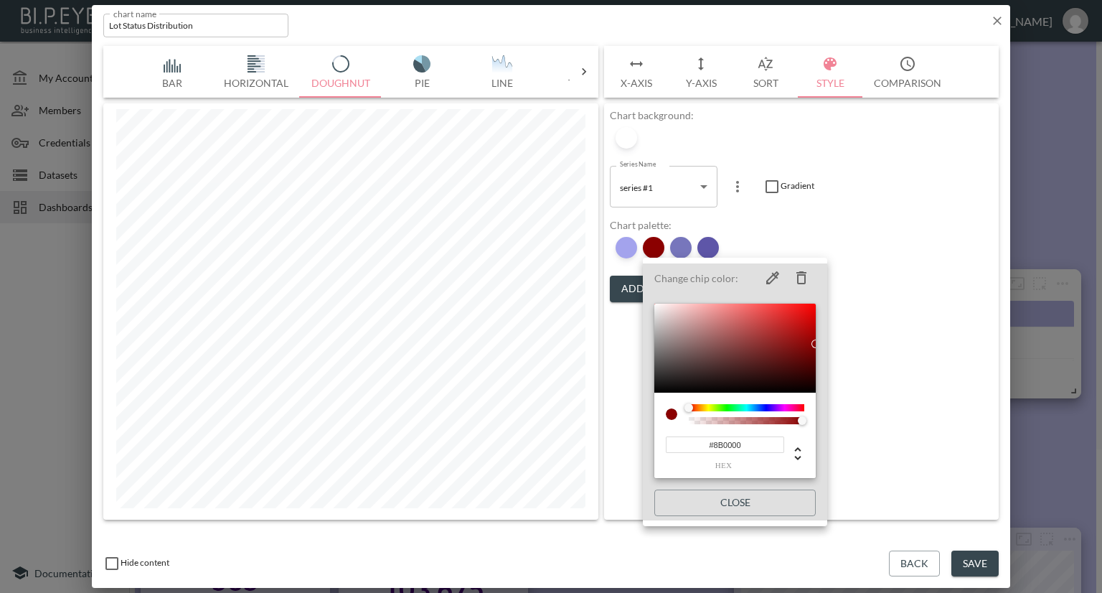
type input "#8B0000"
click at [913, 286] on div at bounding box center [551, 296] width 1102 height 593
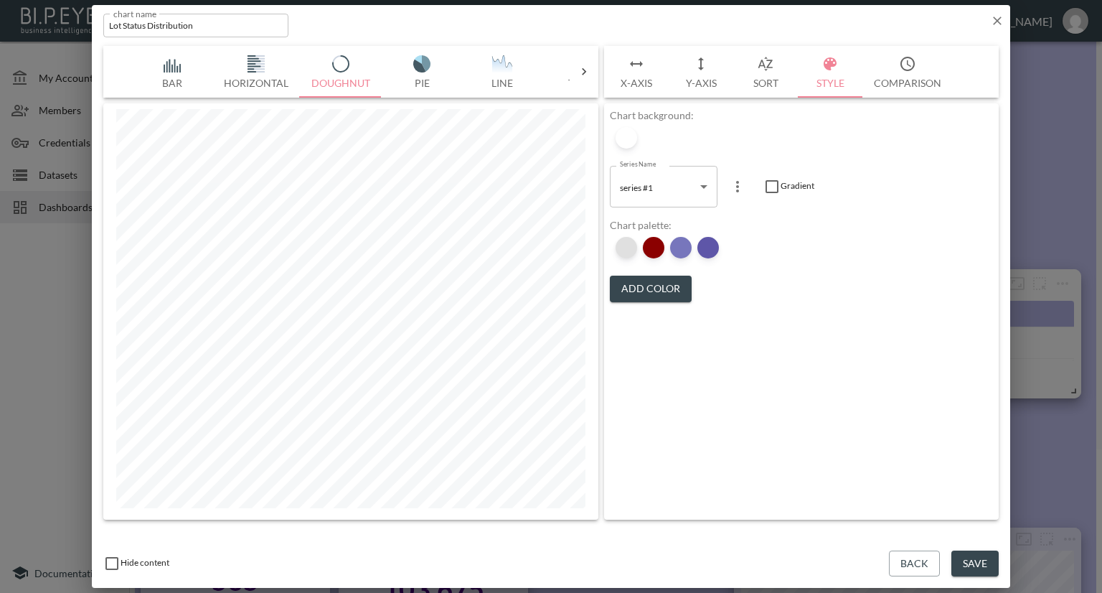
click at [621, 250] on div at bounding box center [627, 248] width 22 height 22
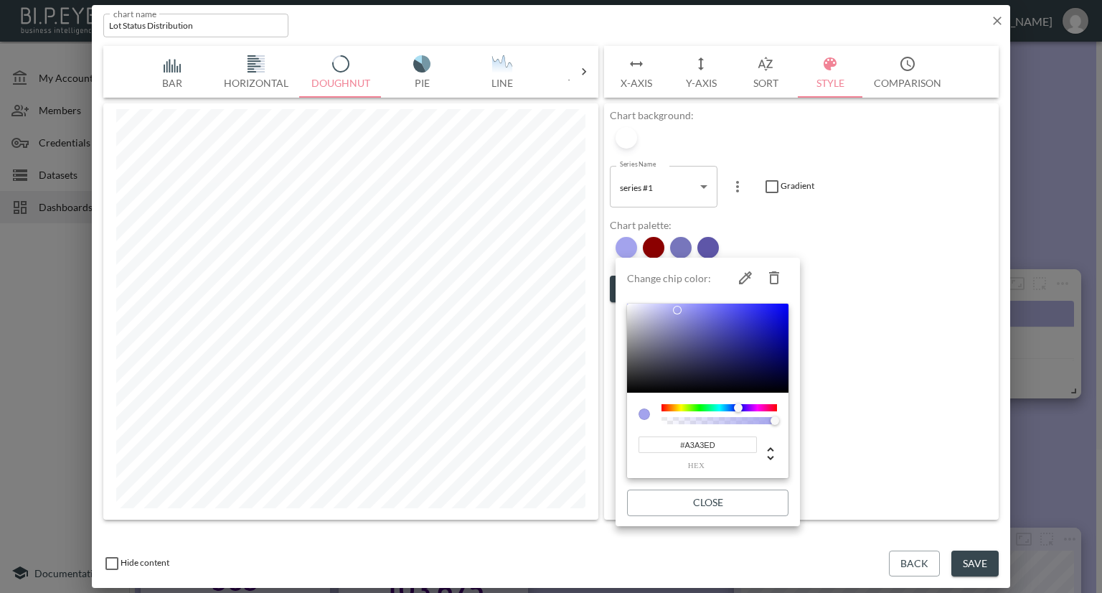
drag, startPoint x: 720, startPoint y: 445, endPoint x: 643, endPoint y: 441, distance: 77.6
click at [643, 441] on input "#A3A3ED" at bounding box center [698, 444] width 118 height 17
paste input "3CB371"
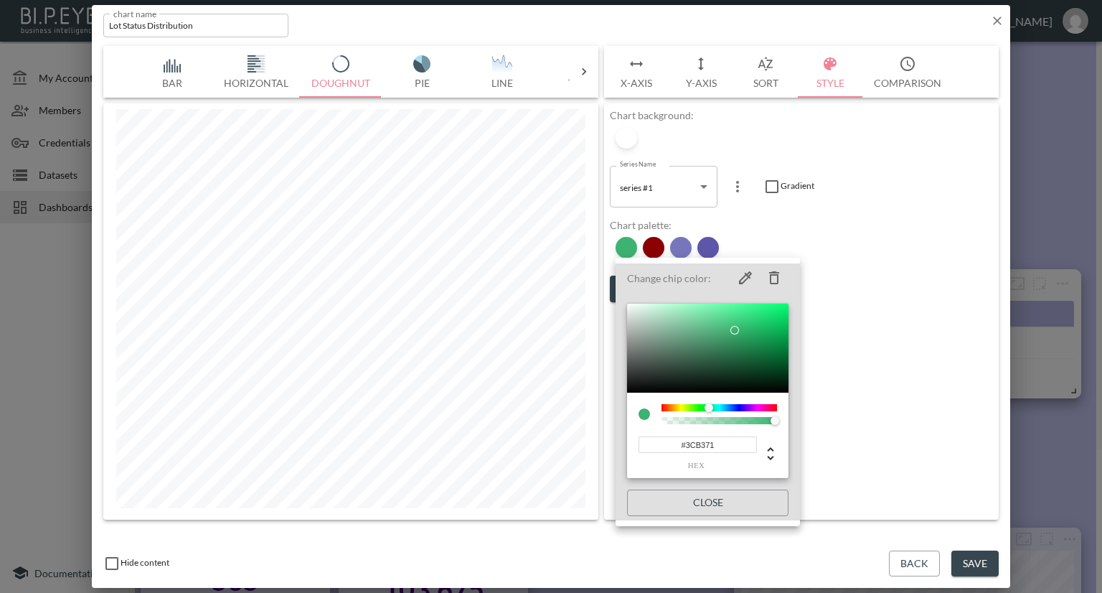
type input "#3CB371"
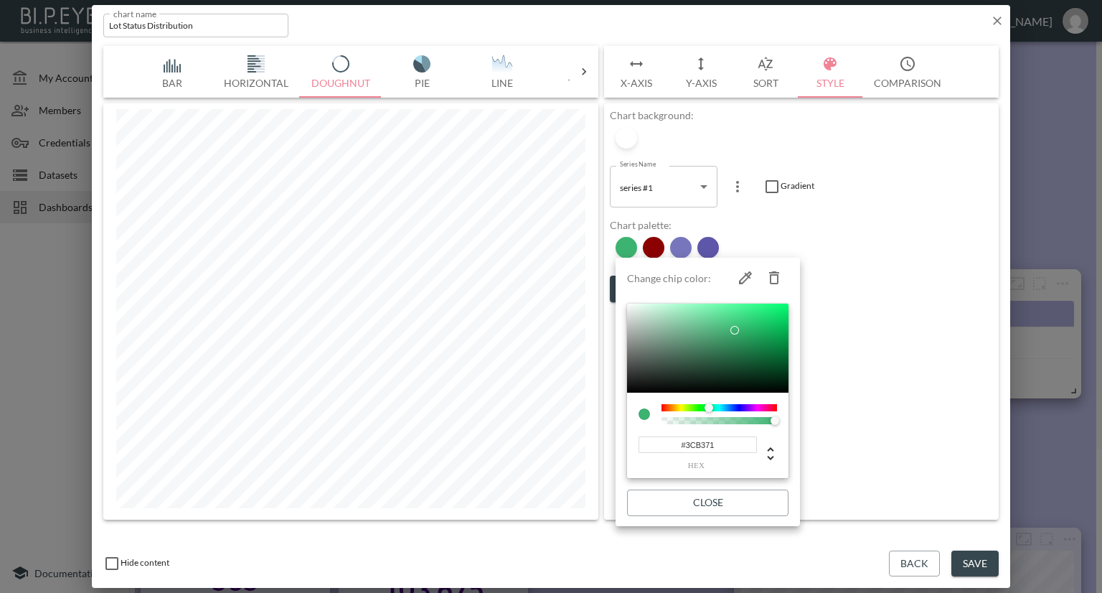
click at [919, 288] on div at bounding box center [551, 296] width 1102 height 593
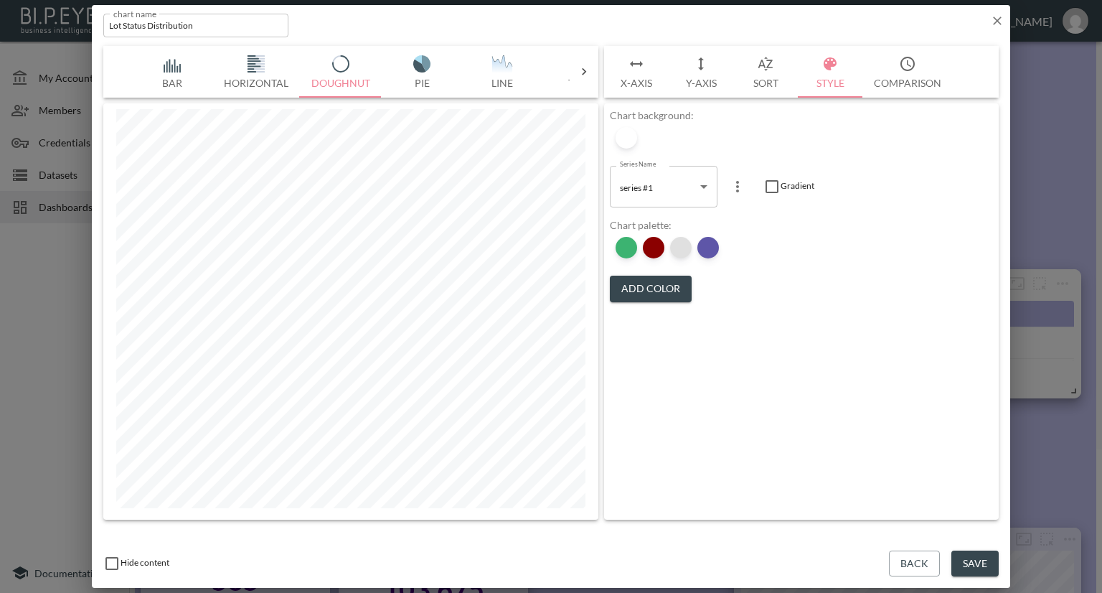
click at [683, 249] on div at bounding box center [681, 248] width 22 height 22
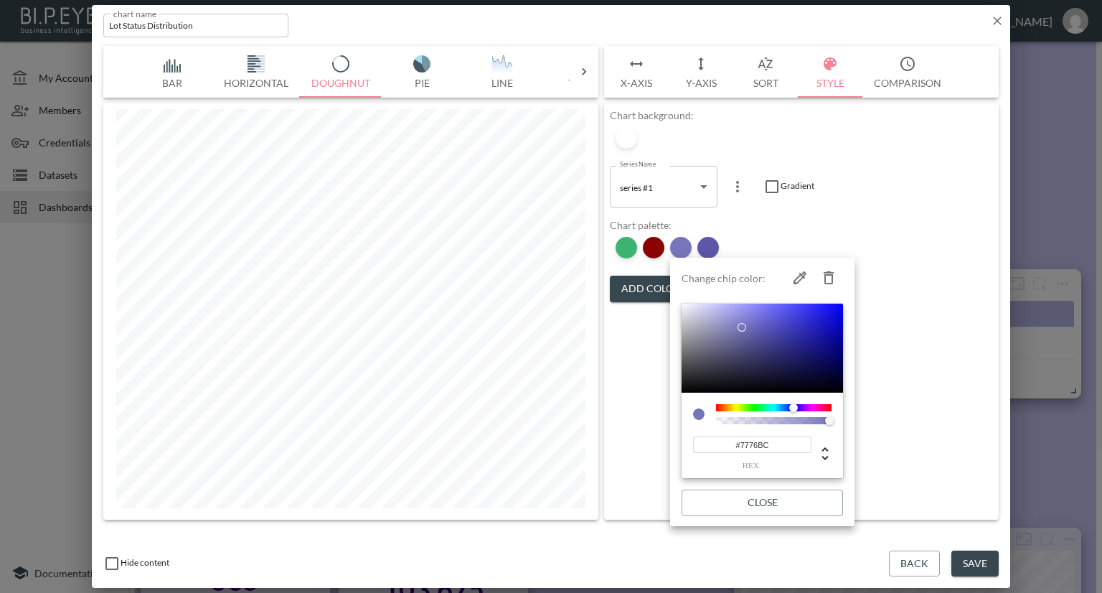
drag, startPoint x: 768, startPoint y: 447, endPoint x: 686, endPoint y: 443, distance: 82.6
click at [686, 443] on div "#7776BC hex" at bounding box center [762, 435] width 161 height 86
paste input "90EE90"
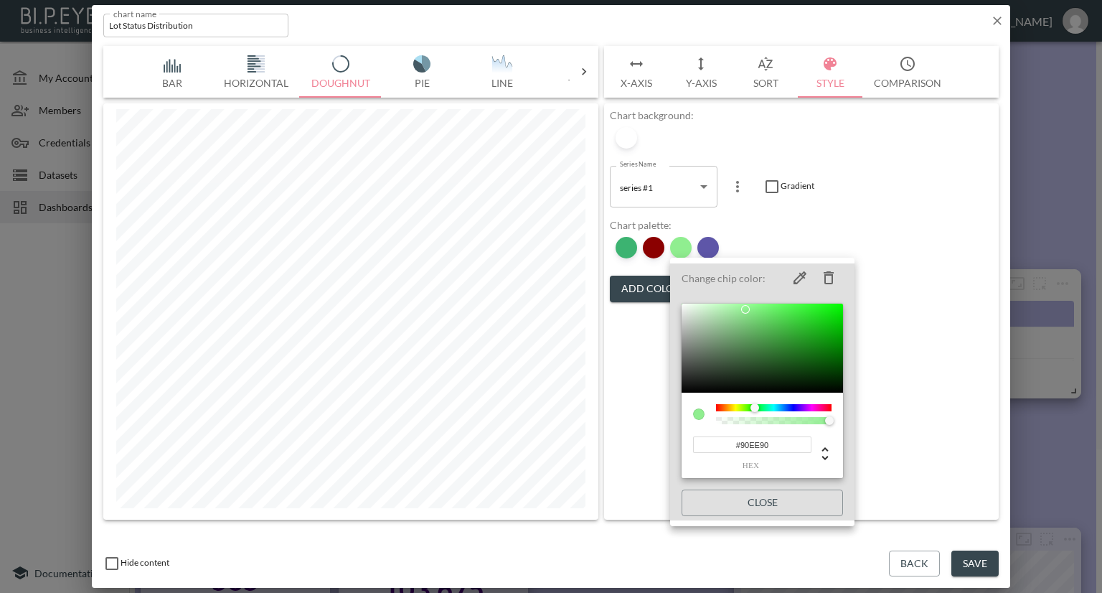
type input "#90EE90"
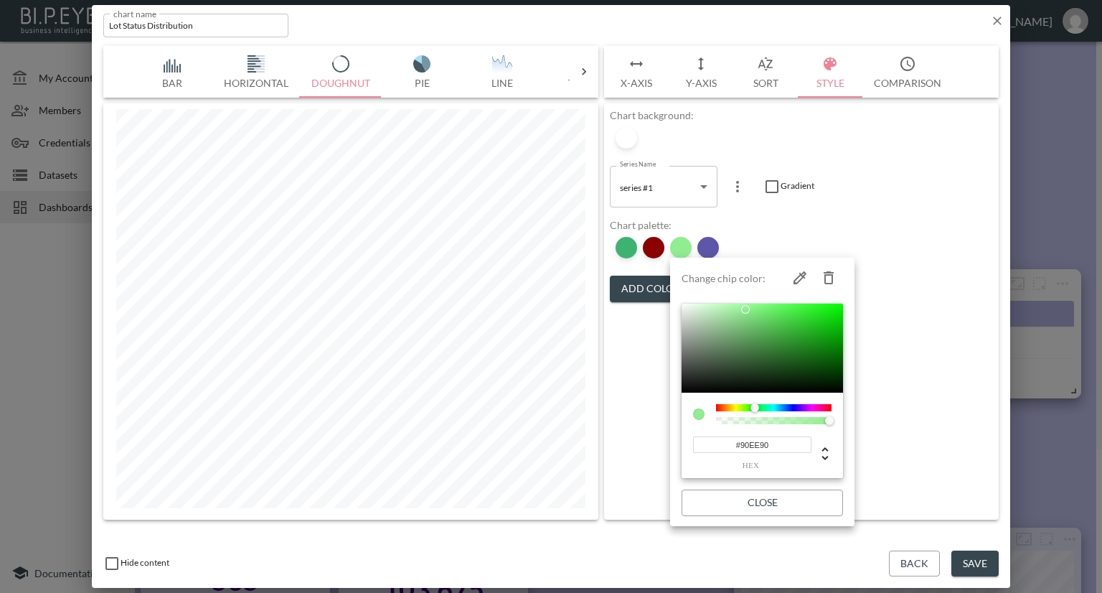
click at [941, 255] on div at bounding box center [551, 296] width 1102 height 593
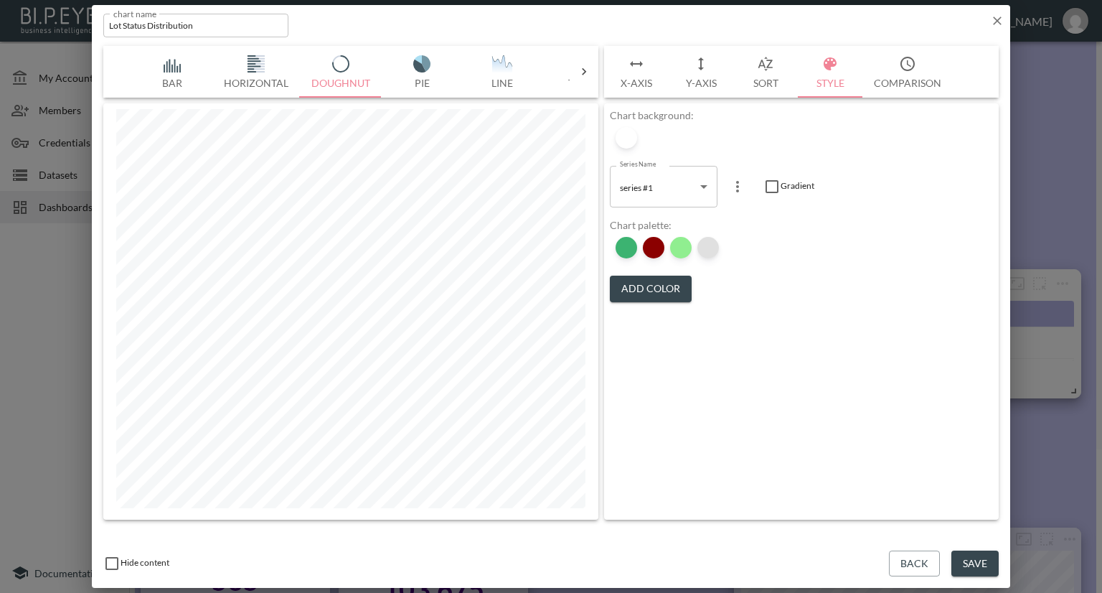
click at [703, 245] on div at bounding box center [708, 248] width 22 height 22
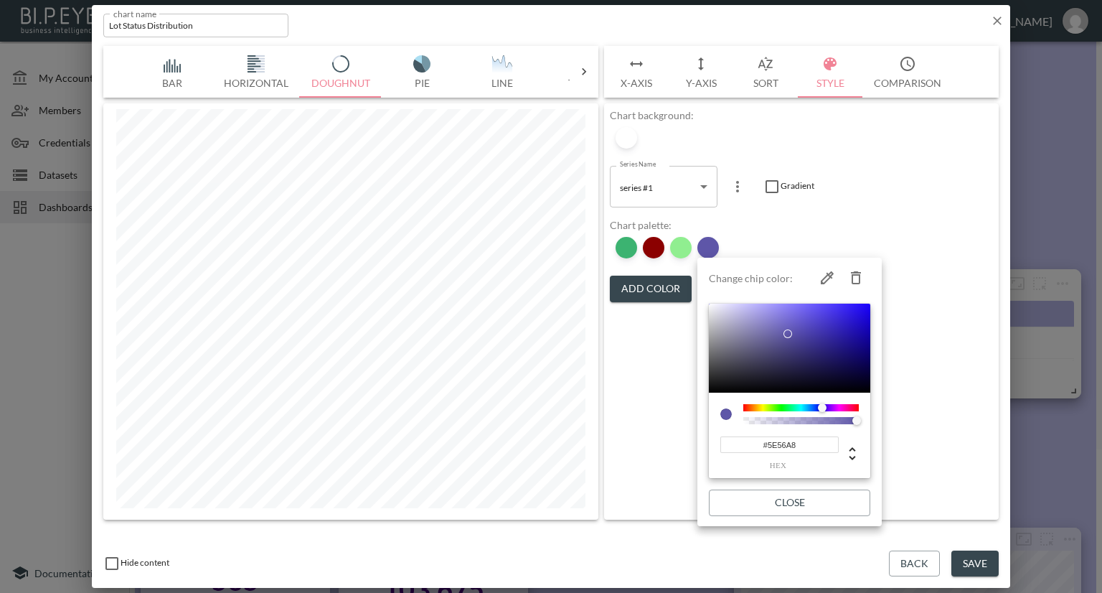
drag, startPoint x: 795, startPoint y: 444, endPoint x: 700, endPoint y: 443, distance: 94.7
click at [700, 443] on li "Change chip color: #5E56A8 hex Close" at bounding box center [789, 391] width 184 height 257
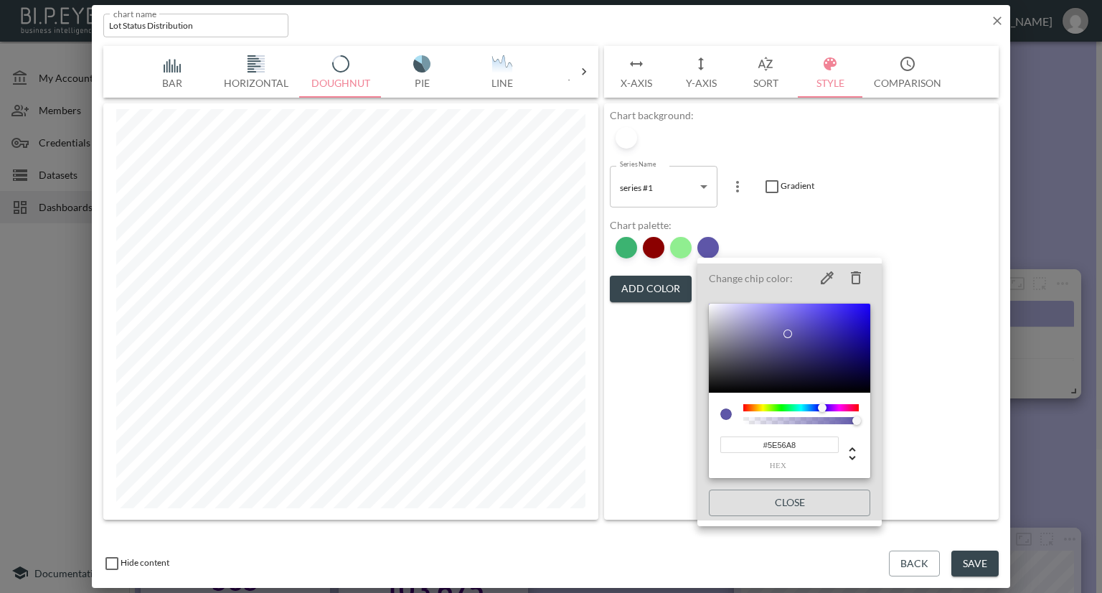
paste input "CD5C5C"
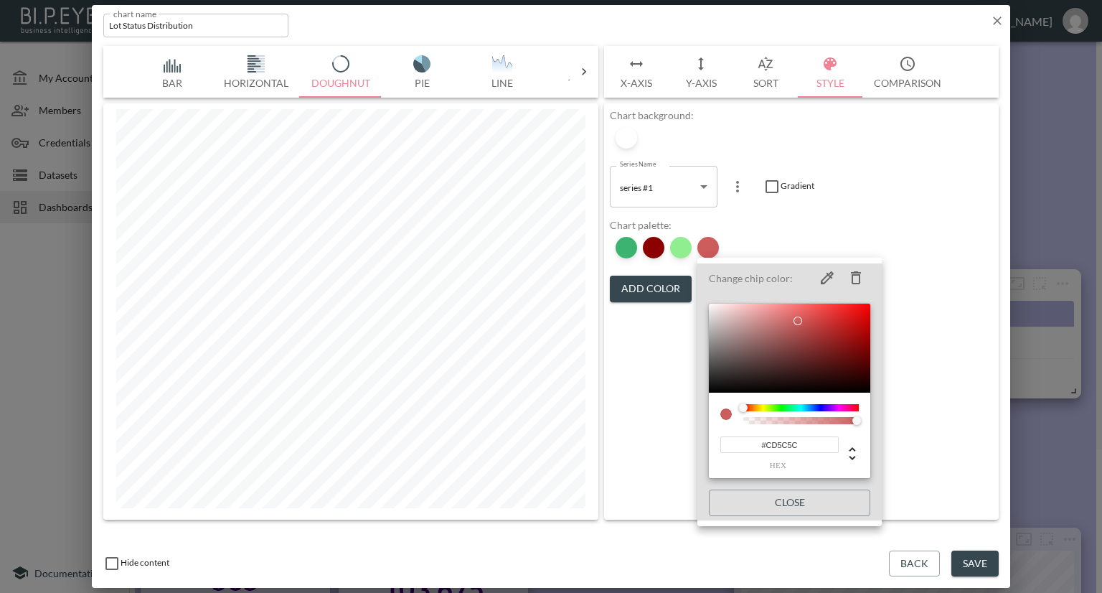
type input "#CD5C5C"
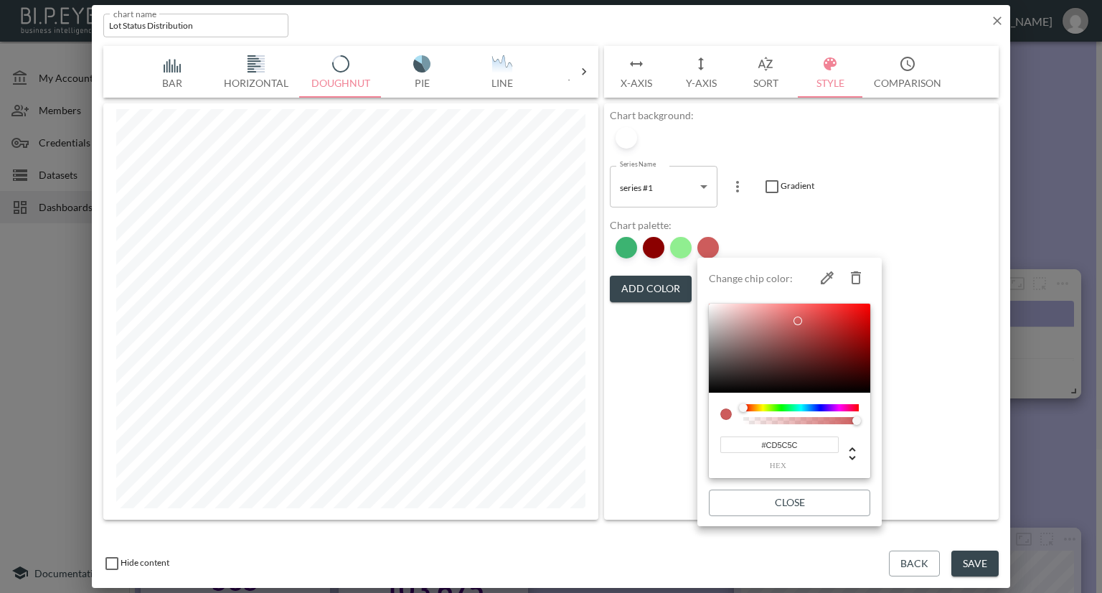
click at [924, 196] on div at bounding box center [551, 296] width 1102 height 593
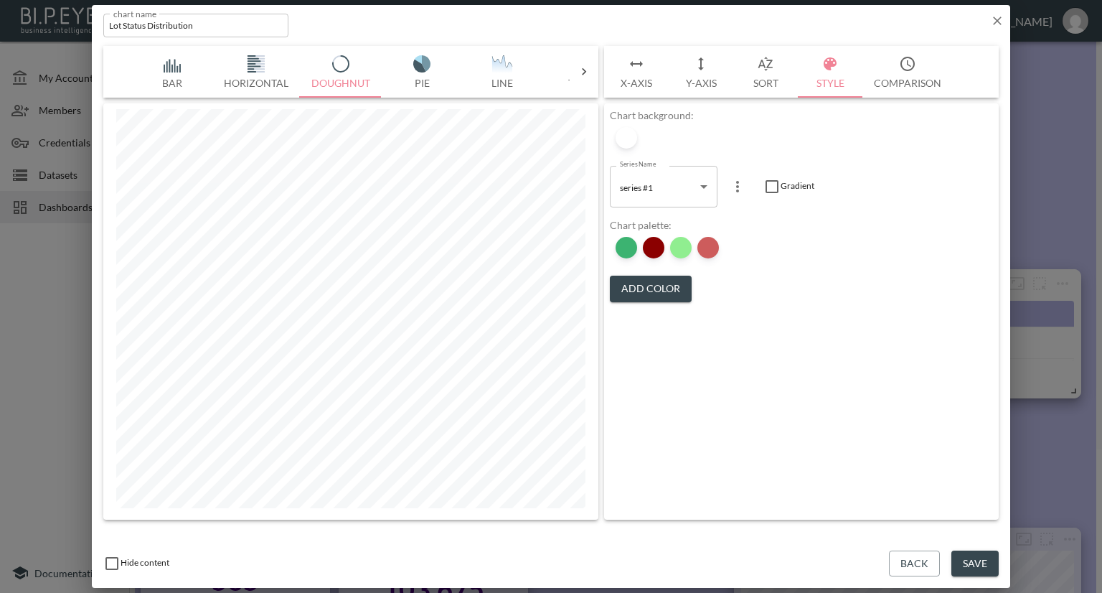
click at [647, 288] on button "Add Color" at bounding box center [651, 289] width 82 height 27
click at [739, 253] on div at bounding box center [736, 248] width 22 height 22
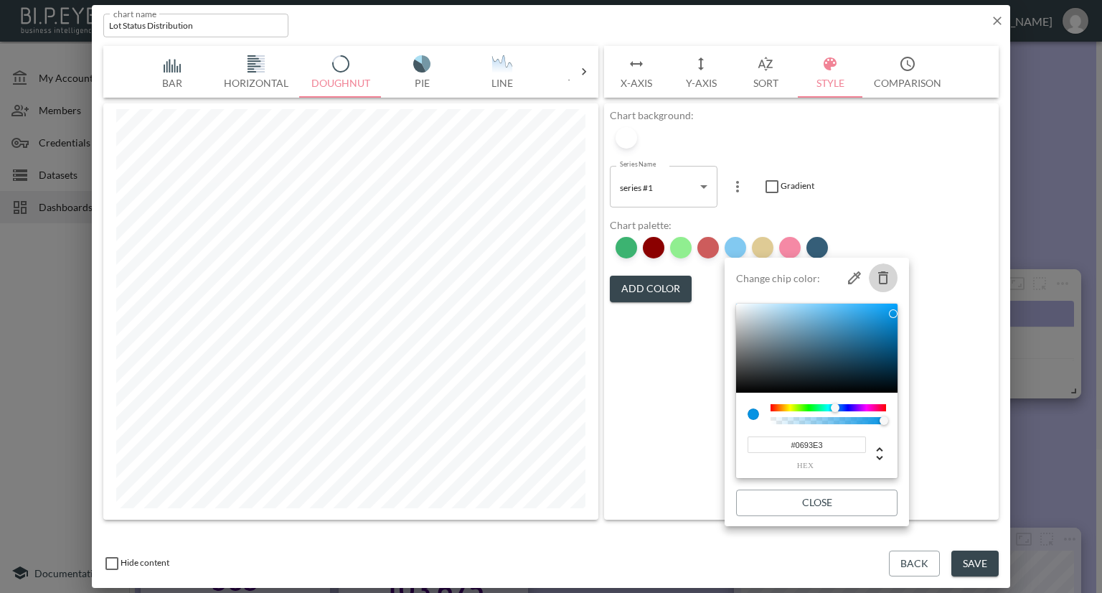
click at [883, 276] on icon "button" at bounding box center [883, 277] width 17 height 17
type input "#C0982B"
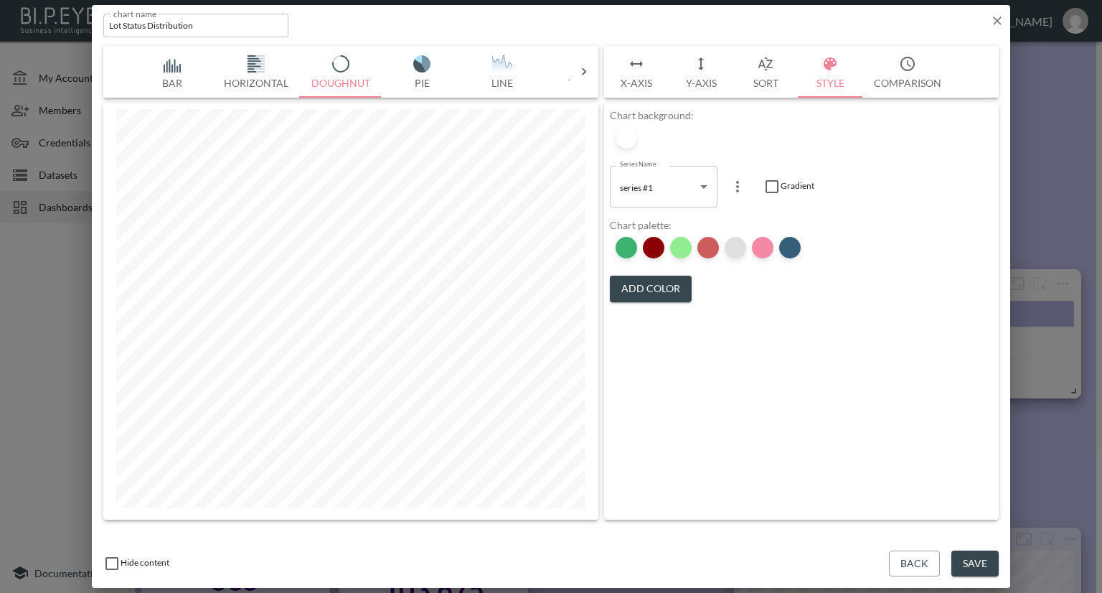
click at [728, 249] on div at bounding box center [736, 248] width 22 height 22
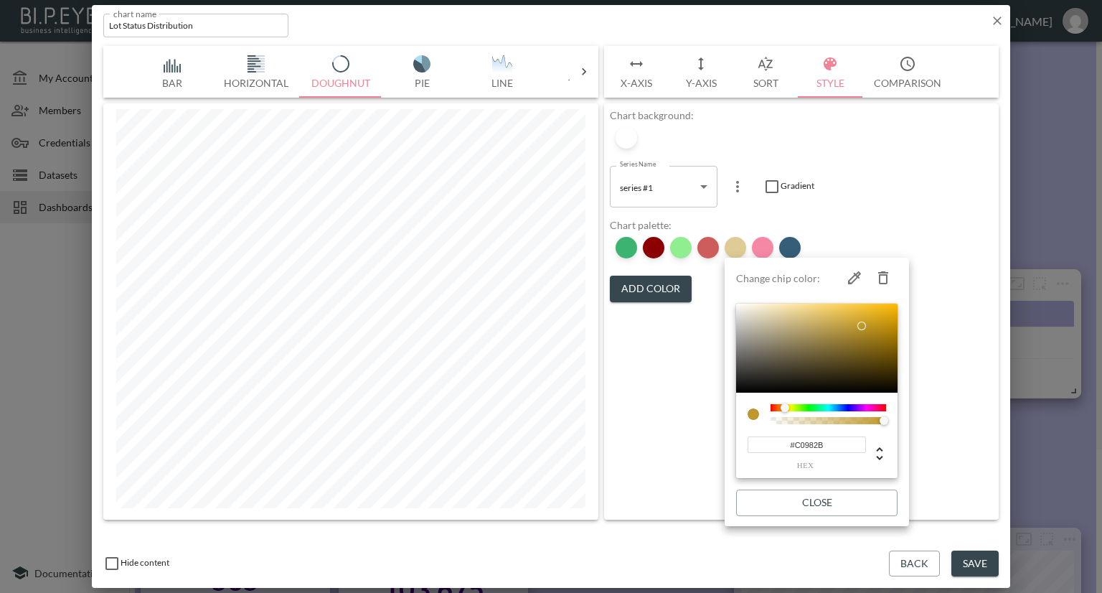
click at [880, 274] on icon "button" at bounding box center [883, 277] width 10 height 13
type input "#EB144C"
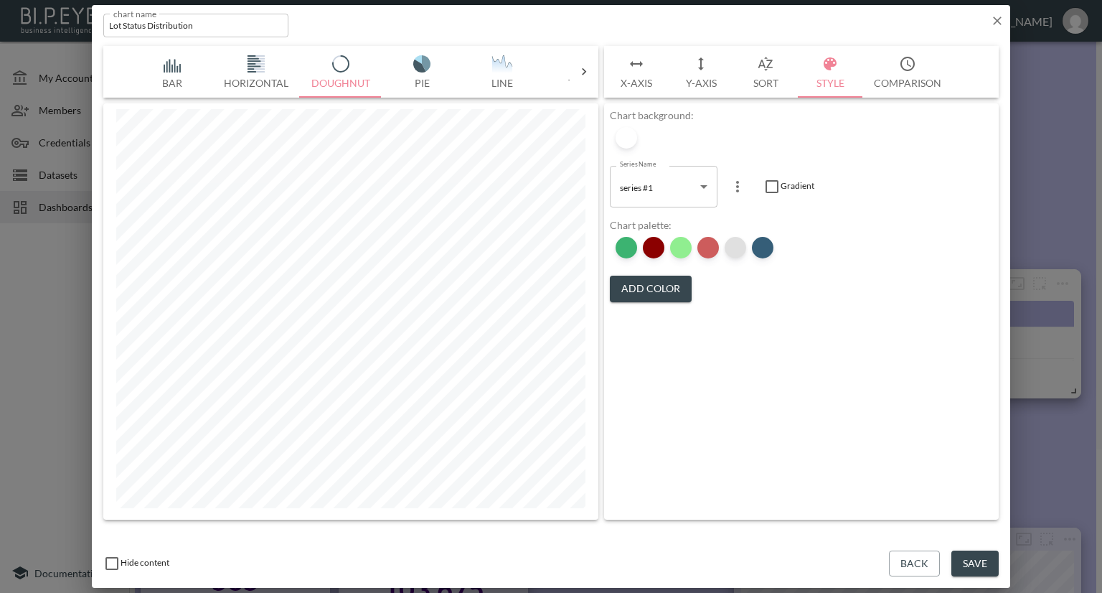
click at [738, 253] on div at bounding box center [736, 248] width 22 height 22
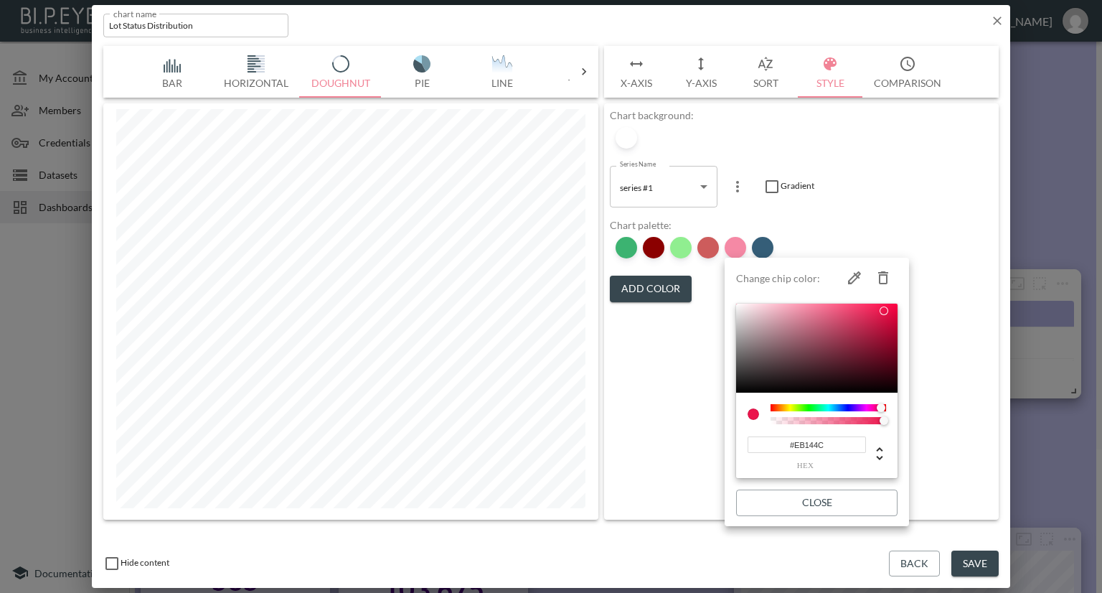
click at [888, 276] on icon "button" at bounding box center [883, 277] width 17 height 17
type input "#2A5571"
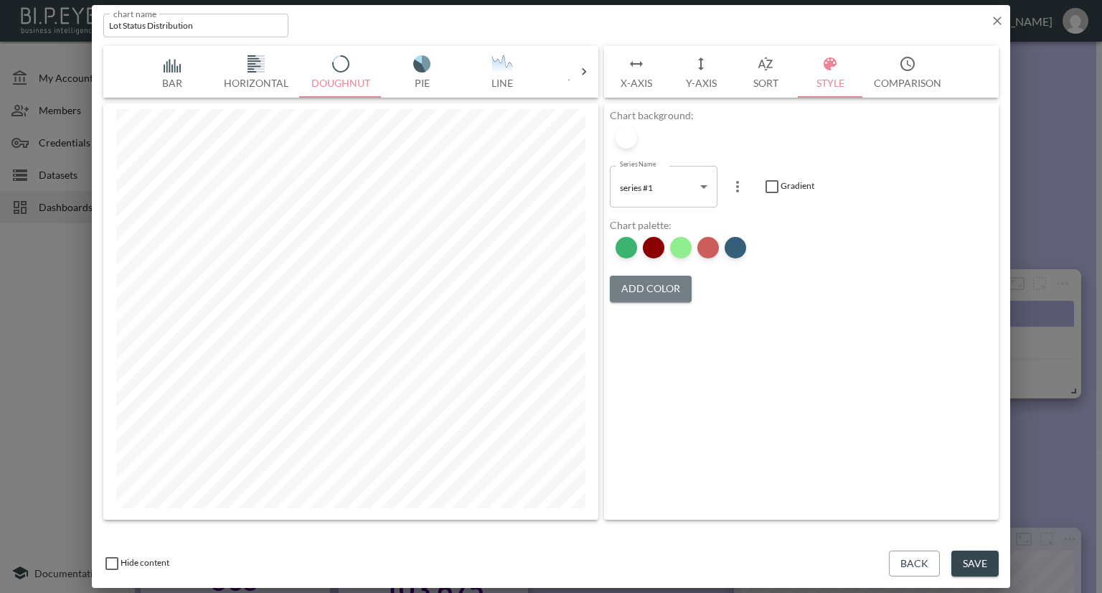
click at [660, 291] on button "Add Color" at bounding box center [651, 289] width 82 height 27
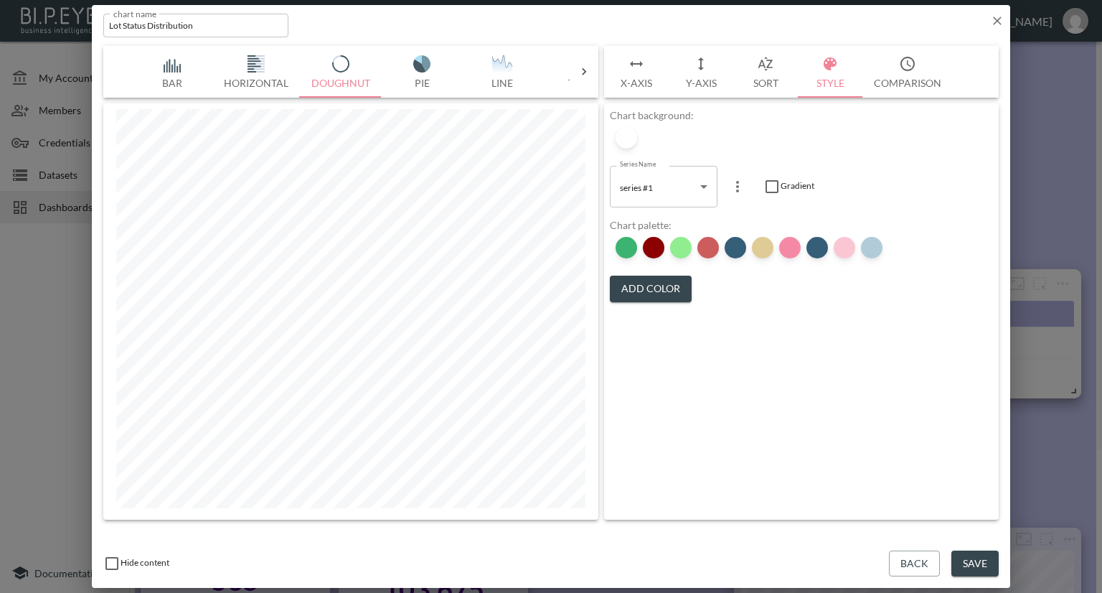
click at [660, 291] on button "Add Color" at bounding box center [651, 289] width 82 height 27
click at [660, 291] on div "Add Color" at bounding box center [796, 310] width 372 height 38
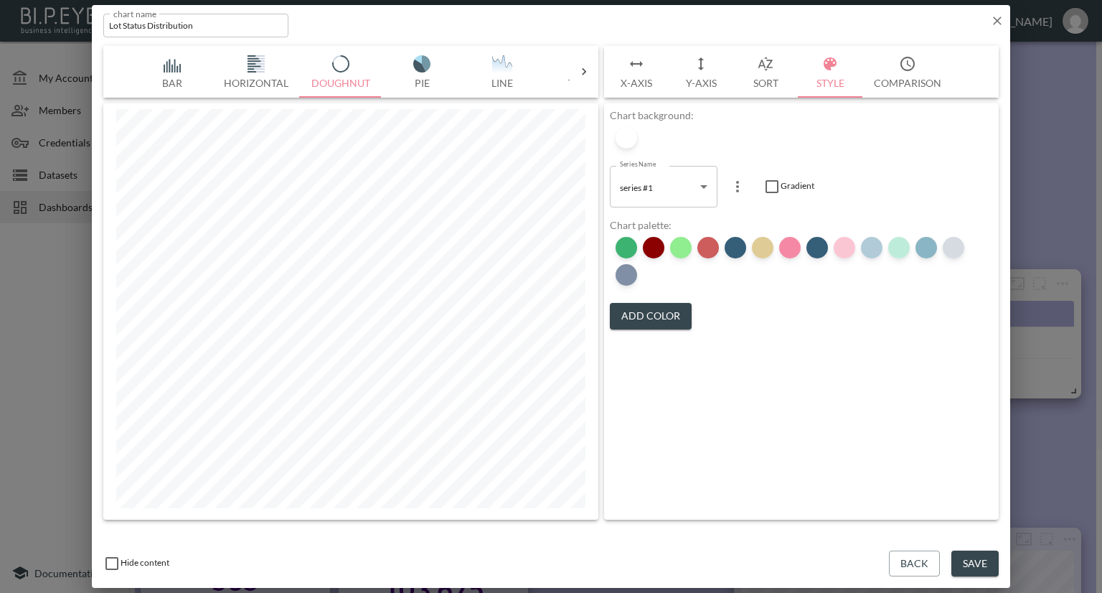
click at [658, 306] on button "Add Color" at bounding box center [651, 316] width 82 height 27
click at [649, 271] on div at bounding box center [654, 275] width 22 height 22
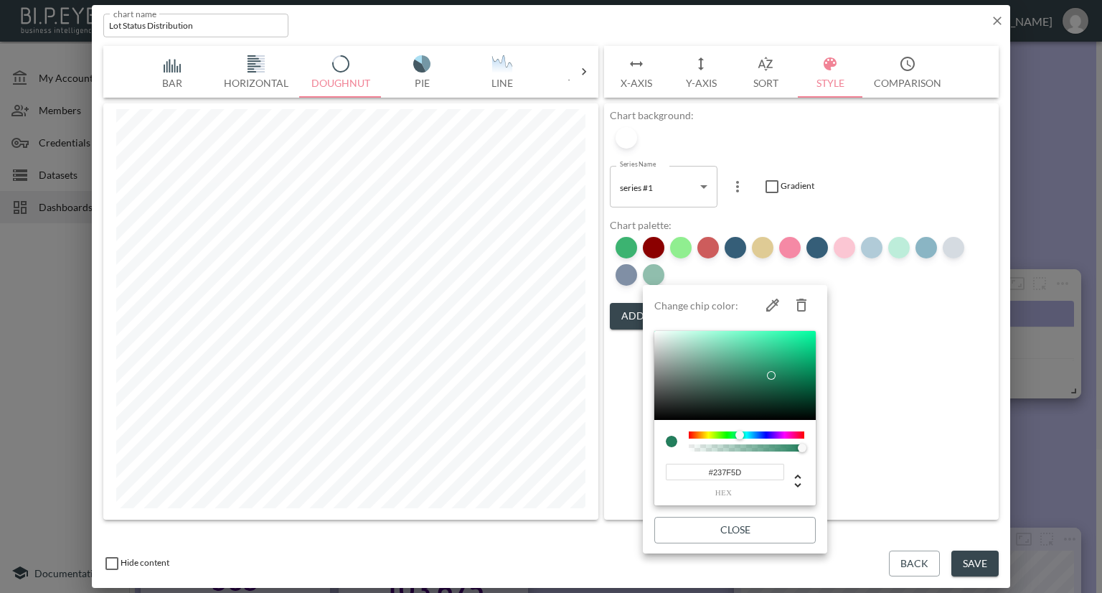
drag, startPoint x: 741, startPoint y: 476, endPoint x: 679, endPoint y: 472, distance: 62.5
click at [679, 472] on input "#237F5D" at bounding box center [725, 472] width 118 height 17
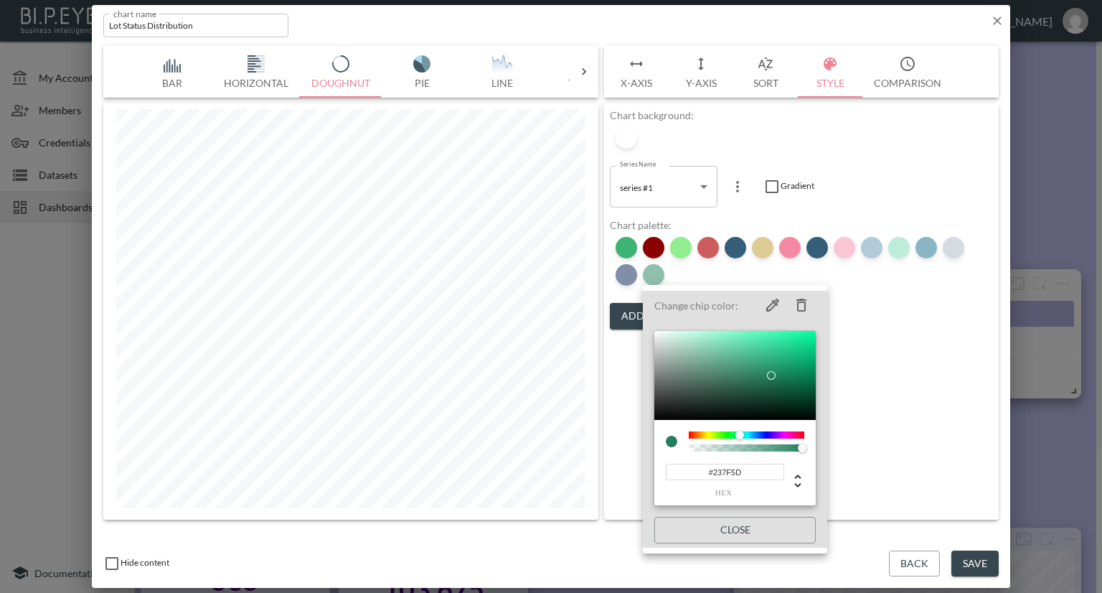
click at [889, 342] on div at bounding box center [551, 296] width 1102 height 593
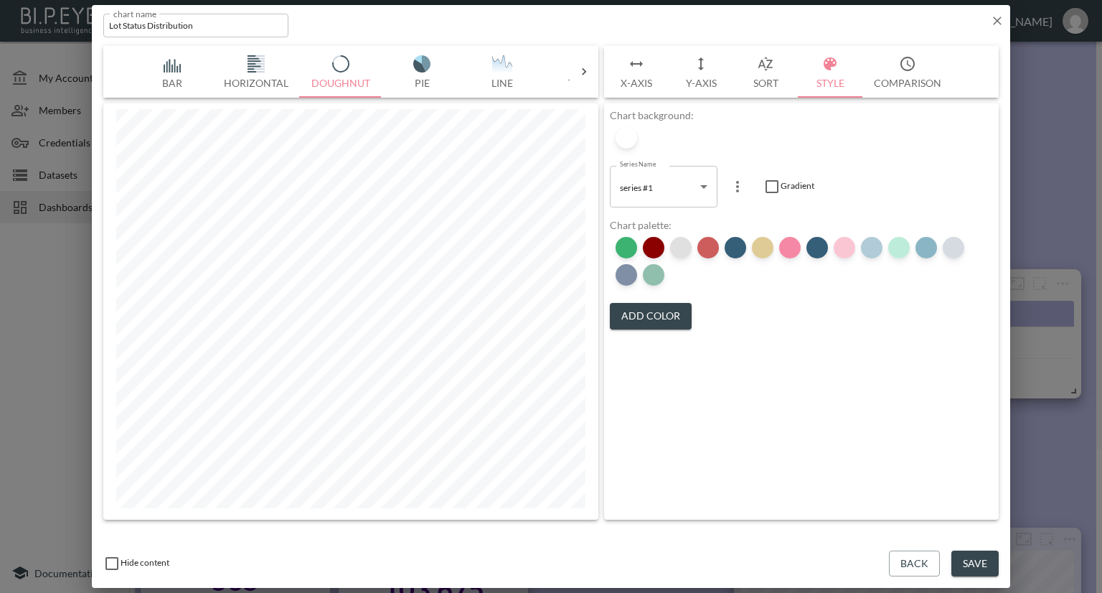
click at [683, 250] on div at bounding box center [681, 248] width 22 height 22
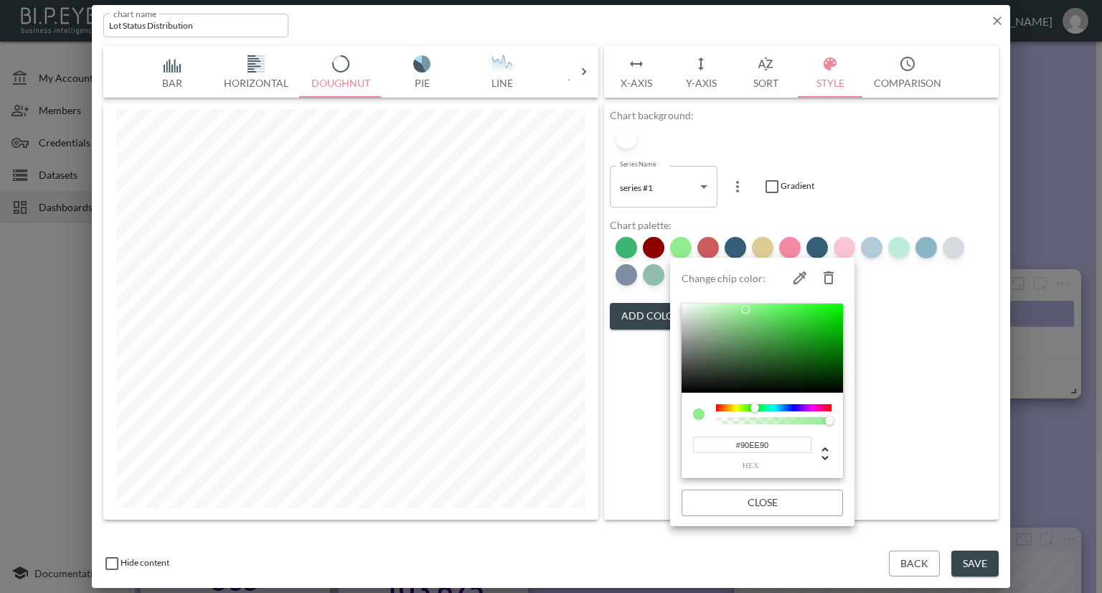
drag, startPoint x: 779, startPoint y: 442, endPoint x: 683, endPoint y: 443, distance: 95.4
click at [683, 443] on div "#90EE90 hex" at bounding box center [762, 435] width 161 height 86
paste input "237F5D"
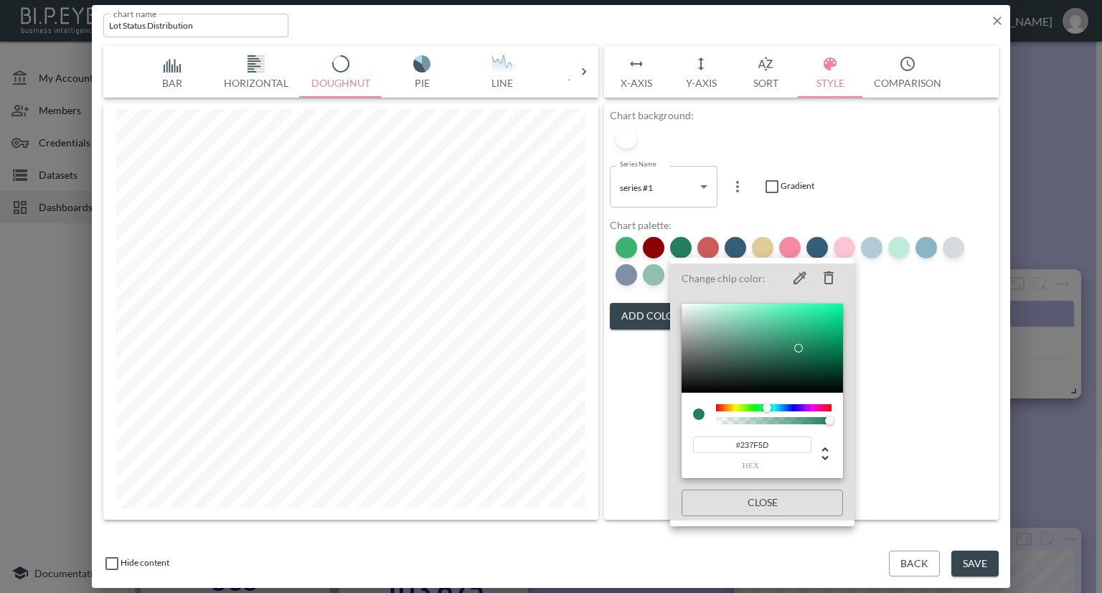
type input "#237F5D"
click at [901, 419] on div at bounding box center [551, 296] width 1102 height 593
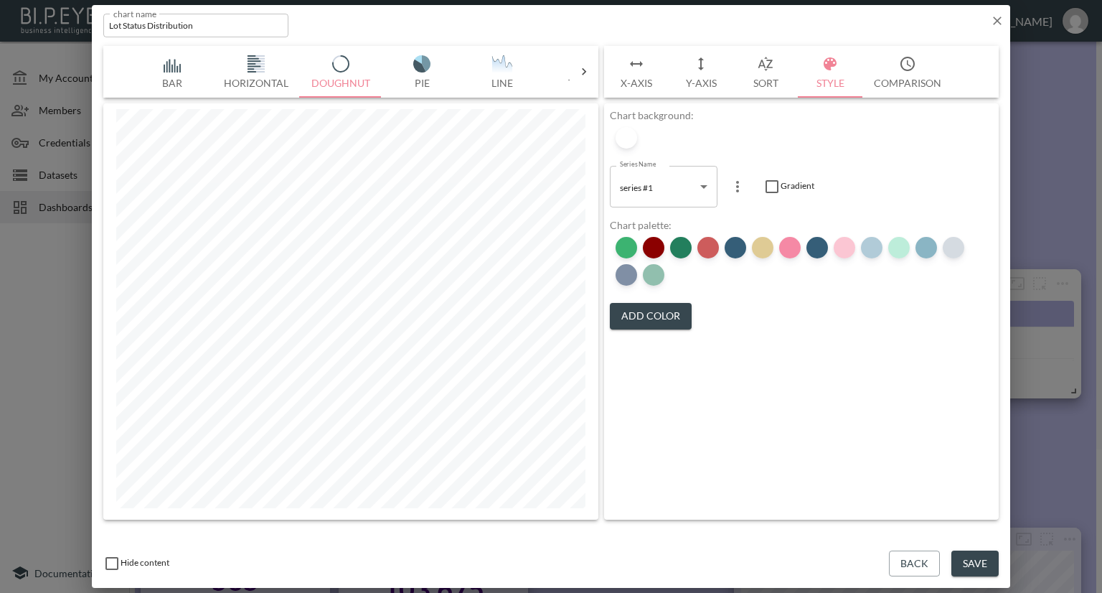
click at [999, 18] on icon "button" at bounding box center [997, 21] width 9 height 9
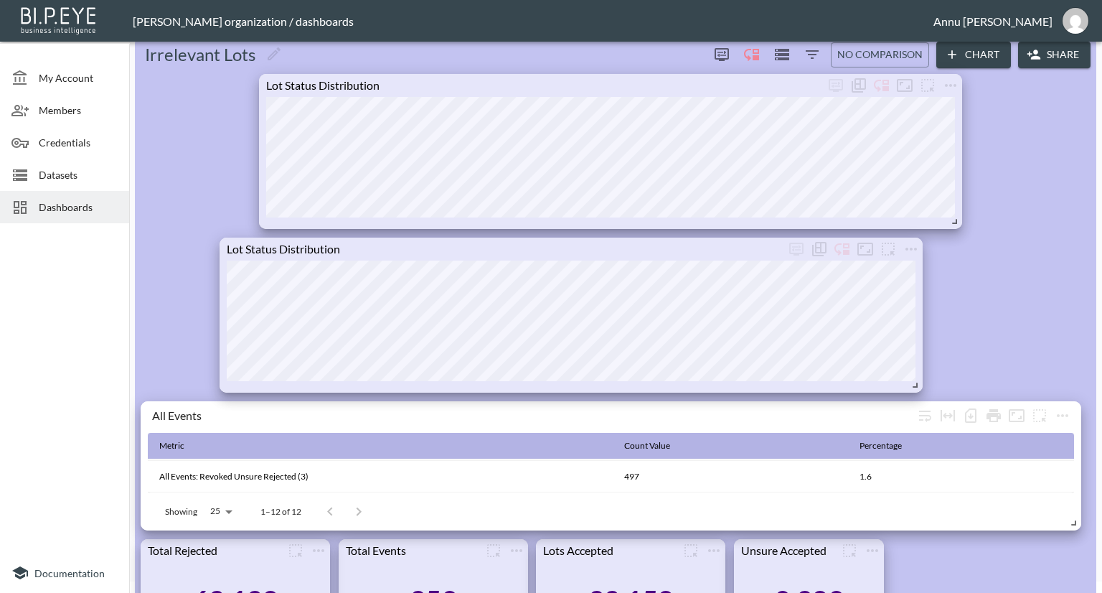
scroll to position [0, 0]
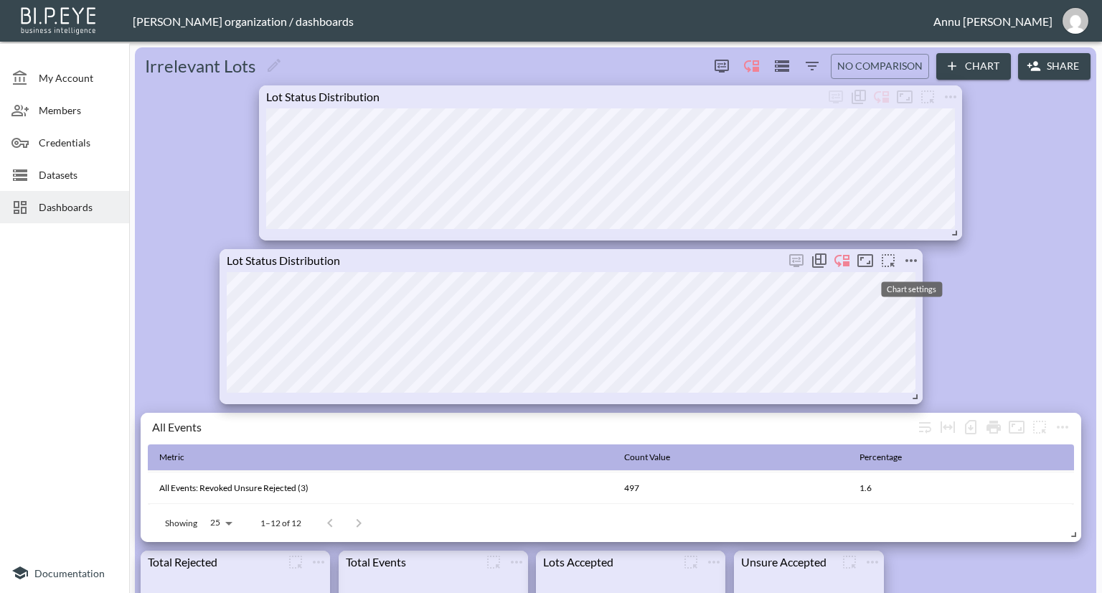
click at [913, 263] on icon "more" at bounding box center [911, 260] width 17 height 17
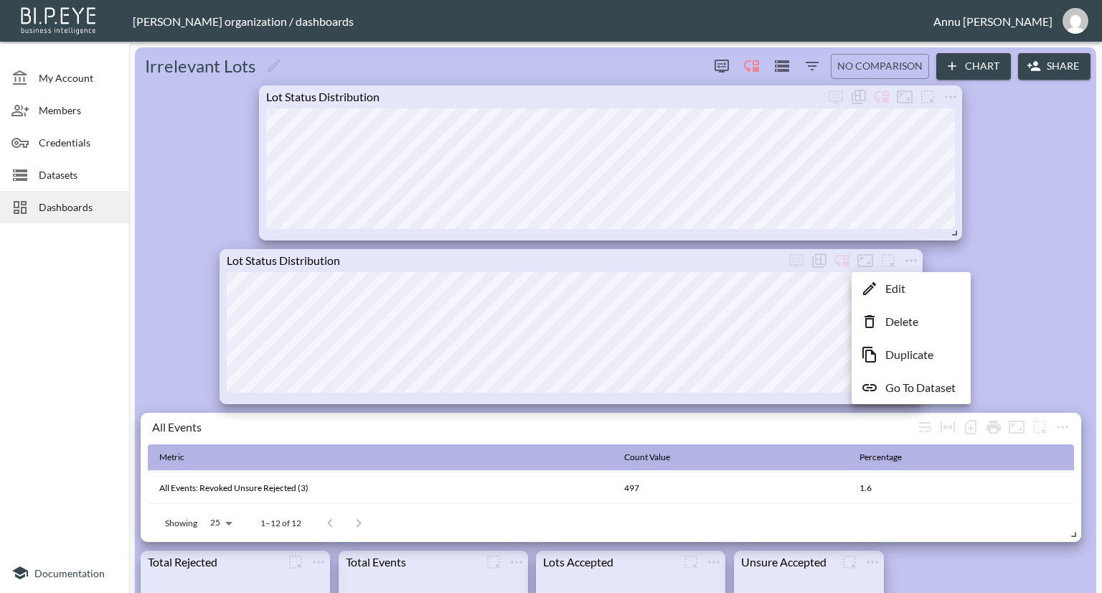
click at [1003, 302] on div at bounding box center [551, 296] width 1102 height 593
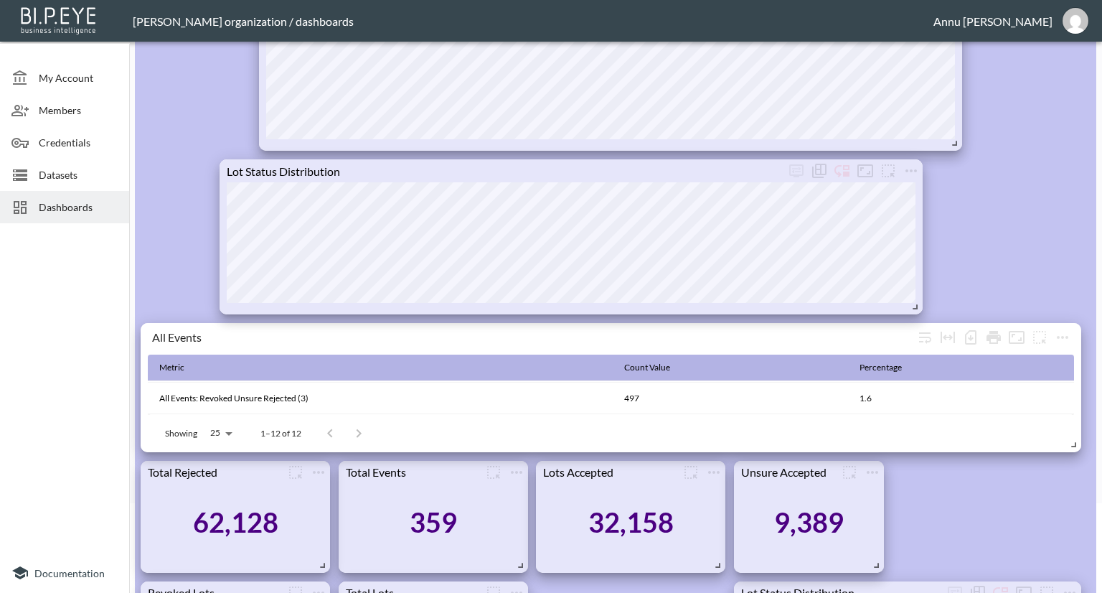
scroll to position [215, 0]
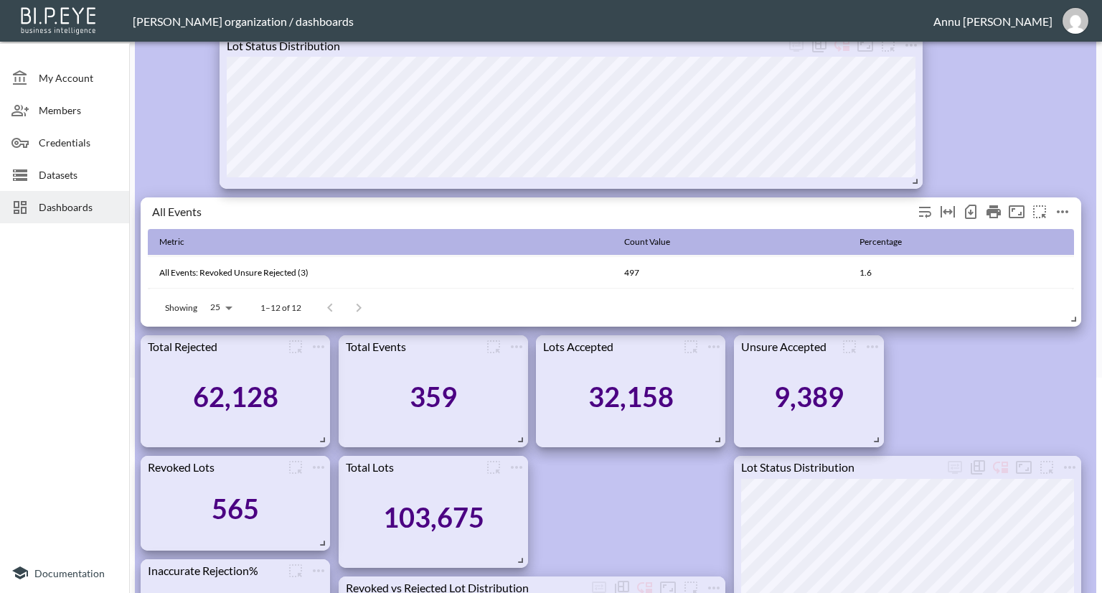
click at [1061, 210] on icon "more" at bounding box center [1062, 211] width 17 height 17
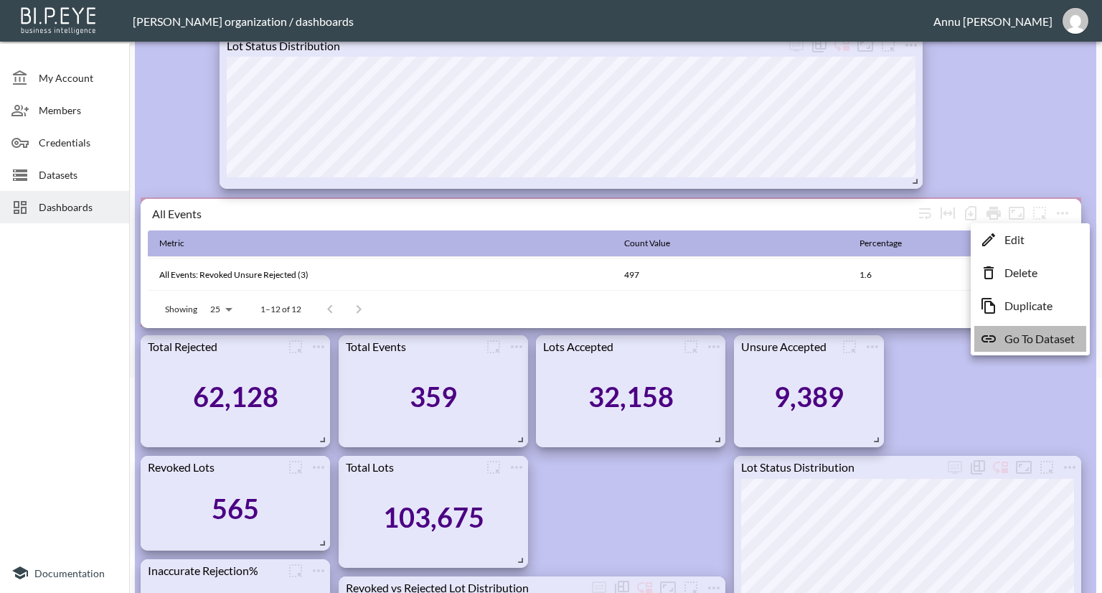
click at [1048, 334] on p "Go To Dataset" at bounding box center [1040, 338] width 70 height 17
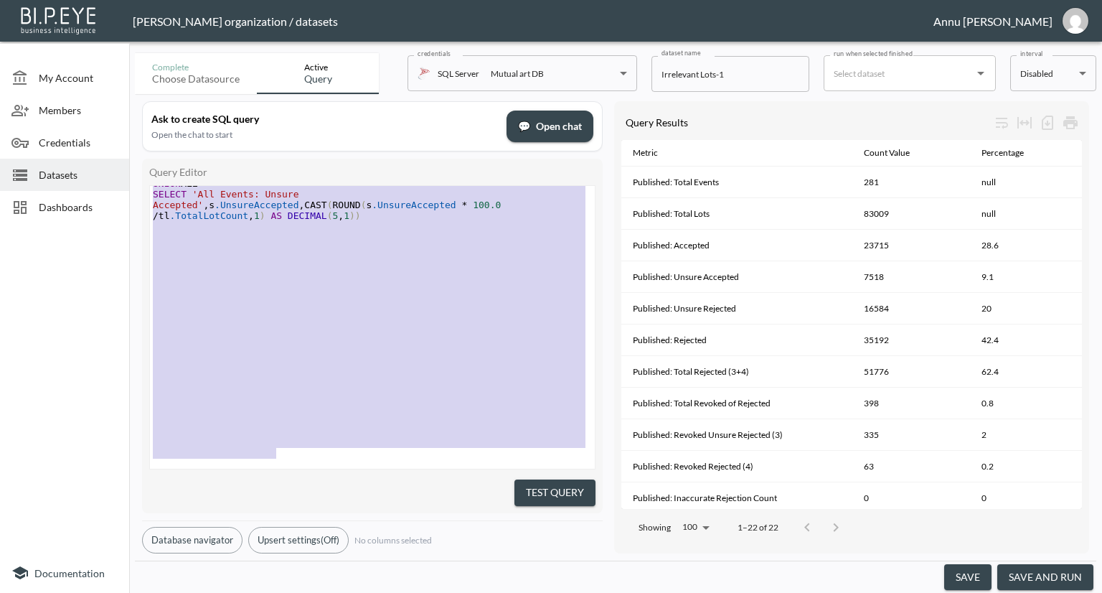
scroll to position [897, 0]
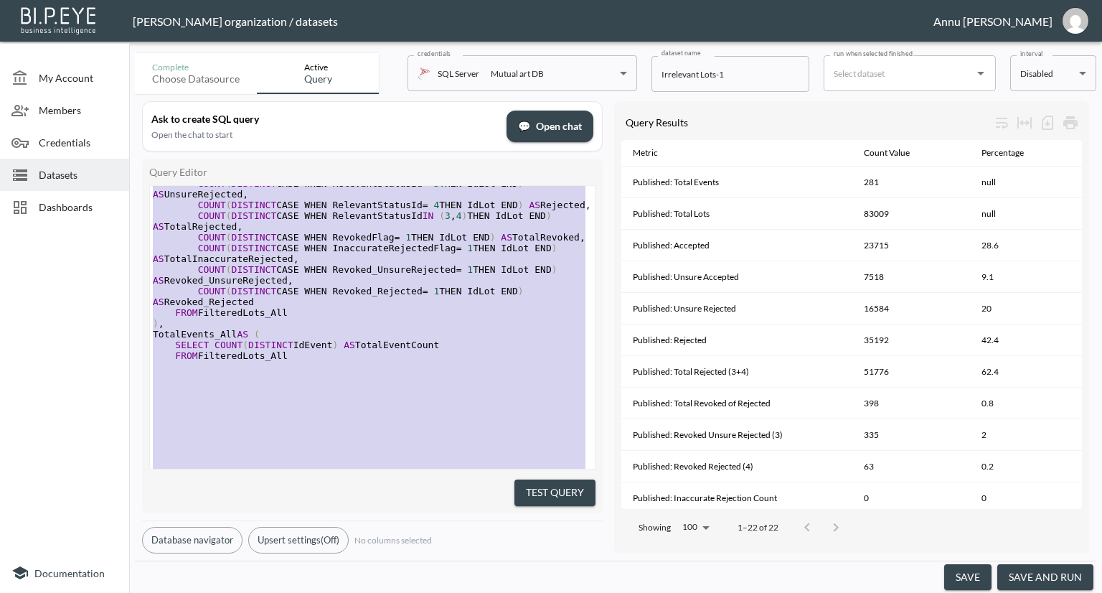
type textarea ";WITH PublishedEvents AS ( -- Step 1: Published events only SELECT DISTINCT IdE…"
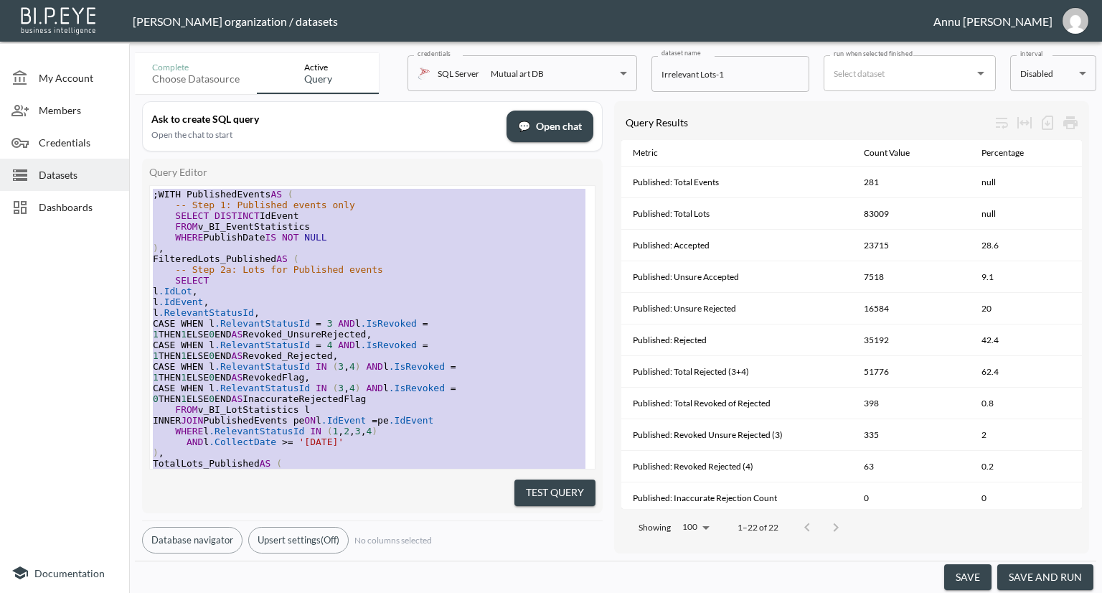
drag, startPoint x: 302, startPoint y: 438, endPoint x: 185, endPoint y: -62, distance: 514.3
click at [55, 179] on span "Datasets" at bounding box center [78, 174] width 79 height 15
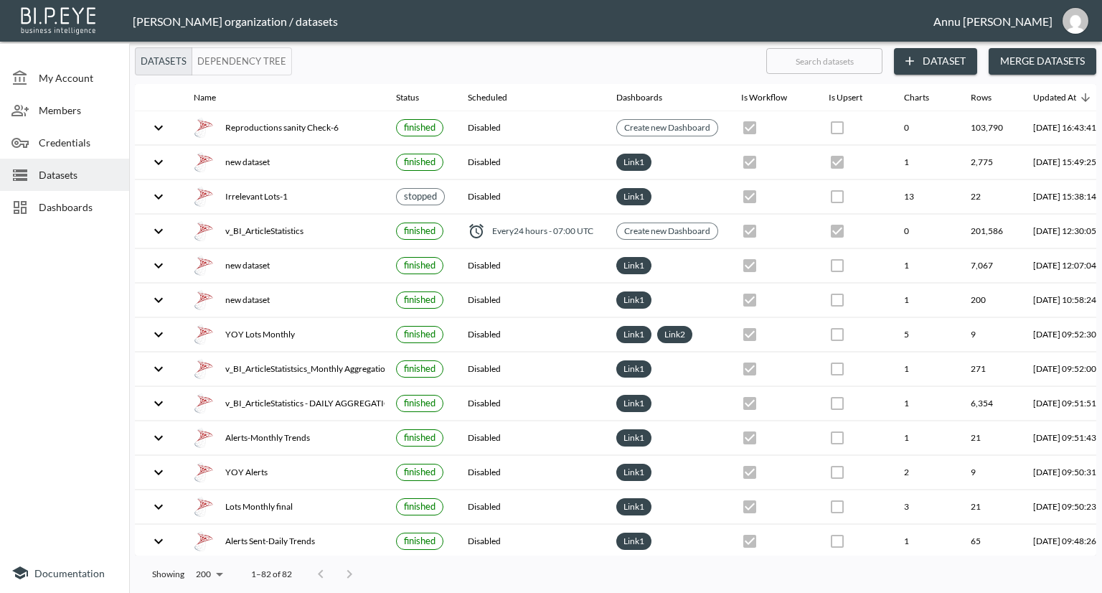
click at [939, 64] on button "Dataset" at bounding box center [935, 61] width 83 height 27
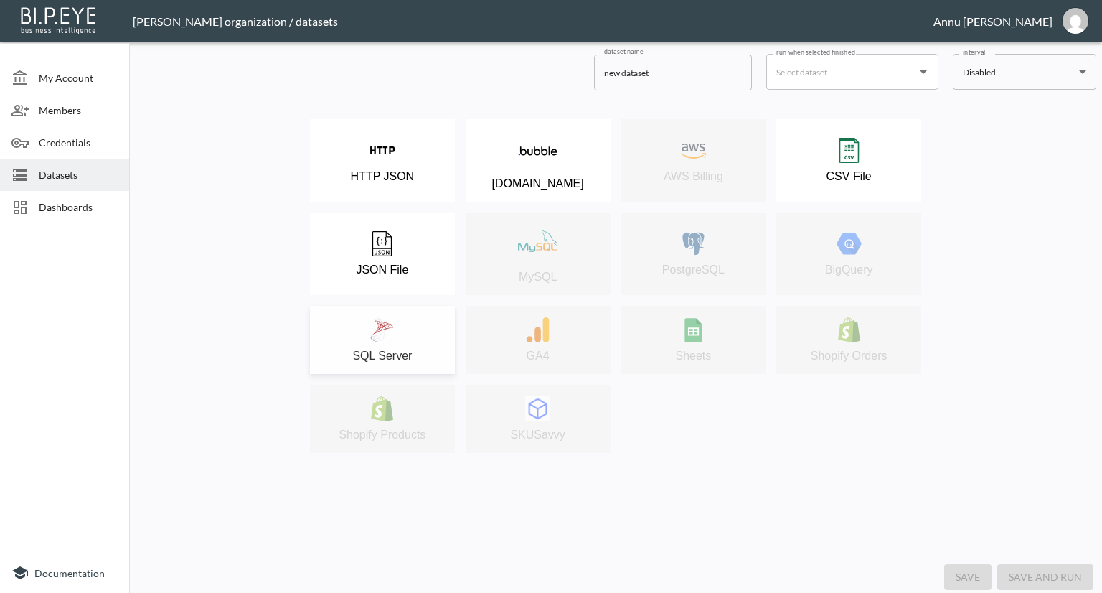
click at [415, 334] on div "SQL Server" at bounding box center [382, 339] width 131 height 45
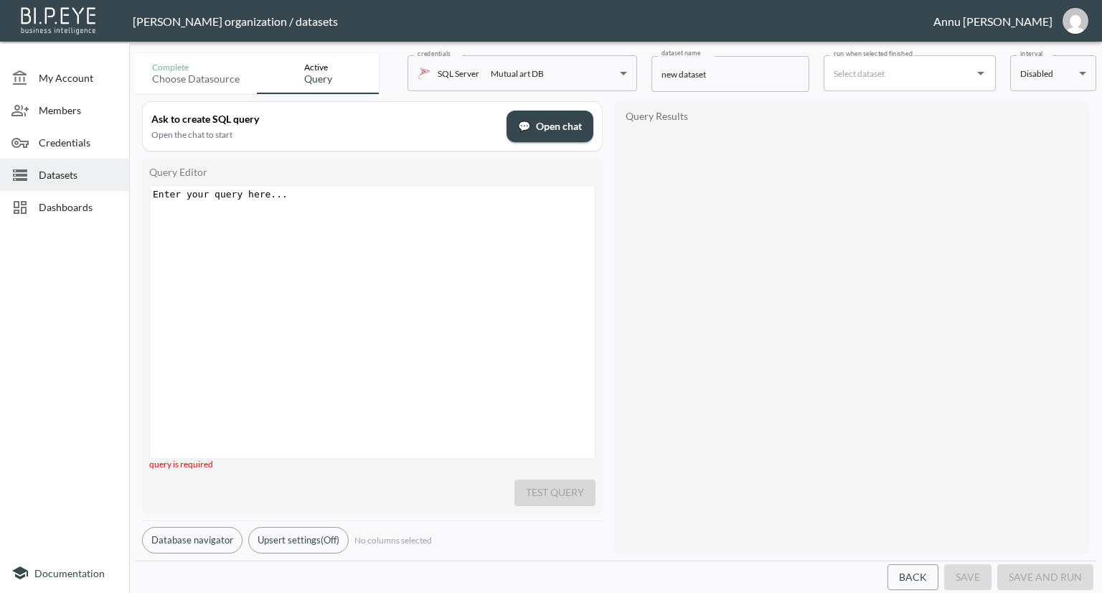
click at [335, 199] on div "Enter your query here... xxxxxxxxxx ​" at bounding box center [374, 194] width 448 height 17
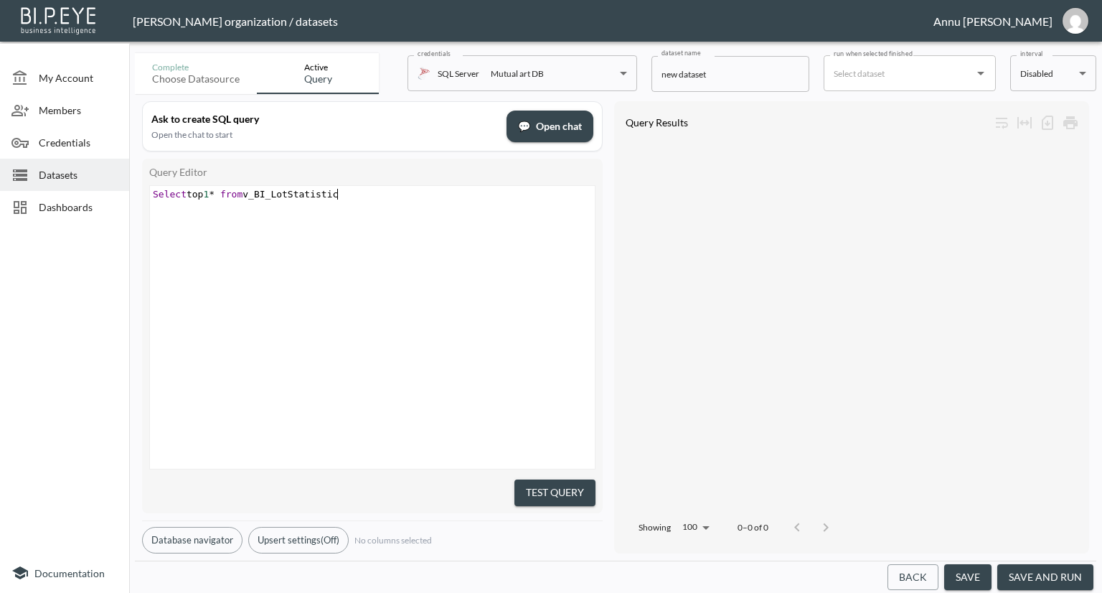
scroll to position [0, 193]
type textarea "Select top 1* from v_BI_LotStatistics"
click at [577, 484] on button "Test Query" at bounding box center [554, 492] width 81 height 27
click at [209, 193] on span "1" at bounding box center [206, 194] width 6 height 11
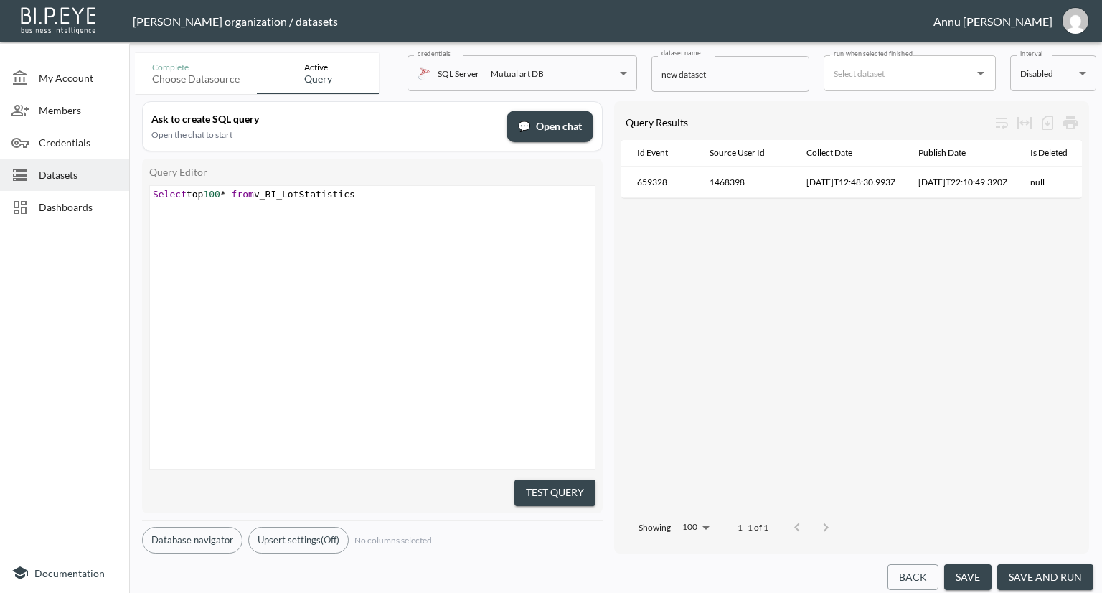
scroll to position [0, 14]
type textarea "100"
click at [566, 491] on button "Test Query" at bounding box center [554, 492] width 81 height 27
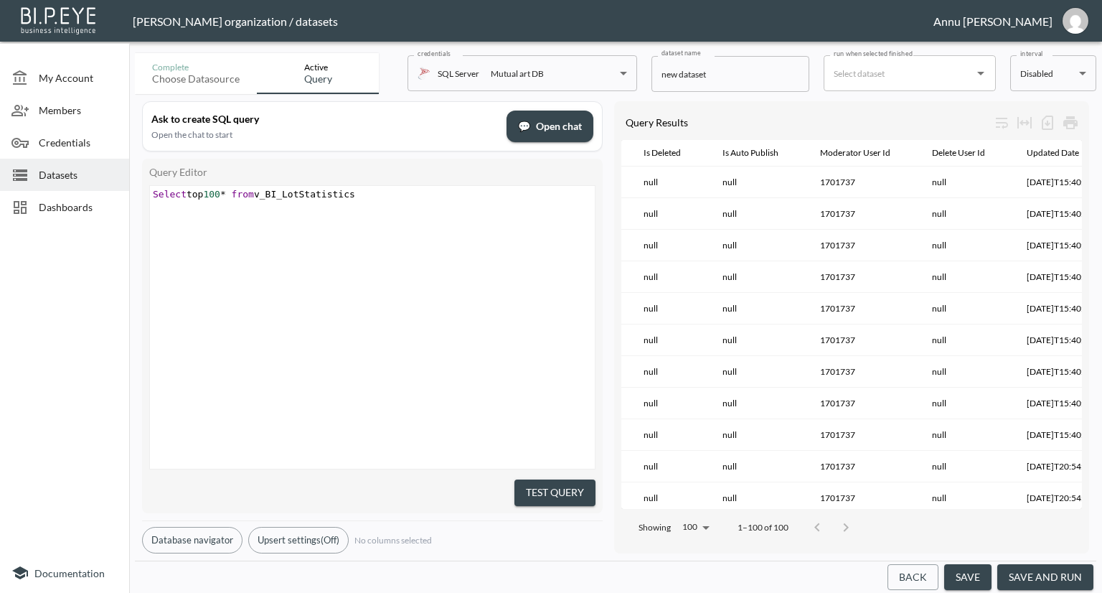
scroll to position [2830, 514]
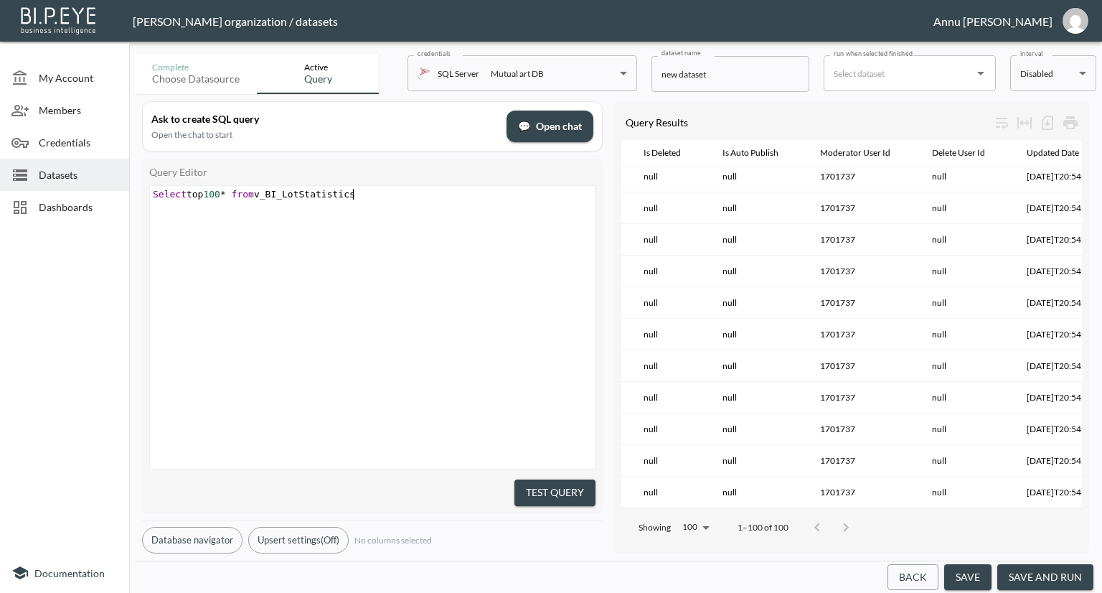
click at [393, 194] on pre "Select top 100 * from v_BI_LotStatistics" at bounding box center [374, 194] width 448 height 11
type textarea "what"
click at [382, 210] on li "WHERE" at bounding box center [375, 206] width 31 height 10
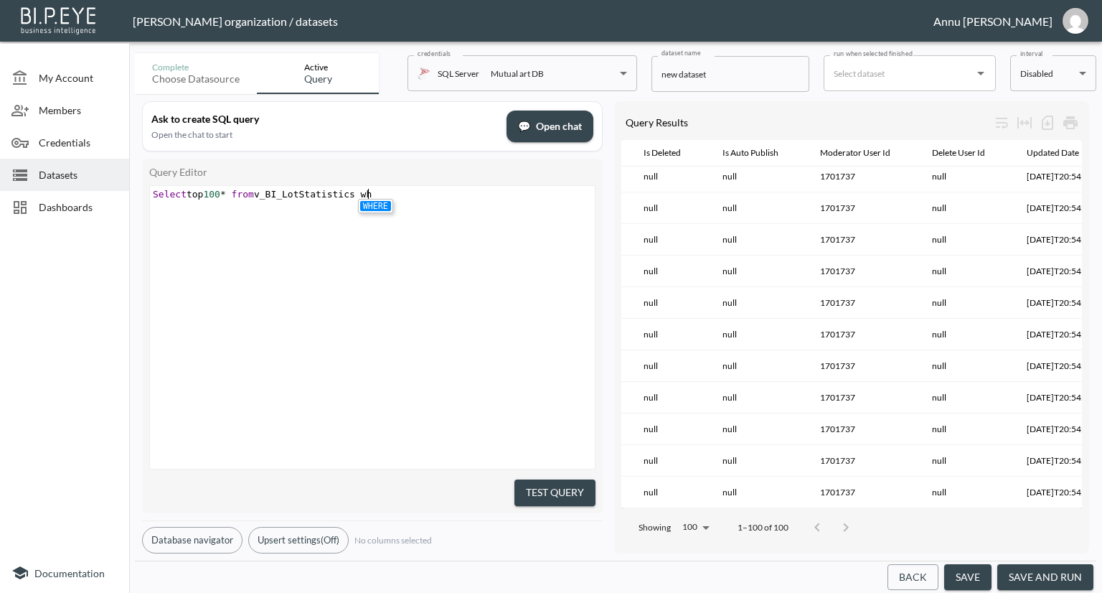
click at [380, 210] on li "WHERE" at bounding box center [375, 206] width 31 height 10
type textarea "IsDeleted IS NOT NULL"
click at [574, 483] on button "Test Query" at bounding box center [554, 492] width 81 height 27
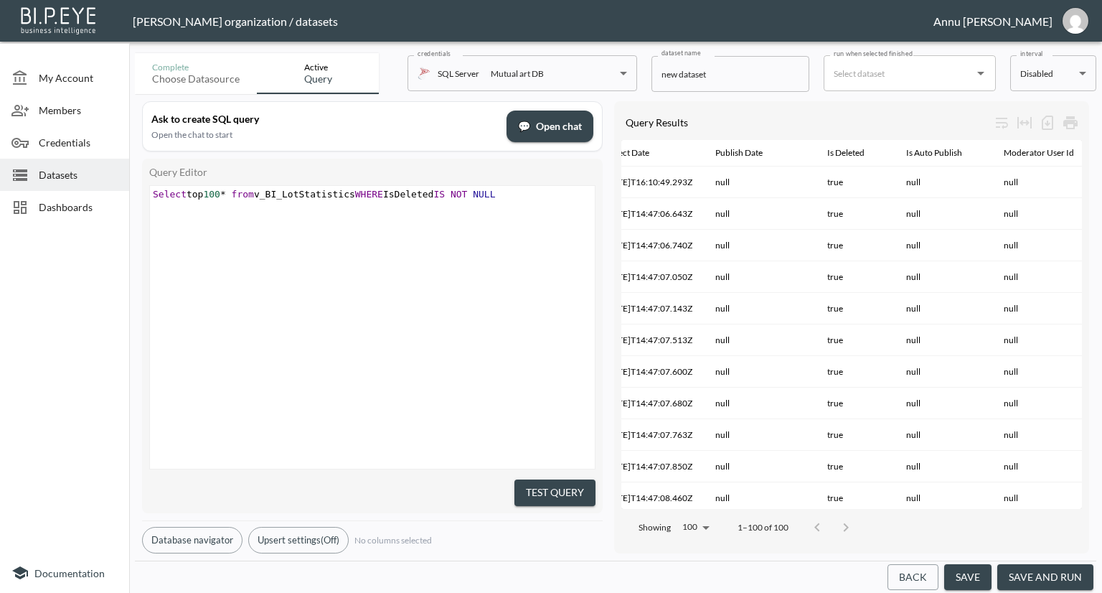
scroll to position [0, 334]
click at [1076, 22] on img "annu@mutualart.com" at bounding box center [1076, 21] width 26 height 26
click at [995, 84] on li "Logout" at bounding box center [1038, 83] width 123 height 26
